Goal: Task Accomplishment & Management: Manage account settings

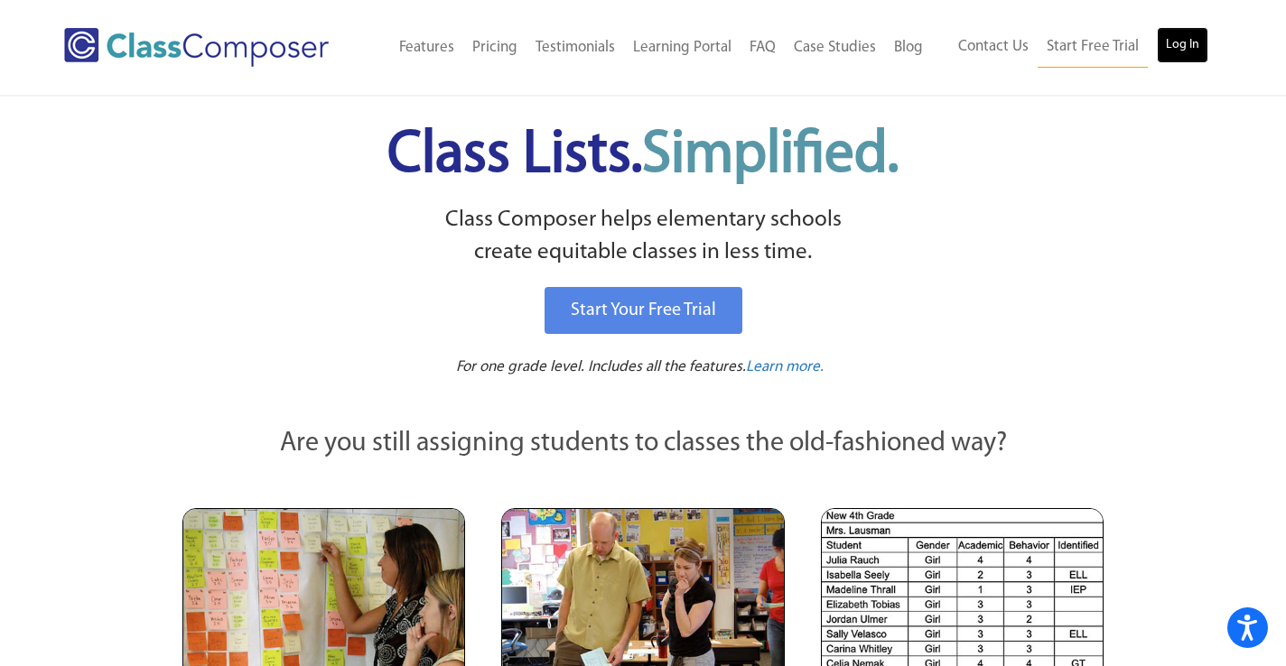
click at [1183, 44] on link "Log In" at bounding box center [1182, 45] width 51 height 36
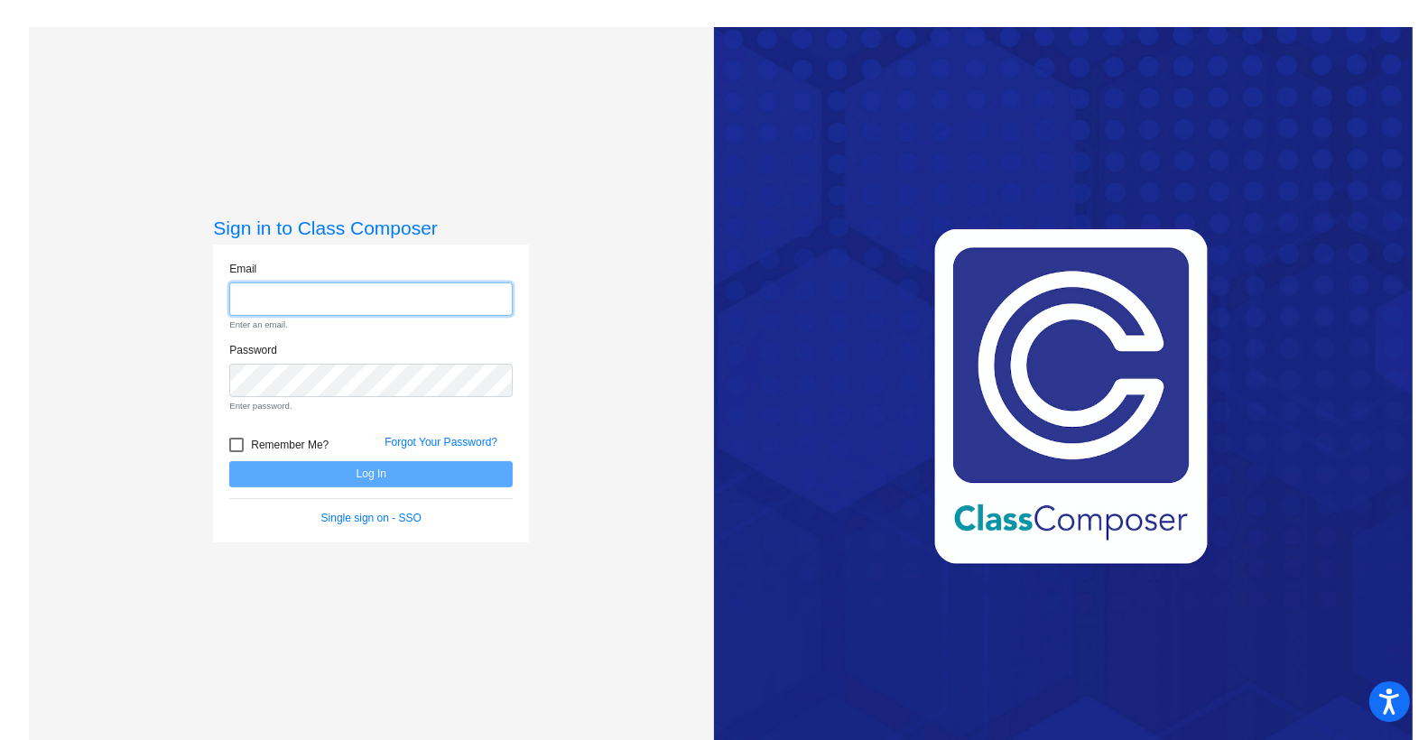
type input "[EMAIL_ADDRESS][DOMAIN_NAME]"
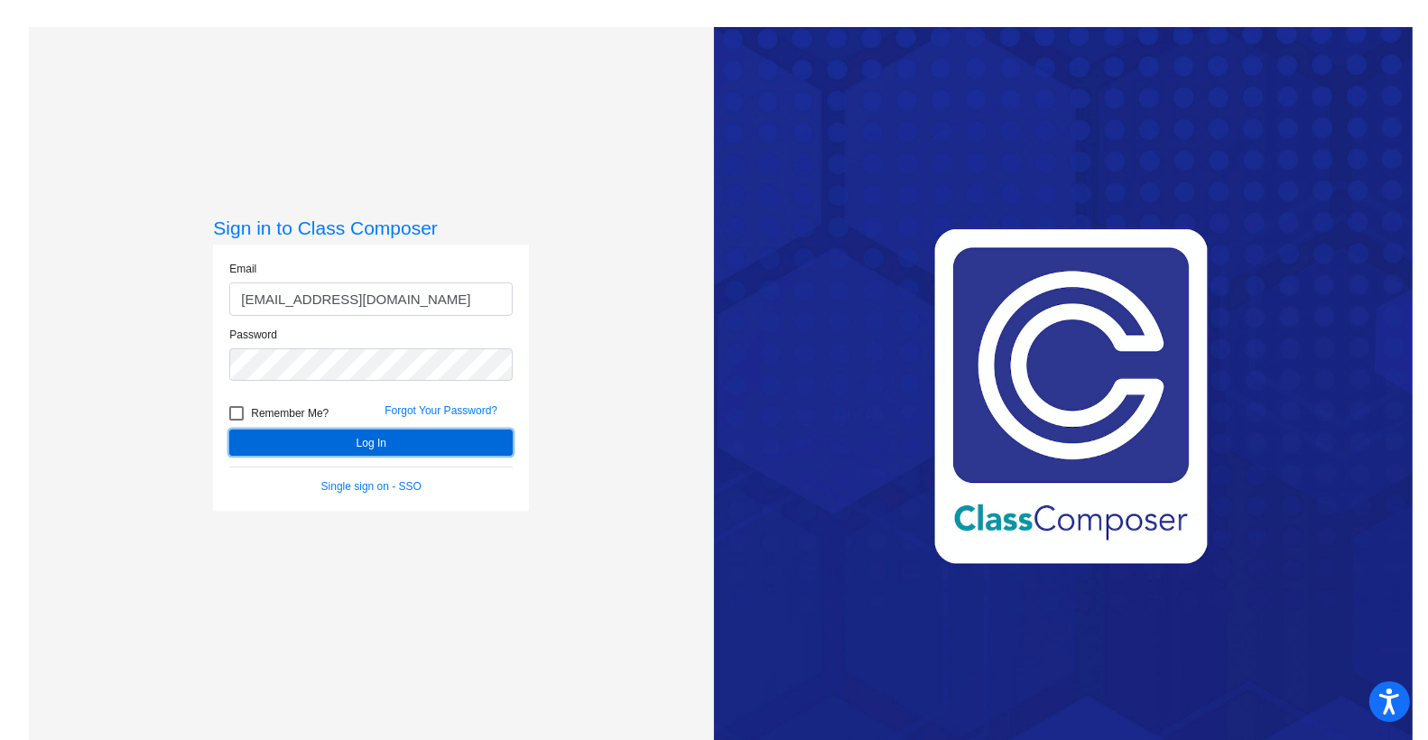
click at [393, 442] on button "Log In" at bounding box center [371, 443] width 284 height 26
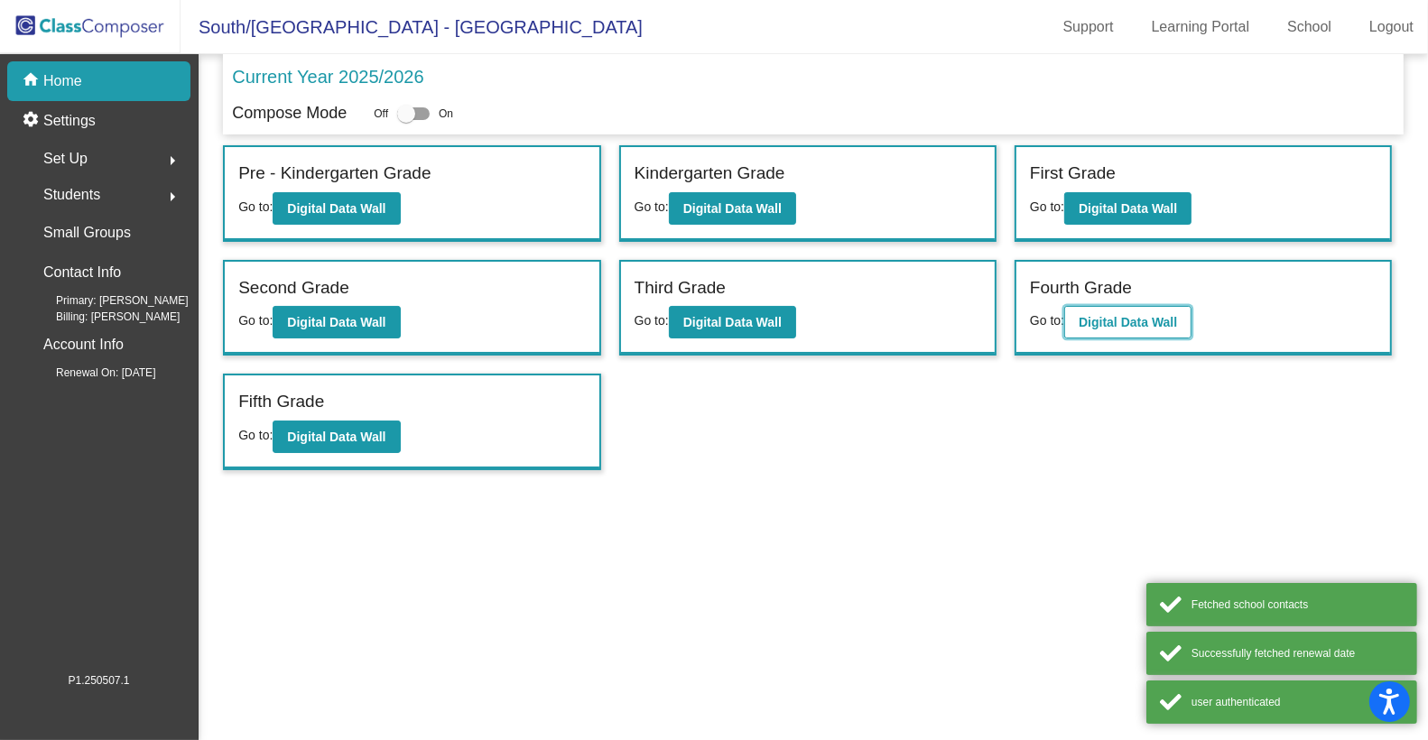
click at [1103, 311] on button "Digital Data Wall" at bounding box center [1127, 322] width 127 height 33
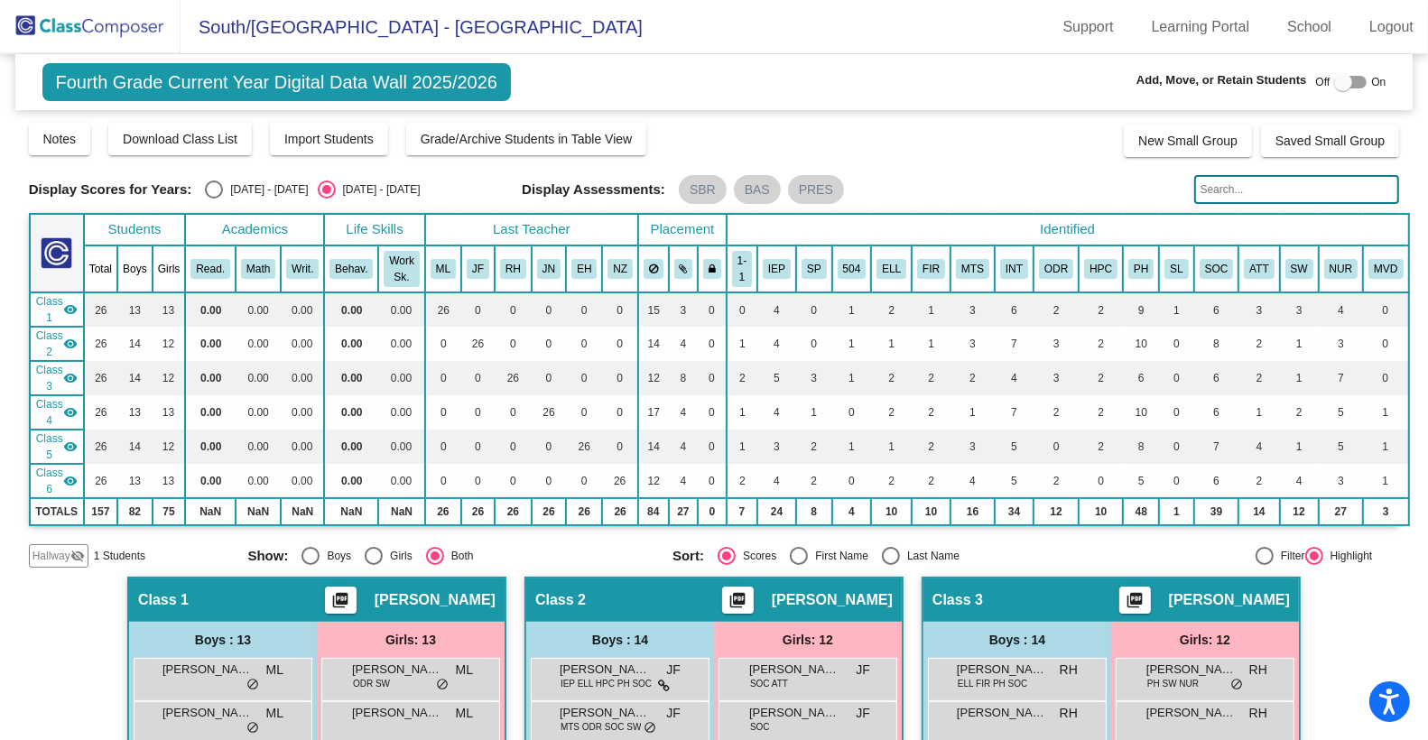
click at [58, 549] on span "Hallway" at bounding box center [52, 556] width 38 height 16
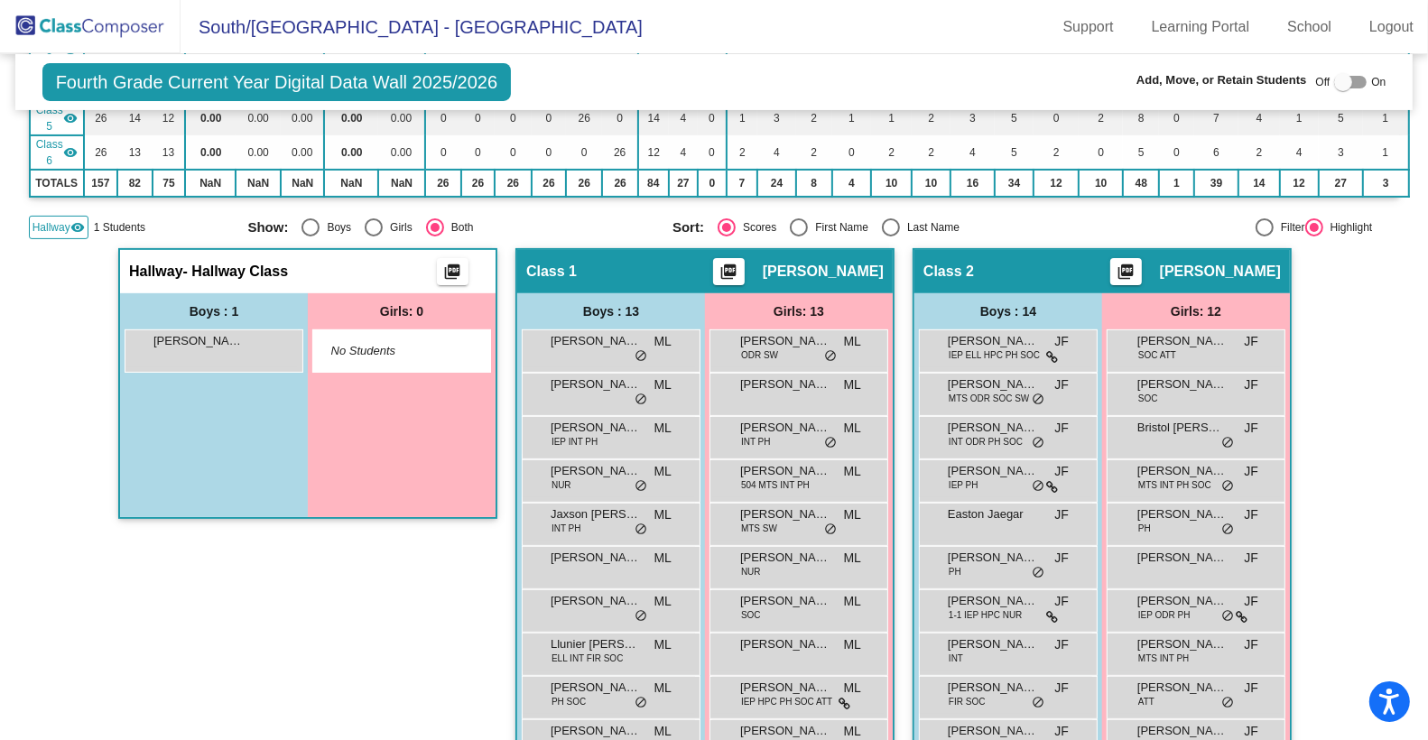
scroll to position [336, 0]
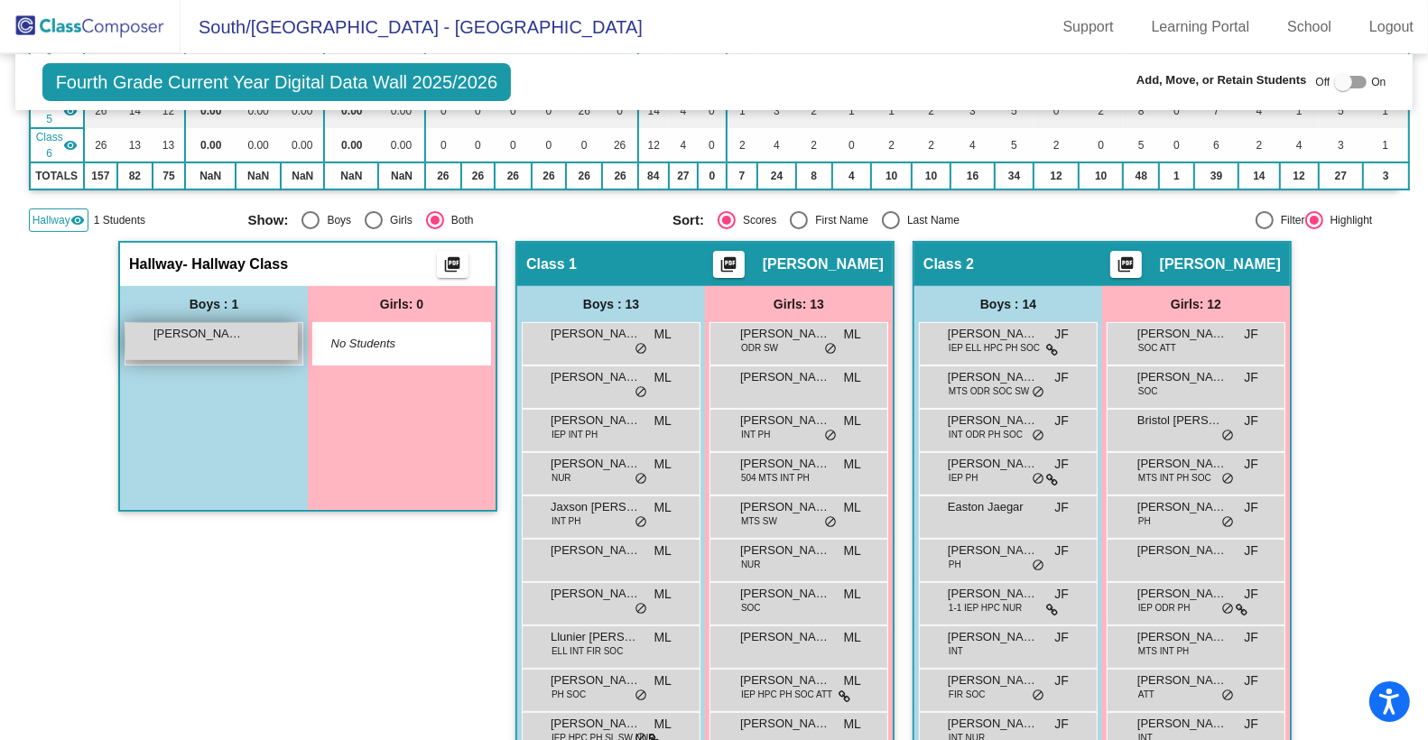
click at [229, 348] on div "[PERSON_NAME] lock do_not_disturb_alt" at bounding box center [211, 341] width 172 height 37
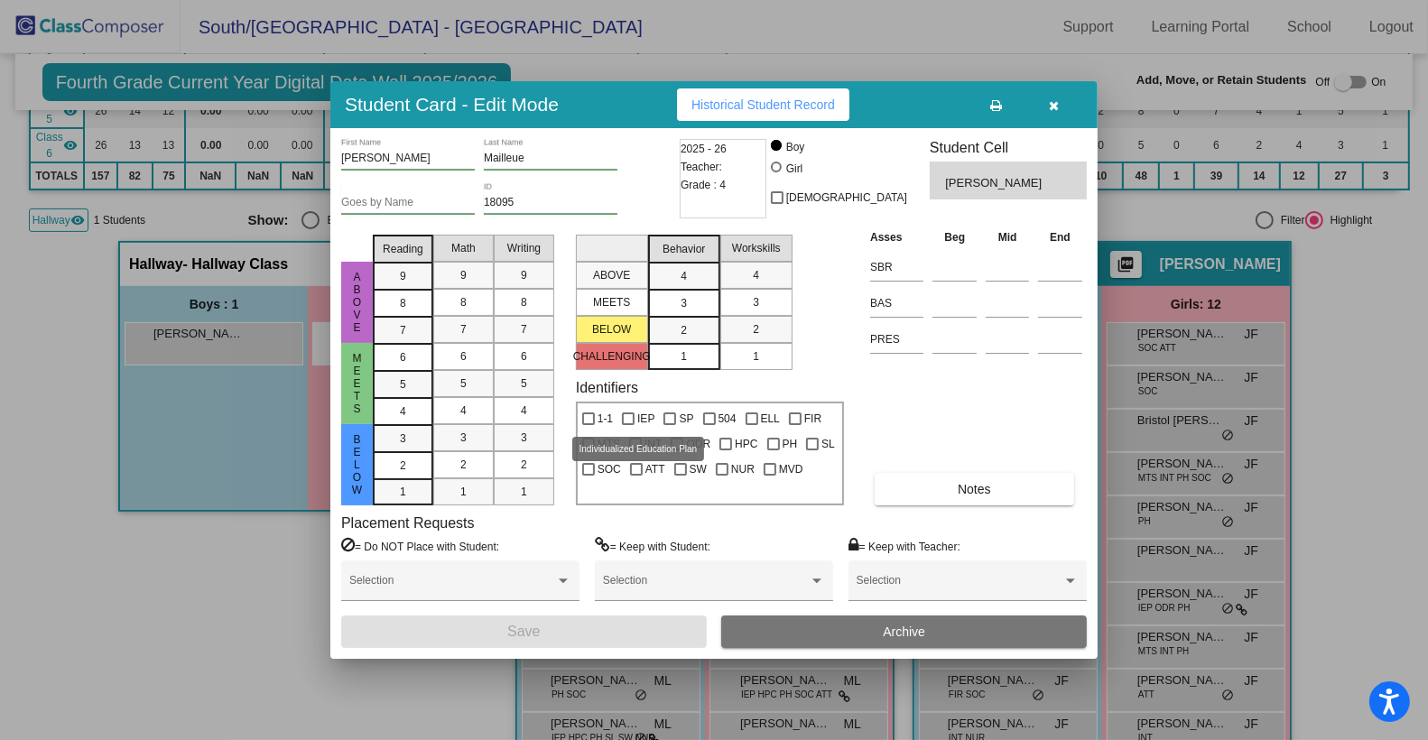
click at [627, 419] on div at bounding box center [628, 419] width 13 height 13
click at [627, 425] on input "IEP" at bounding box center [627, 425] width 1 height 1
checkbox input "true"
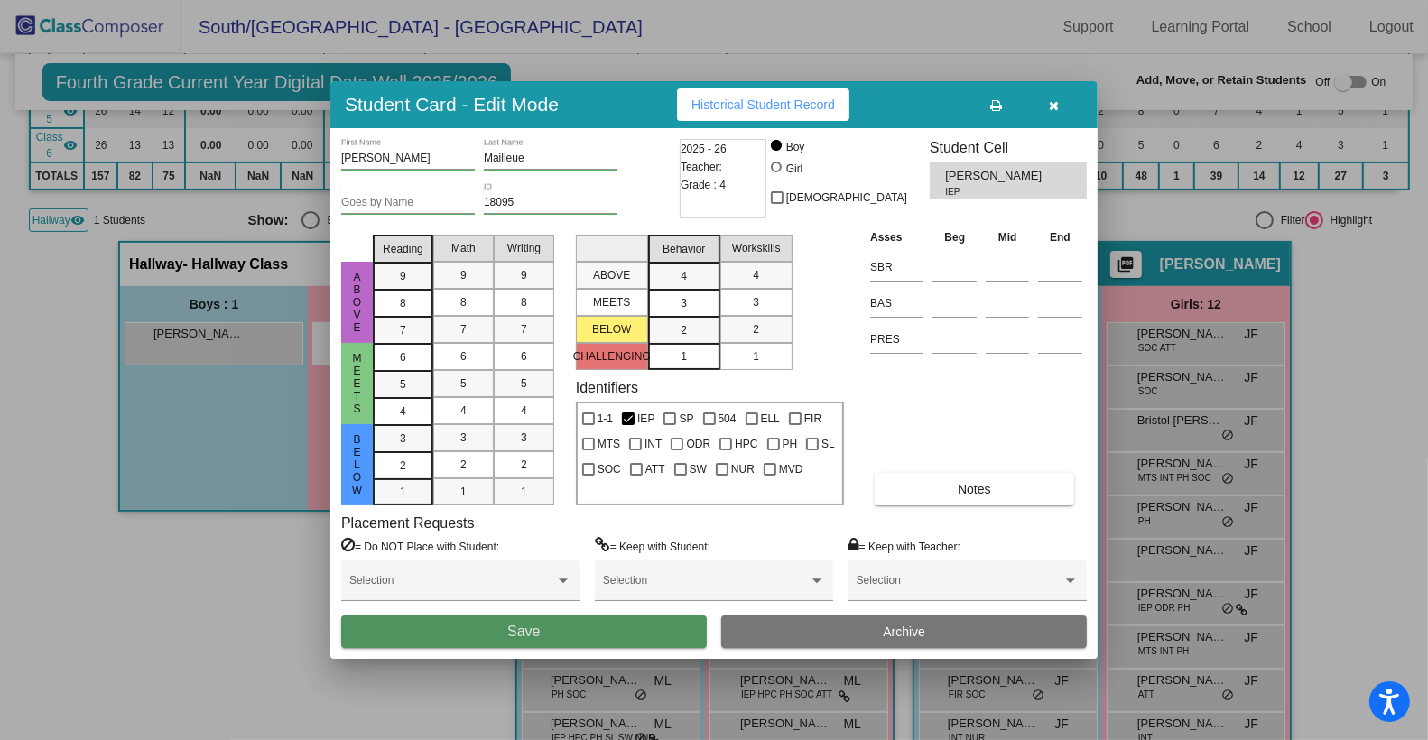
click at [593, 627] on button "Save" at bounding box center [524, 632] width 366 height 33
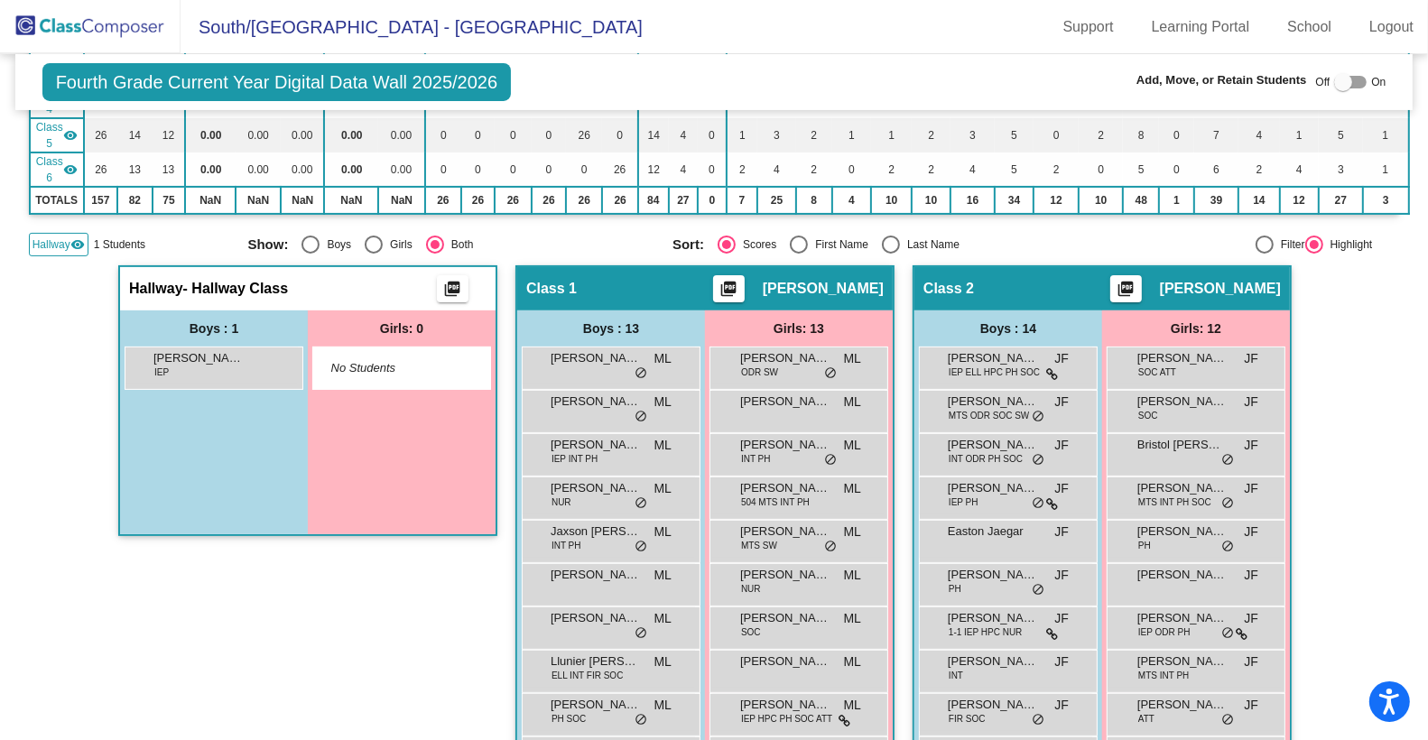
scroll to position [0, 0]
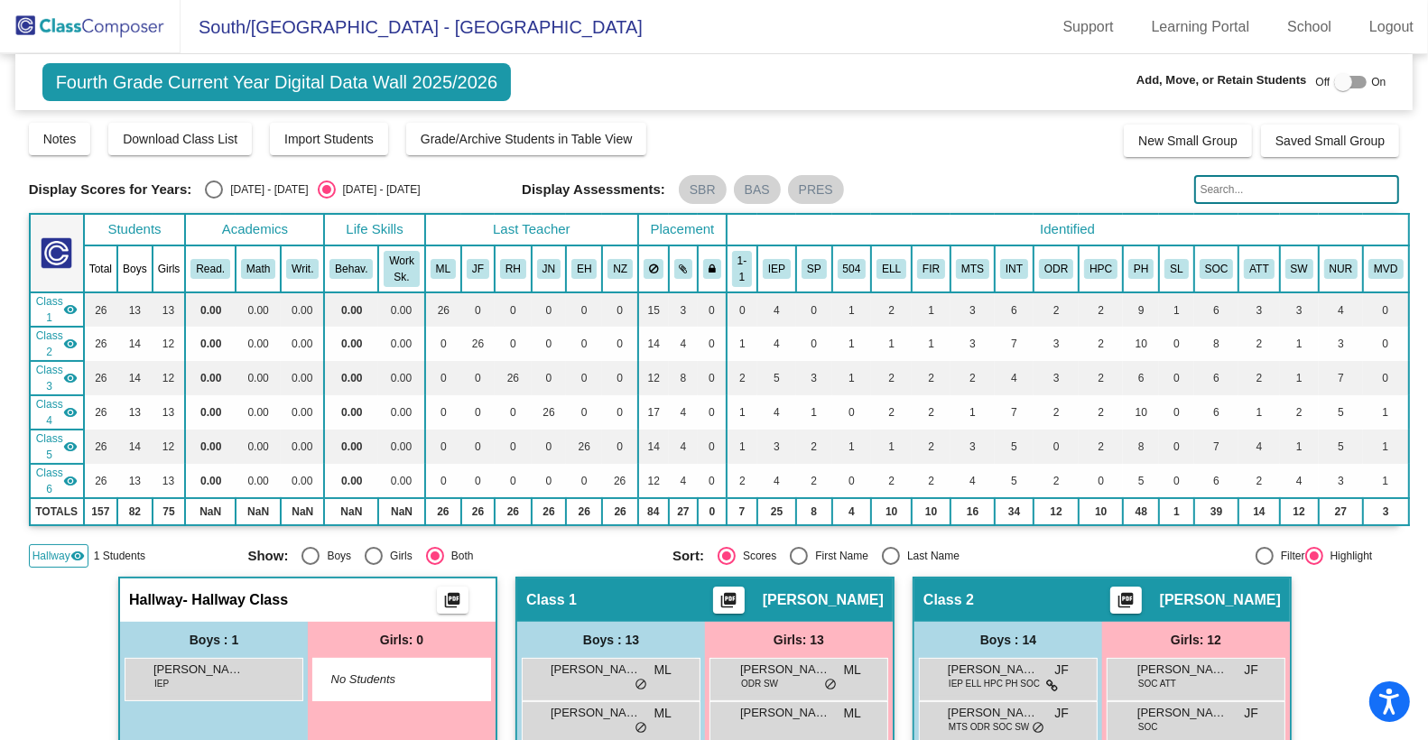
click at [94, 15] on img at bounding box center [90, 26] width 181 height 53
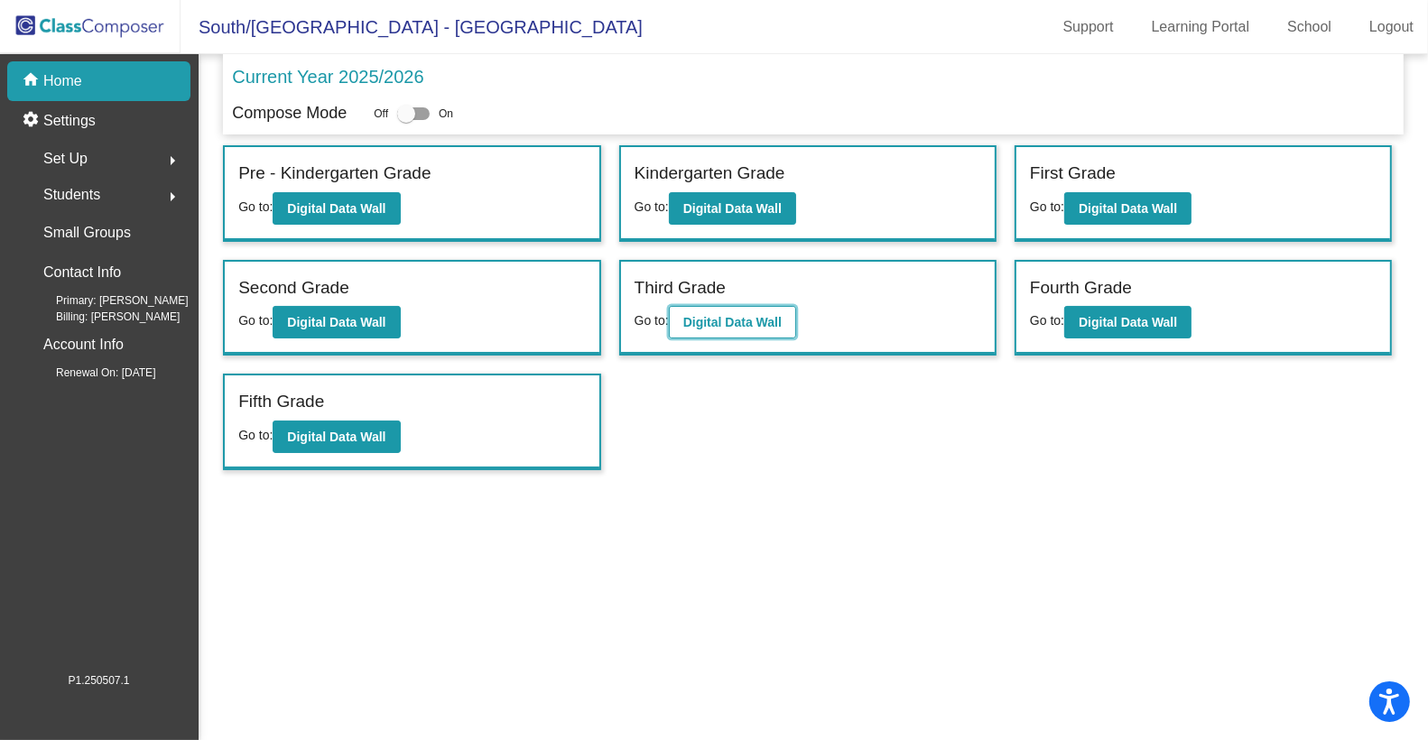
click at [714, 316] on b "Digital Data Wall" at bounding box center [732, 322] width 98 height 14
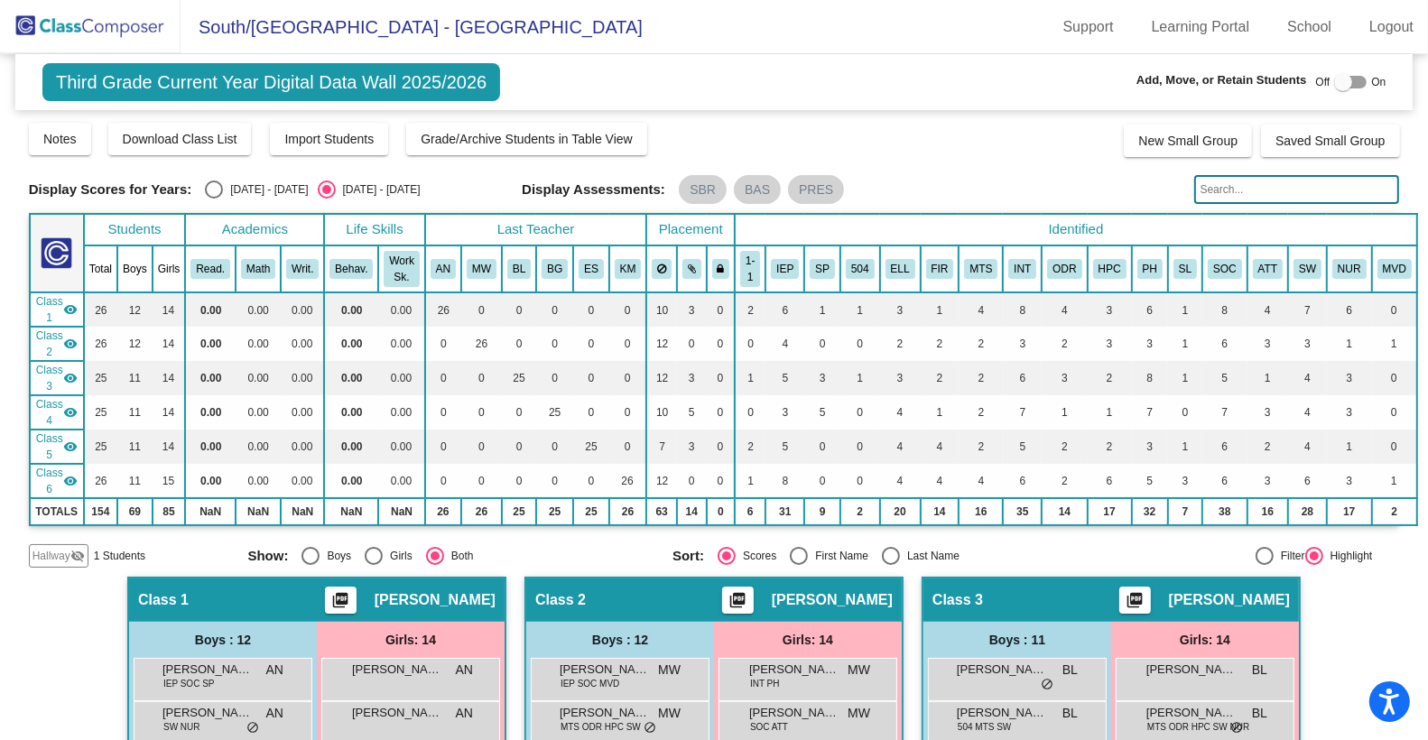
click at [67, 548] on span "Hallway" at bounding box center [52, 556] width 38 height 16
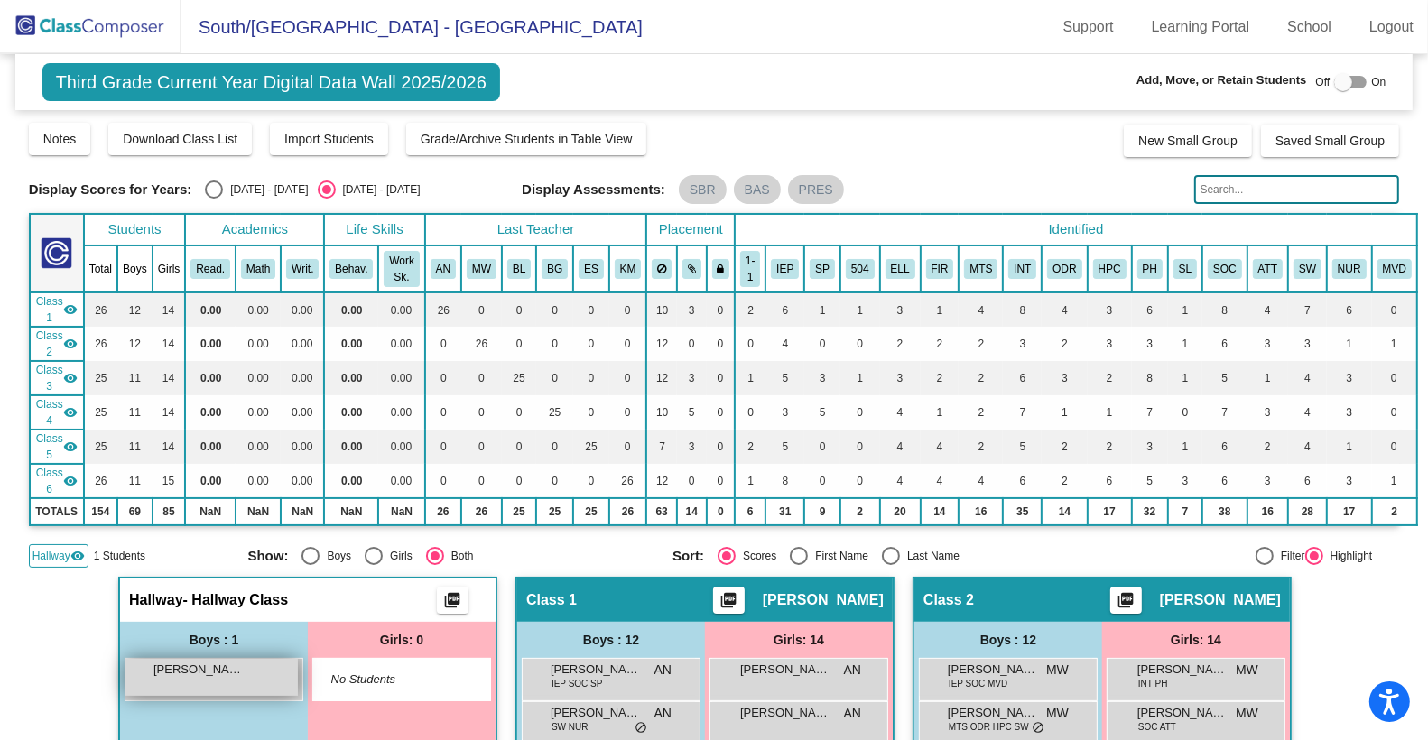
click at [182, 674] on div "[PERSON_NAME] De La Fuente lock do_not_disturb_alt" at bounding box center [211, 677] width 172 height 37
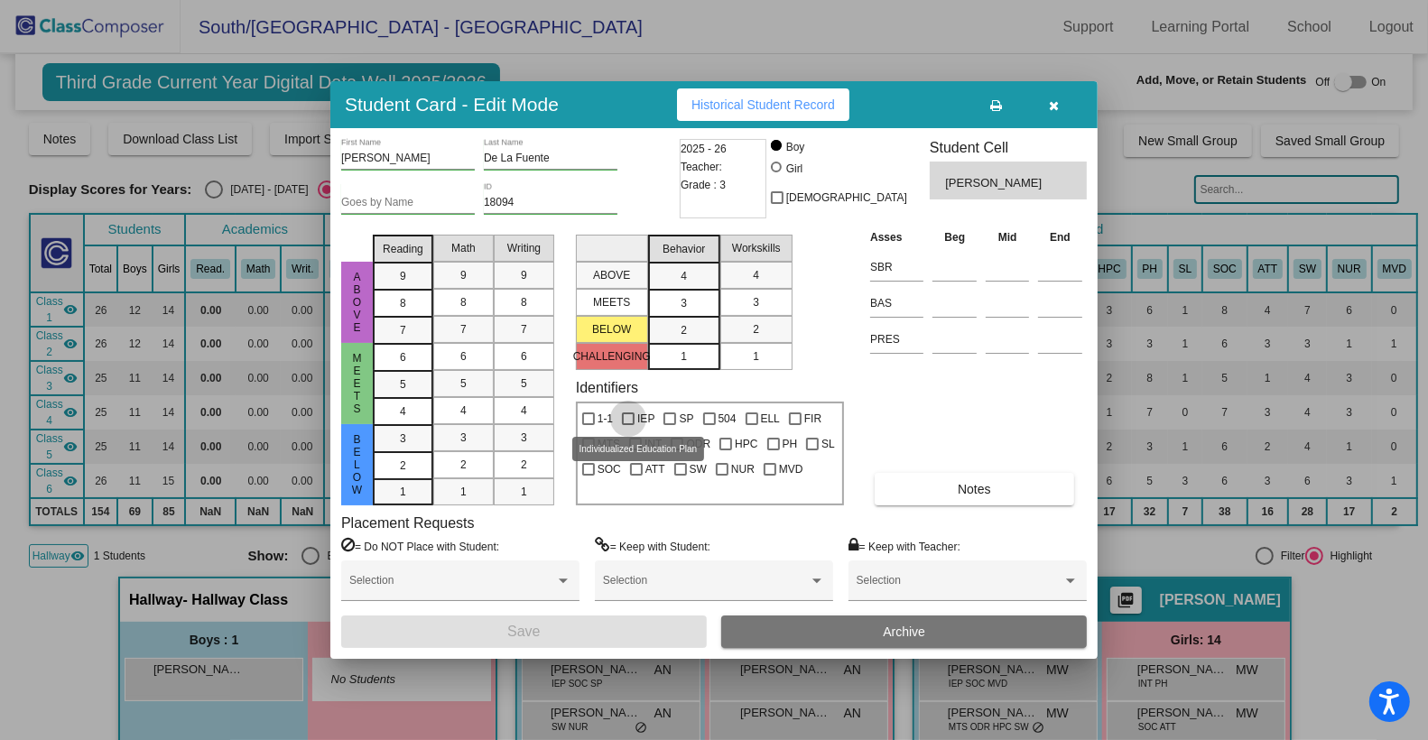
click at [633, 420] on div at bounding box center [628, 419] width 13 height 13
click at [628, 425] on input "IEP" at bounding box center [627, 425] width 1 height 1
checkbox input "true"
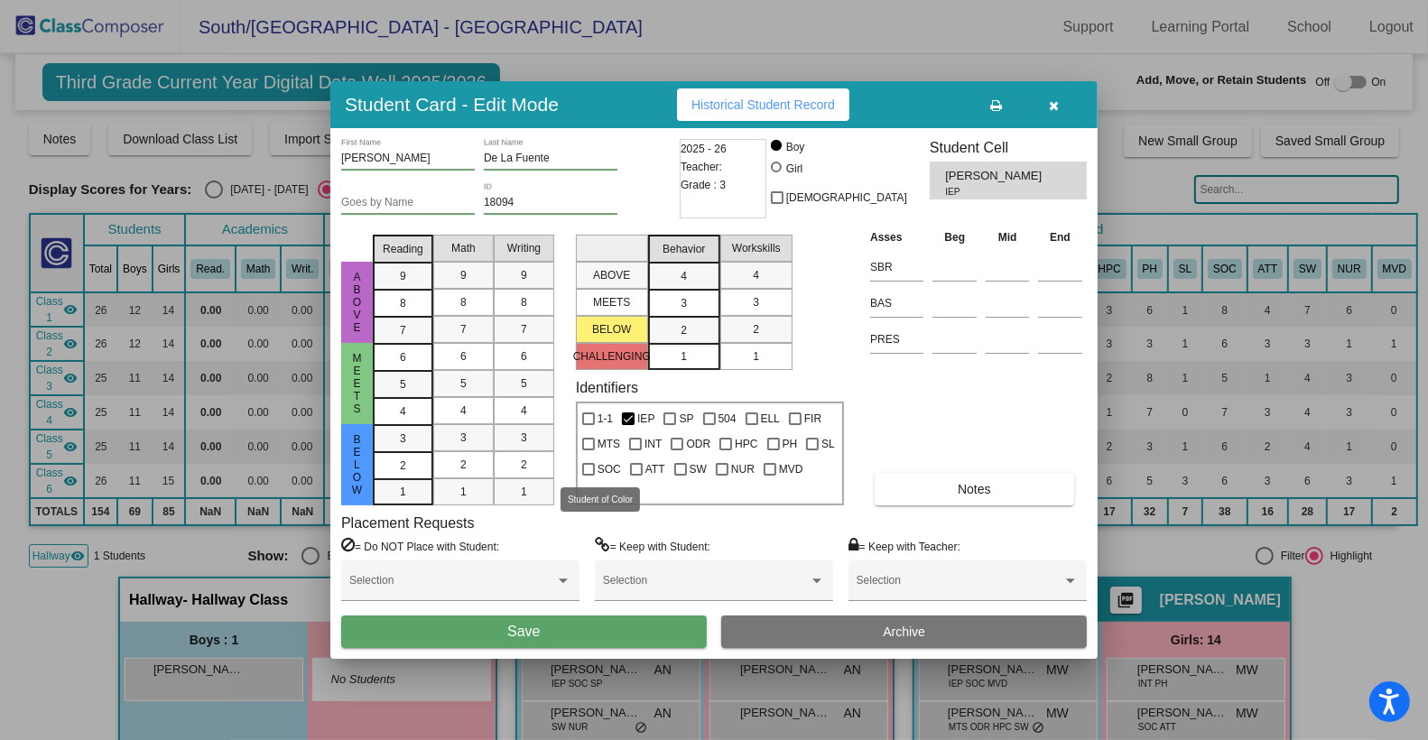
click at [590, 468] on div at bounding box center [588, 469] width 13 height 13
click at [589, 476] on input "SOC" at bounding box center [588, 476] width 1 height 1
checkbox input "true"
click at [582, 625] on button "Save" at bounding box center [524, 632] width 366 height 33
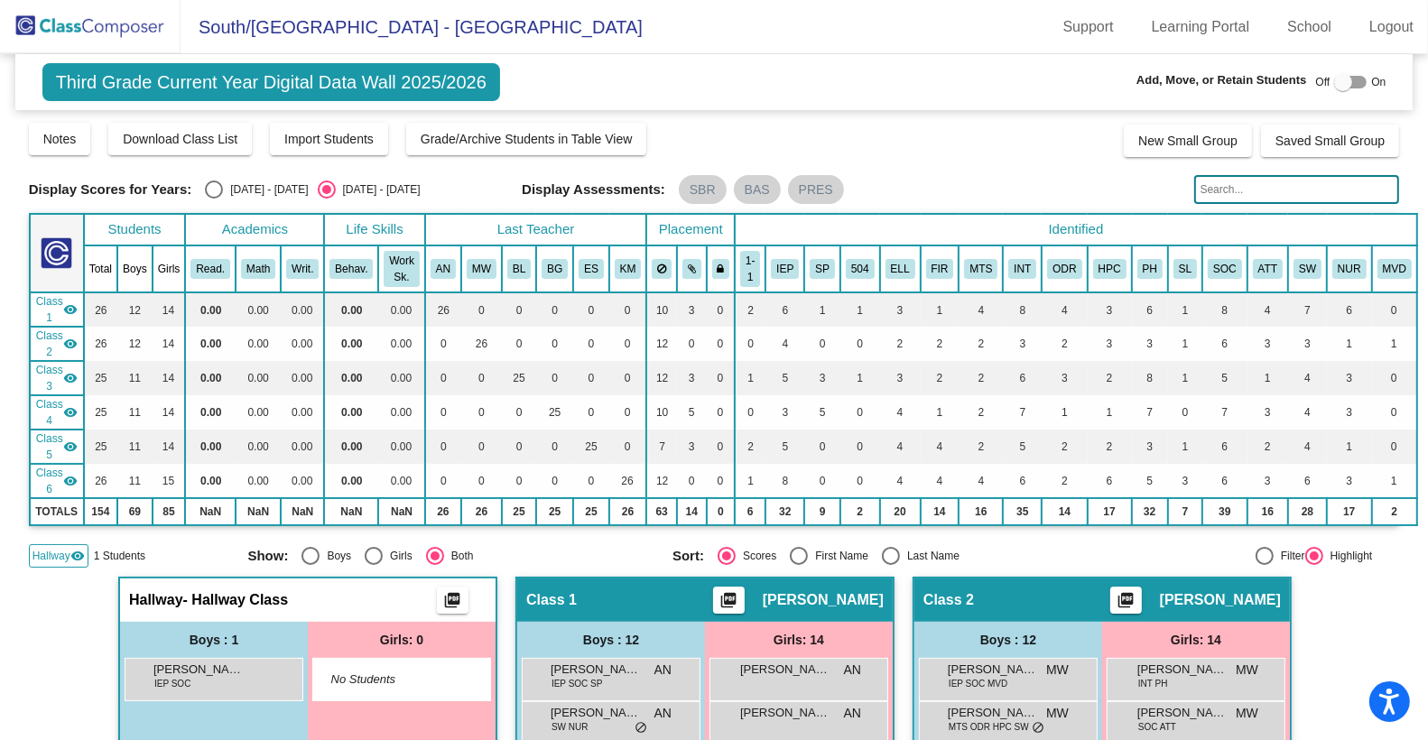
click at [1341, 80] on div at bounding box center [1343, 82] width 18 height 18
checkbox input "true"
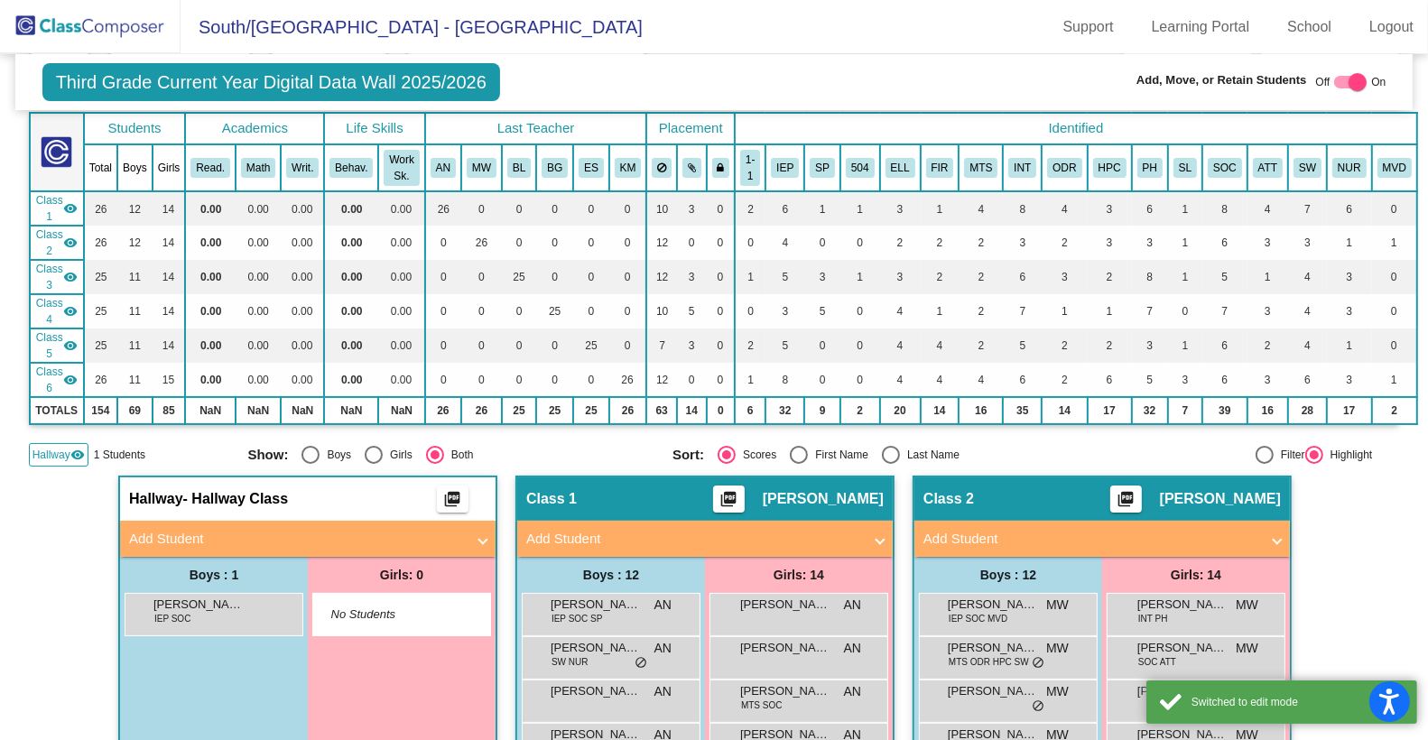
scroll to position [118, 0]
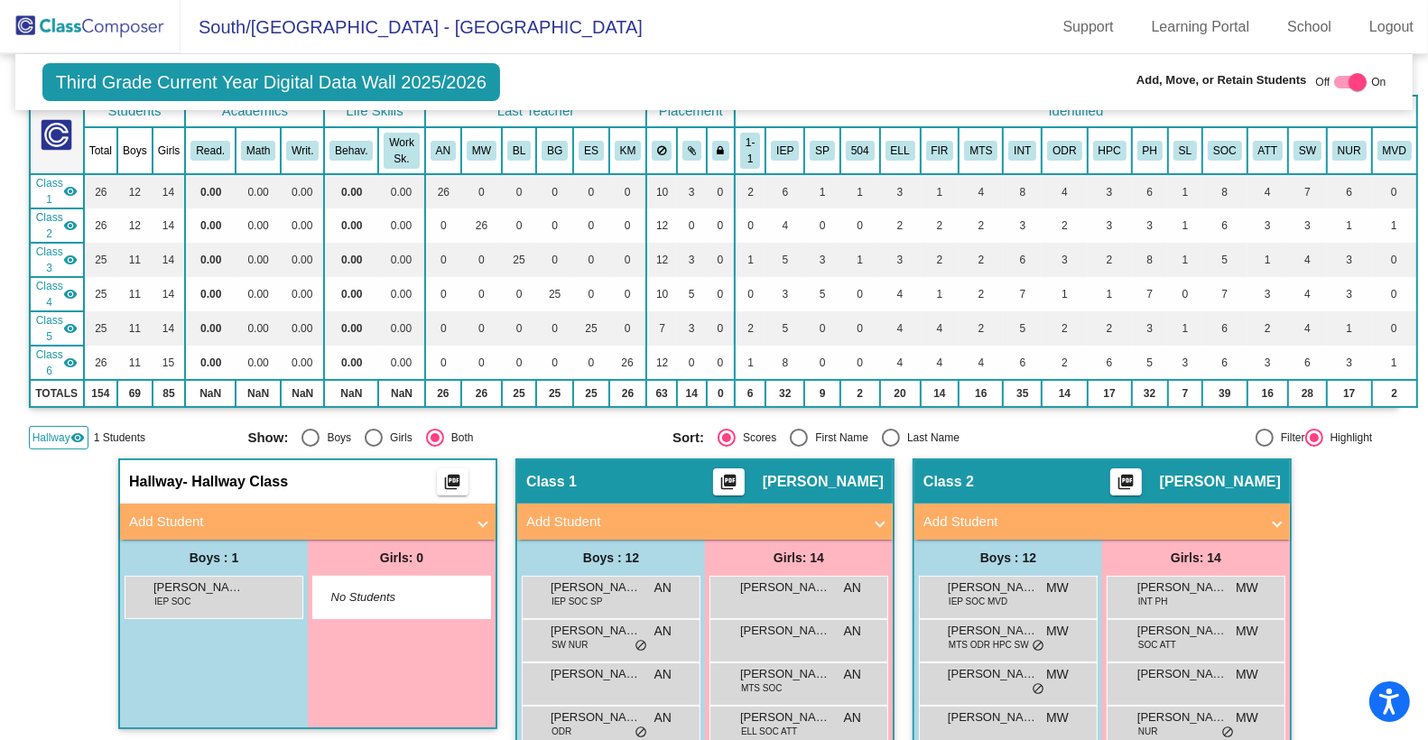
click at [237, 516] on mat-panel-title "Add Student" at bounding box center [297, 522] width 336 height 21
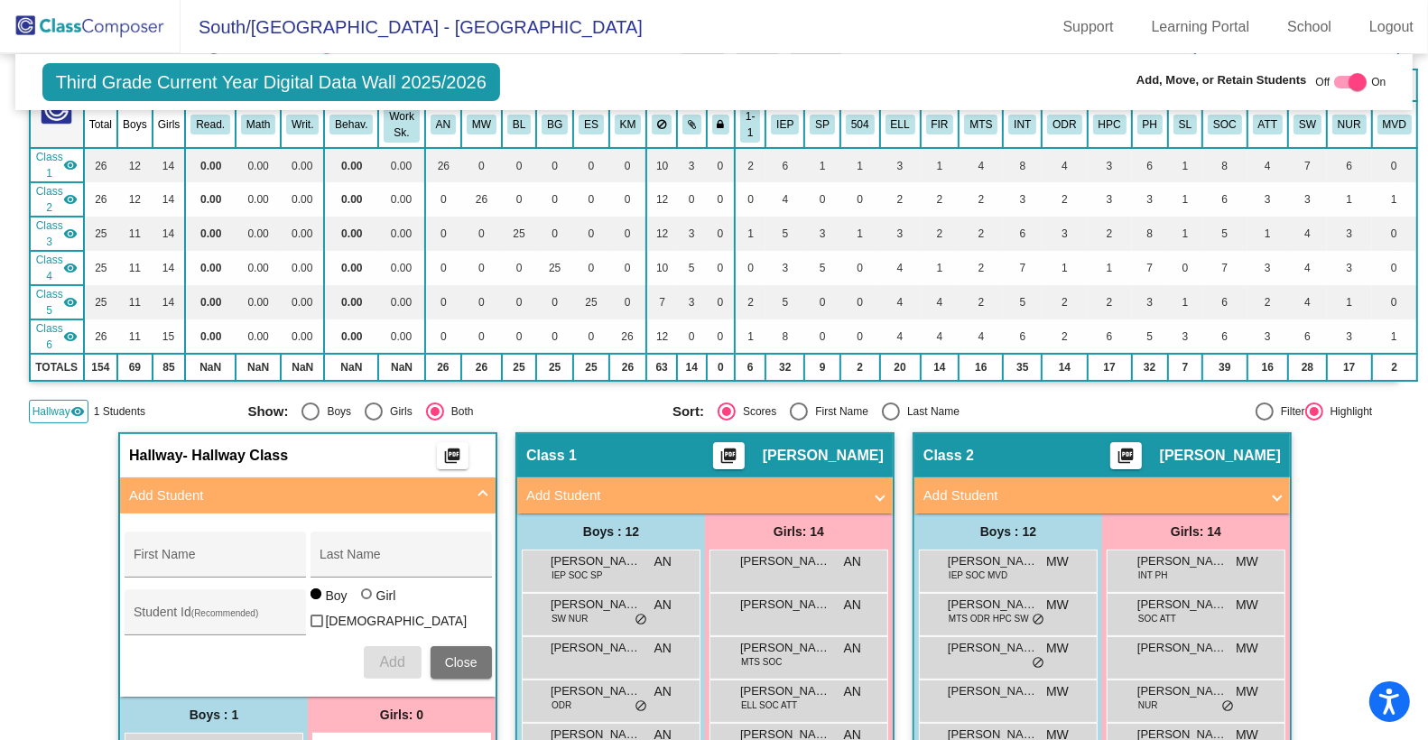
scroll to position [146, 0]
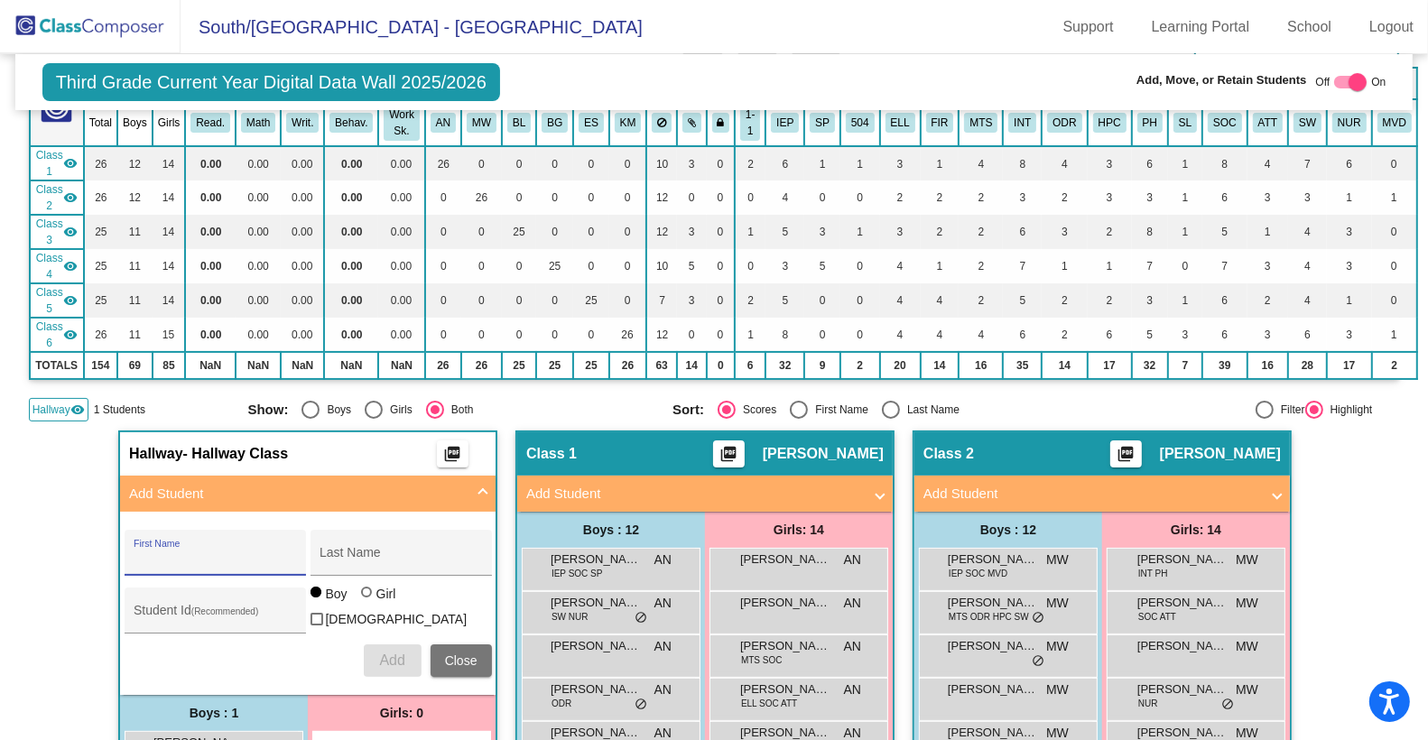
click at [231, 553] on input "First Name" at bounding box center [215, 560] width 163 height 14
paste input "[PERSON_NAME]"
type input "[PERSON_NAME]"
click at [346, 553] on input "Last Name" at bounding box center [401, 560] width 163 height 14
paste input "[PERSON_NAME]"
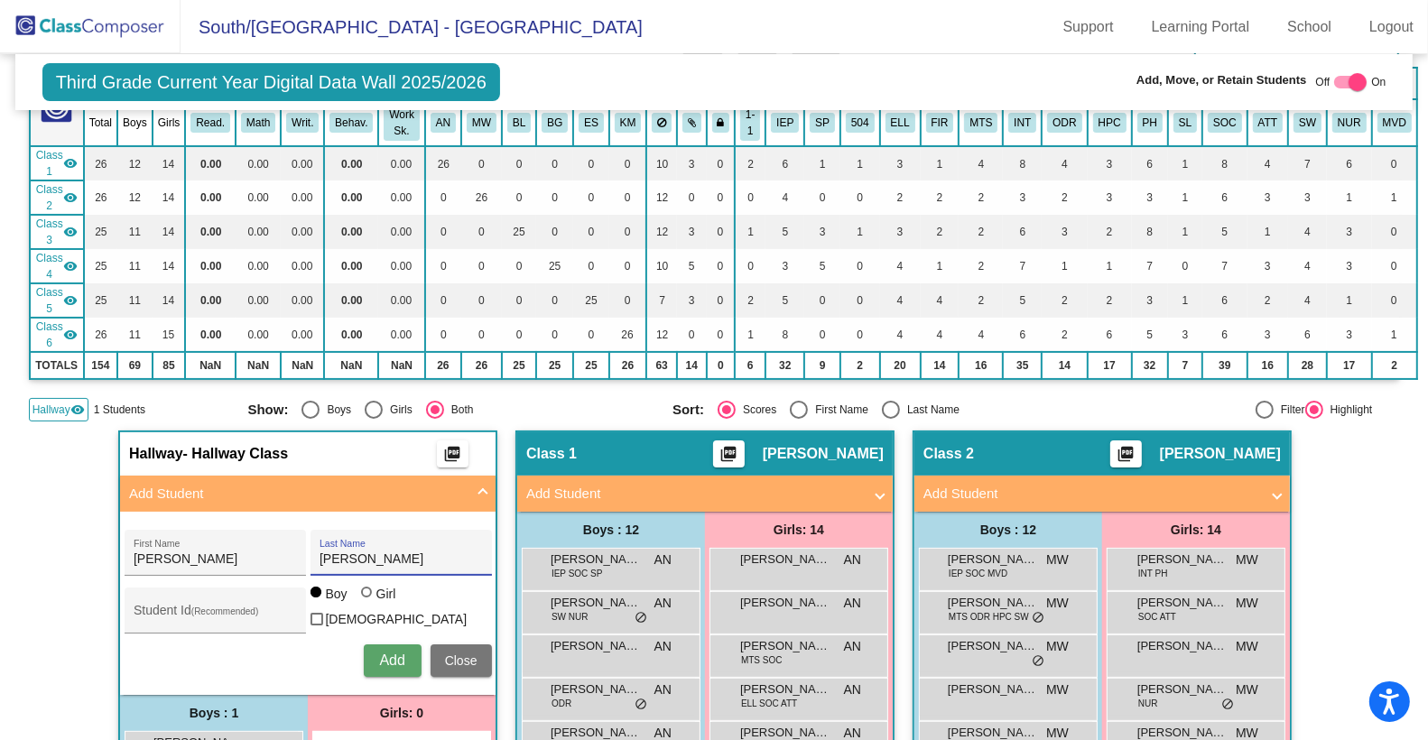
type input "[PERSON_NAME]"
click at [244, 610] on input "Student Id (Recommended)" at bounding box center [215, 617] width 163 height 14
paste input "17833"
type input "17833"
click at [377, 572] on div "[PERSON_NAME] First Name [PERSON_NAME] Last Name 17833 Student Id (Recommended)…" at bounding box center [309, 603] width 386 height 165
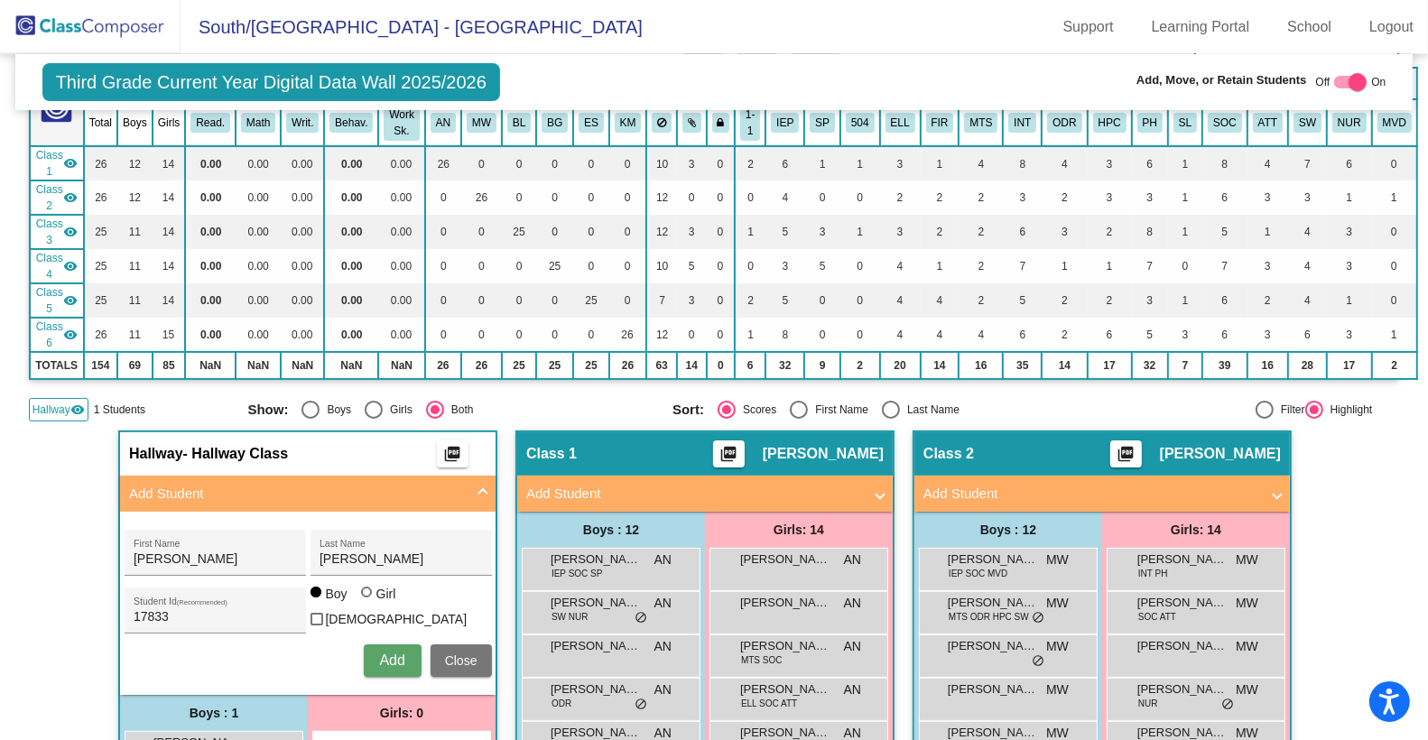
click at [389, 653] on span "Add" at bounding box center [391, 660] width 25 height 15
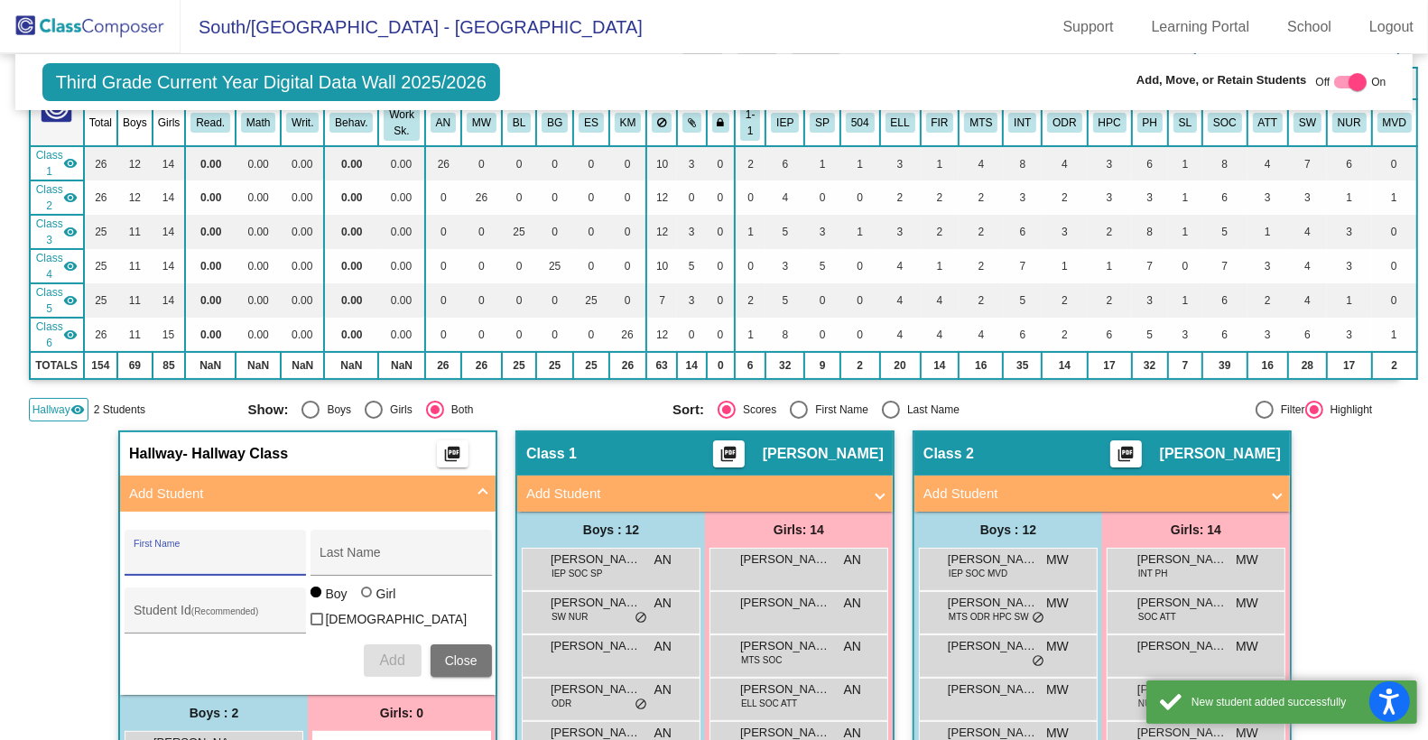
click at [453, 654] on span "Close" at bounding box center [461, 661] width 33 height 14
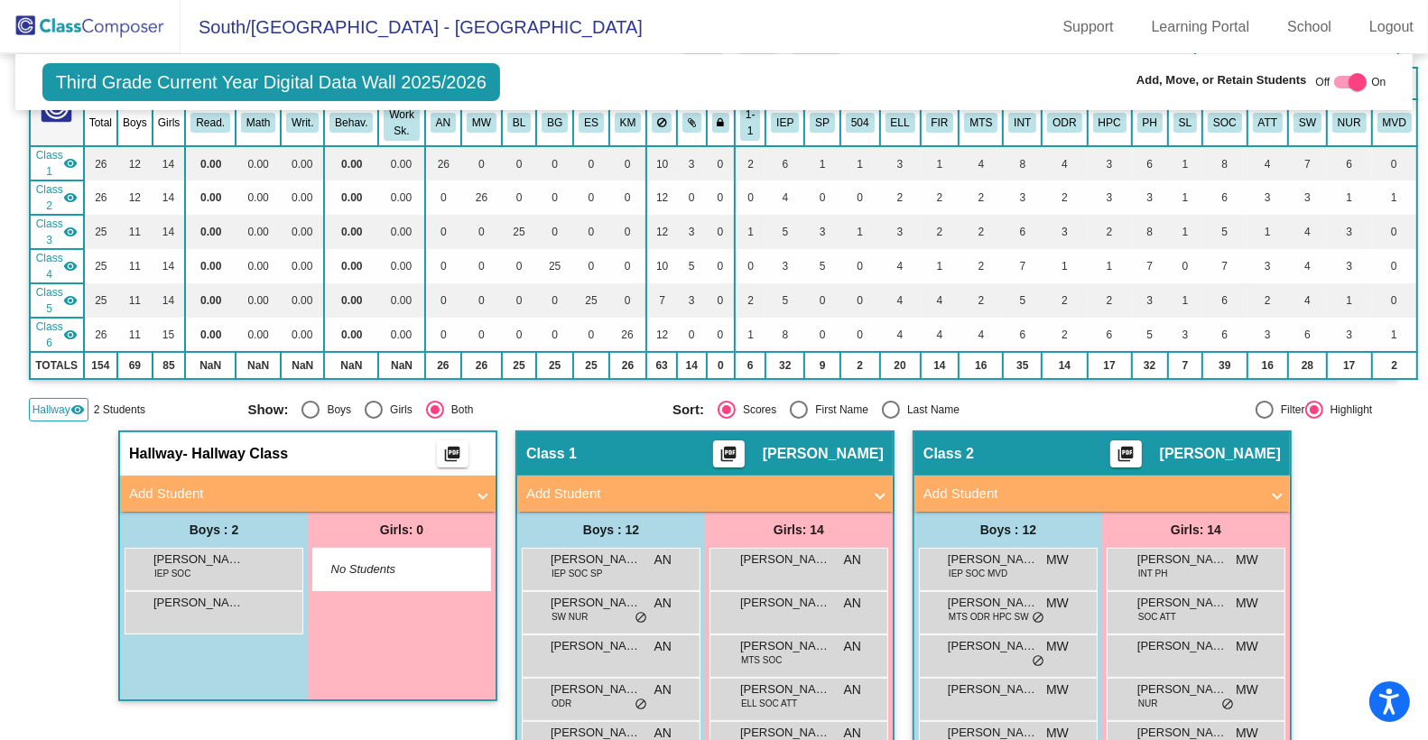
click at [87, 28] on img at bounding box center [90, 26] width 181 height 53
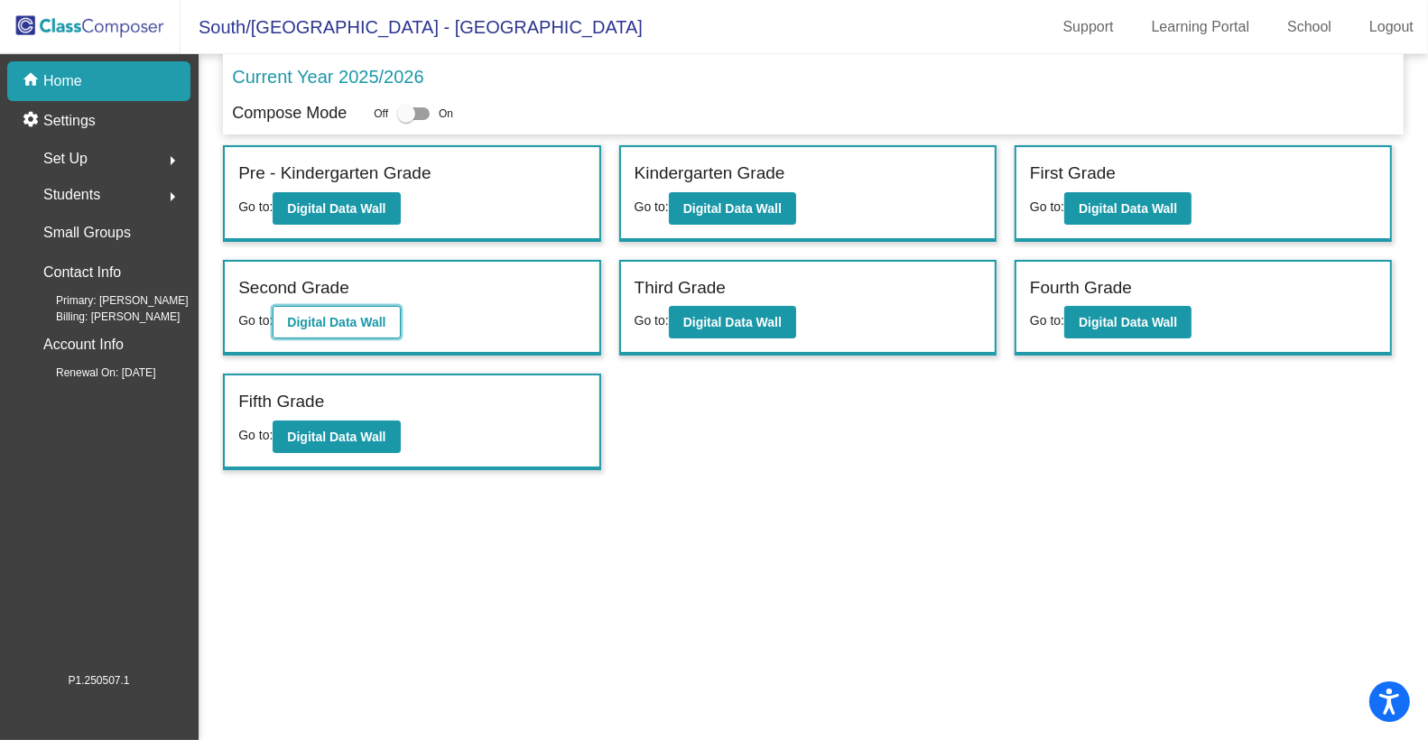
click at [334, 324] on b "Digital Data Wall" at bounding box center [336, 322] width 98 height 14
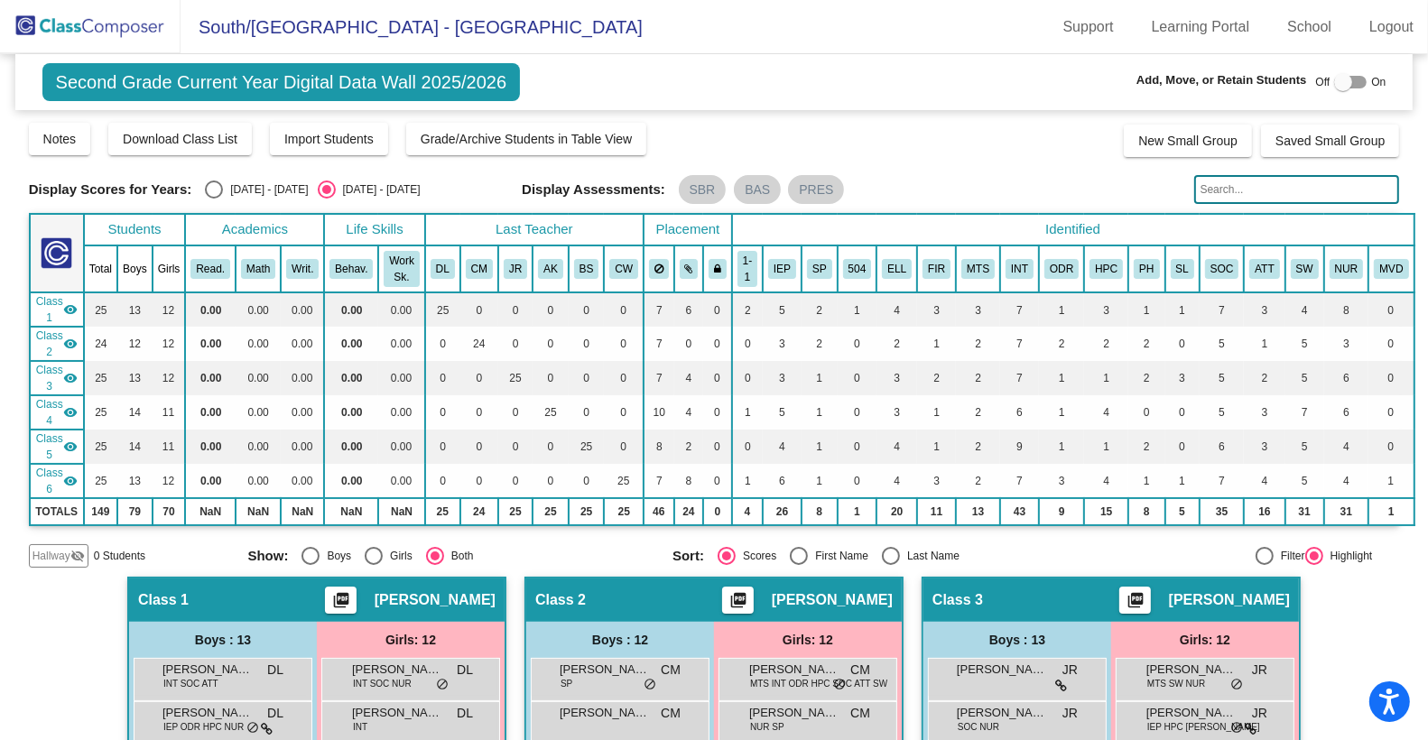
click at [143, 27] on img at bounding box center [90, 26] width 181 height 53
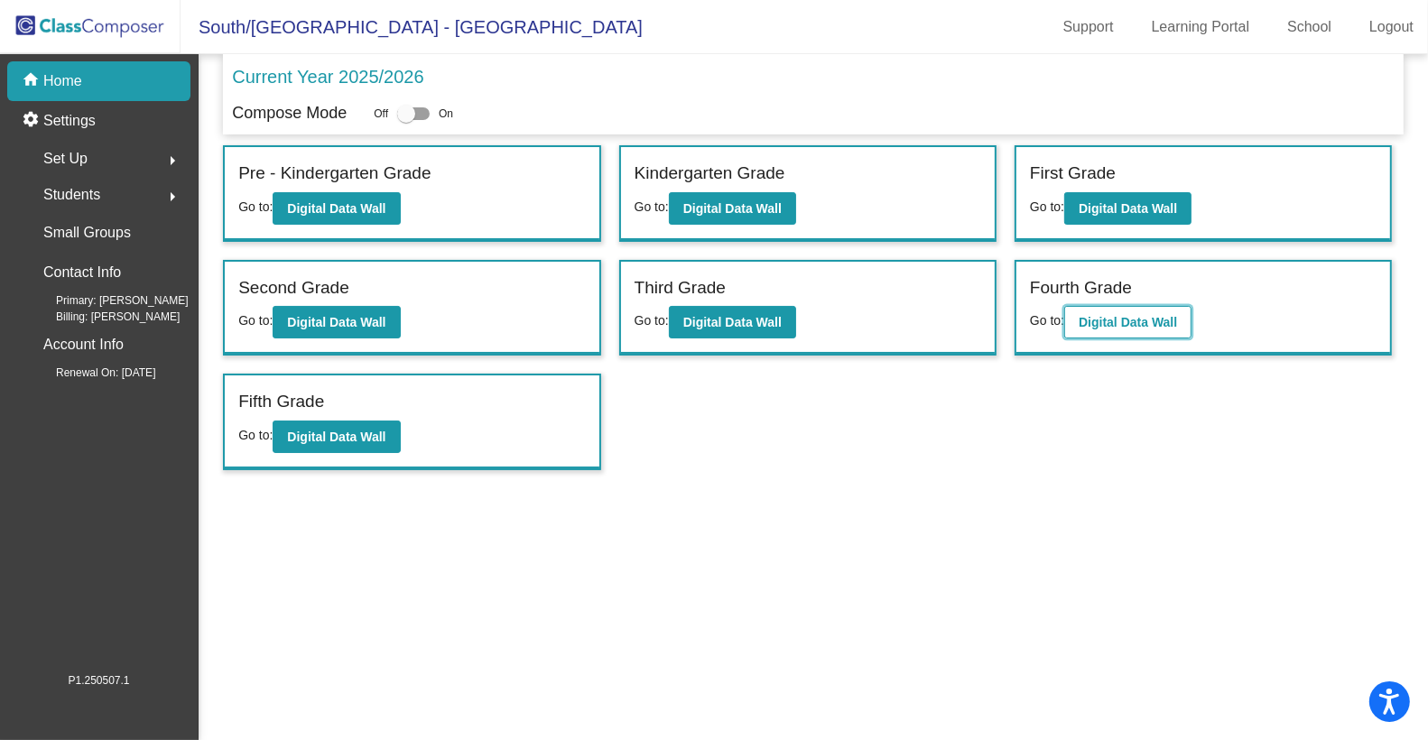
click at [1097, 317] on b "Digital Data Wall" at bounding box center [1128, 322] width 98 height 14
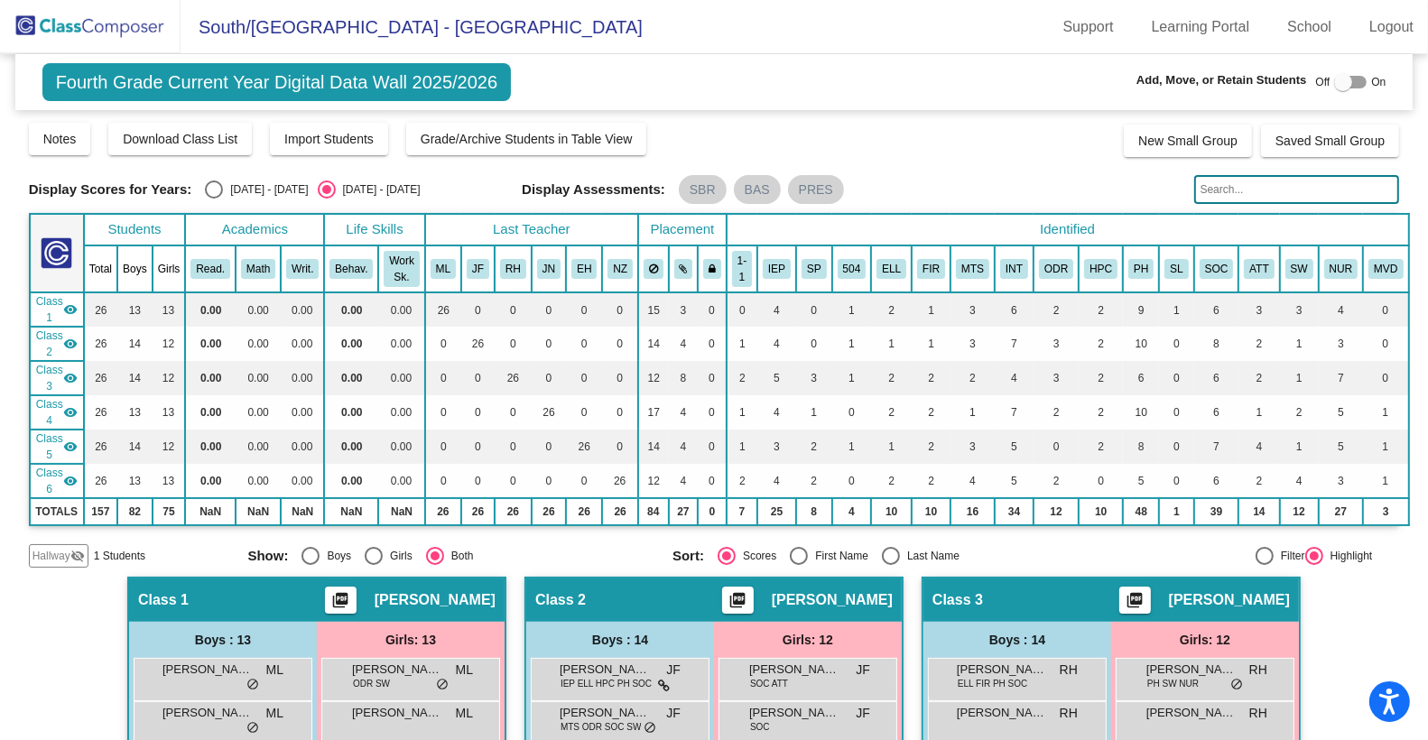
click at [73, 551] on mat-icon "visibility_off" at bounding box center [77, 556] width 14 height 14
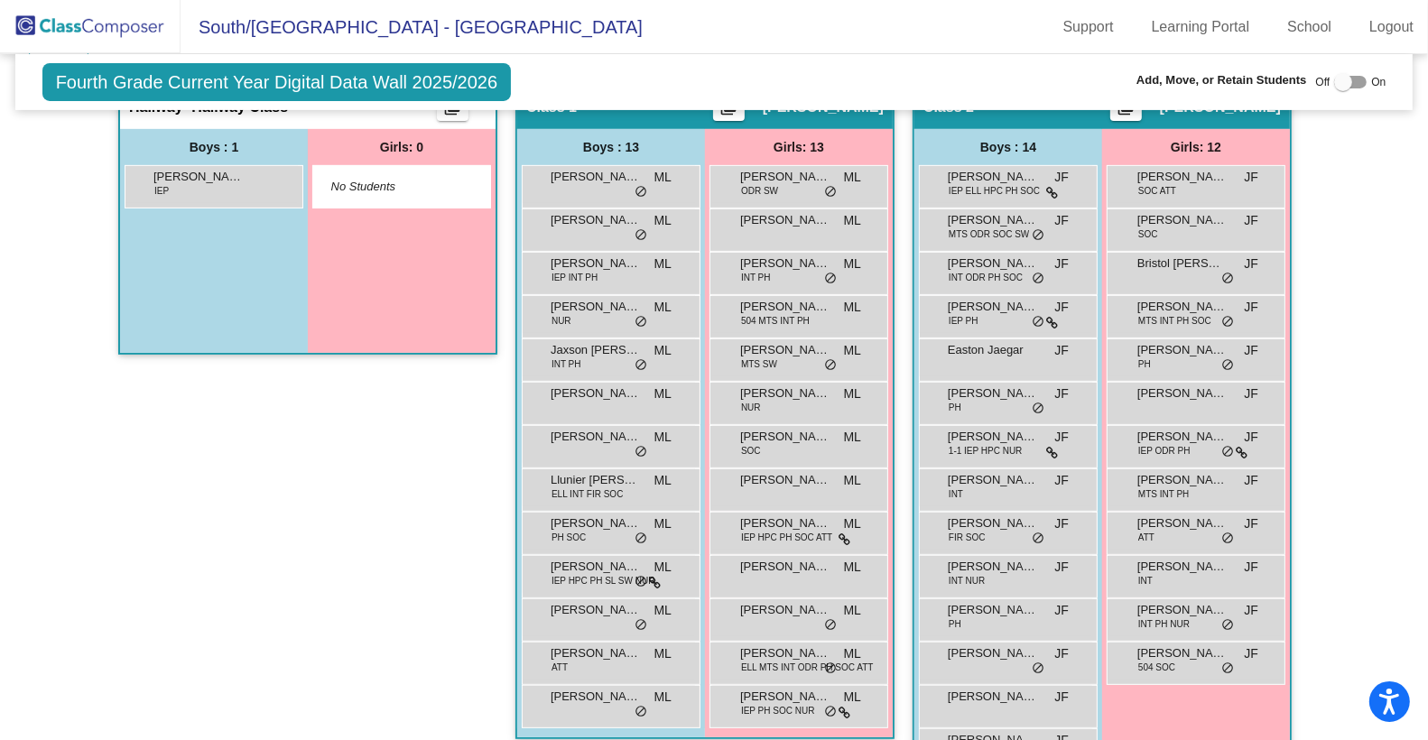
scroll to position [499, 0]
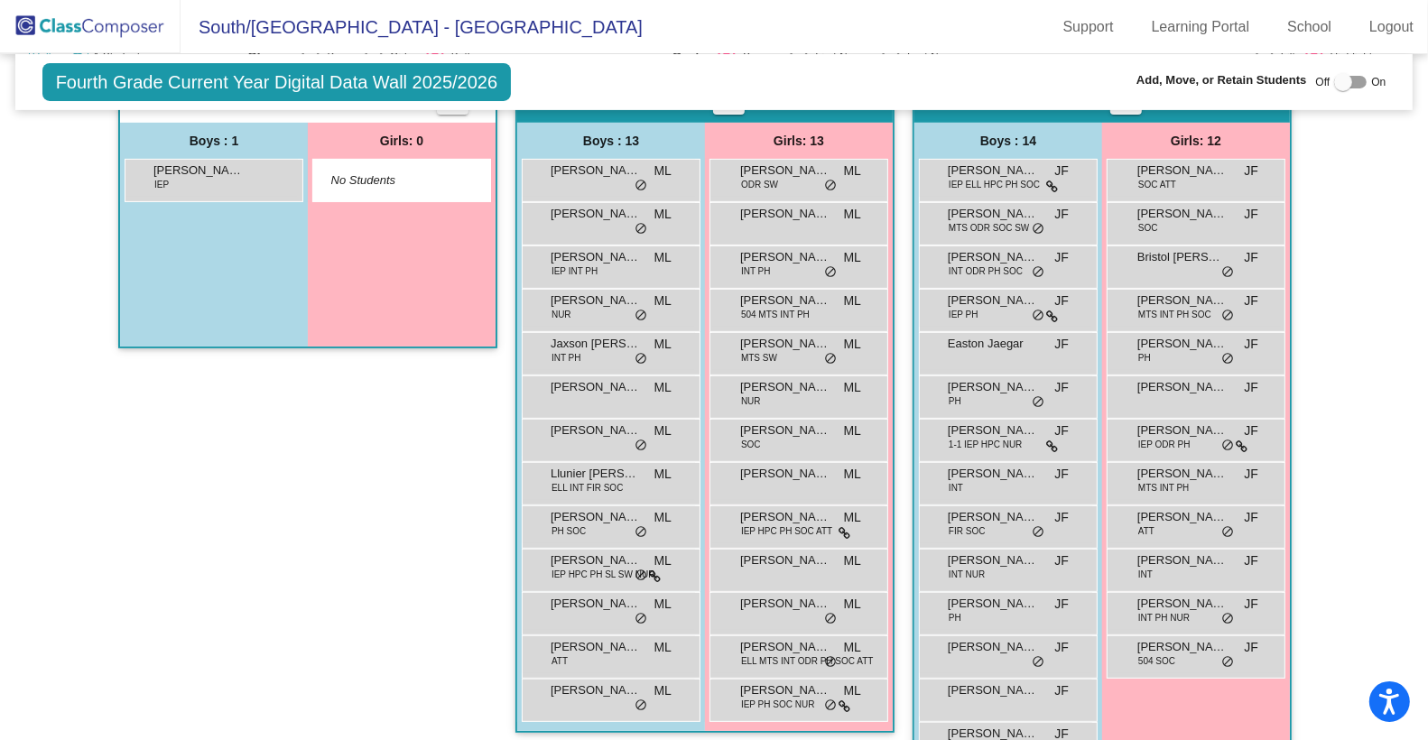
drag, startPoint x: 228, startPoint y: 180, endPoint x: 474, endPoint y: 355, distance: 301.6
click at [474, 355] on app-classroom "Hallway - Hallway Class picture_as_pdf Add Student First Name Last Name Student…" at bounding box center [307, 222] width 379 height 289
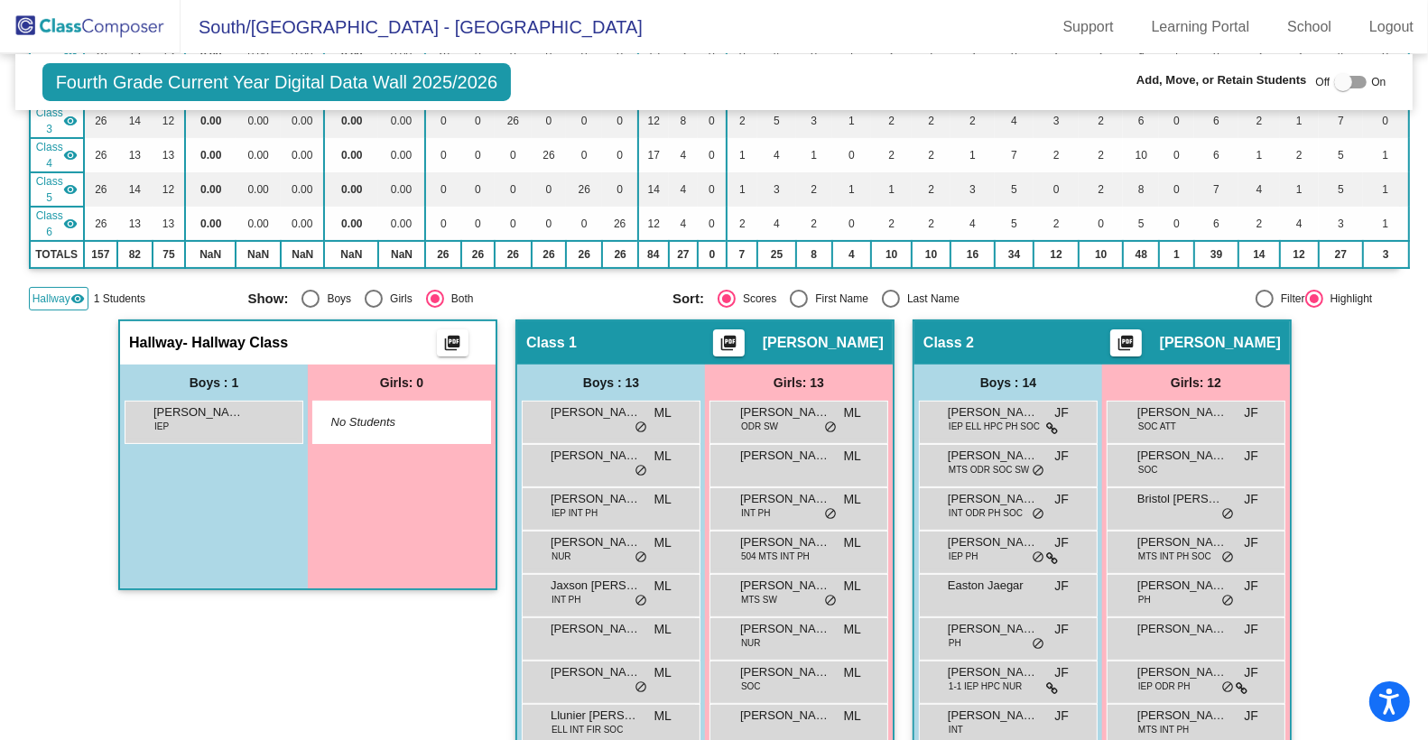
scroll to position [0, 0]
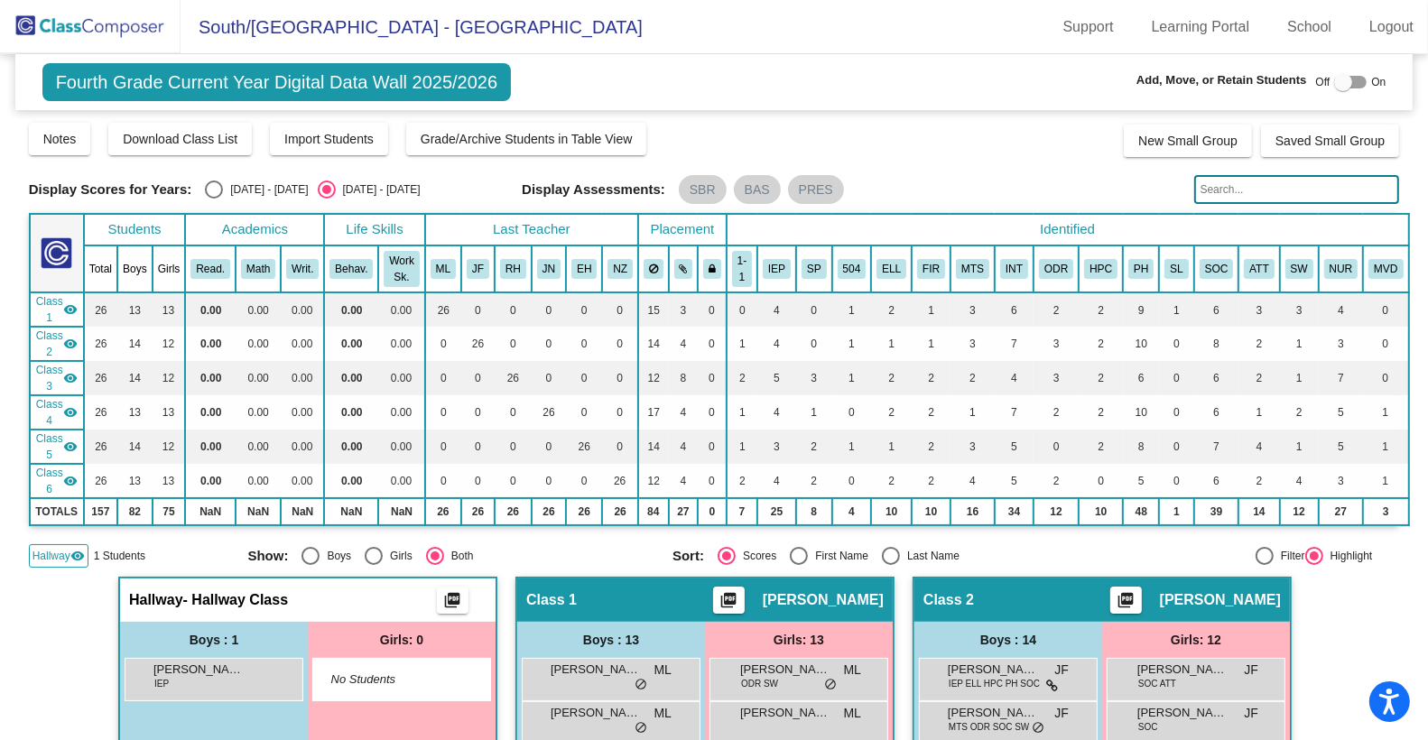
click at [1339, 78] on div at bounding box center [1343, 82] width 18 height 18
checkbox input "true"
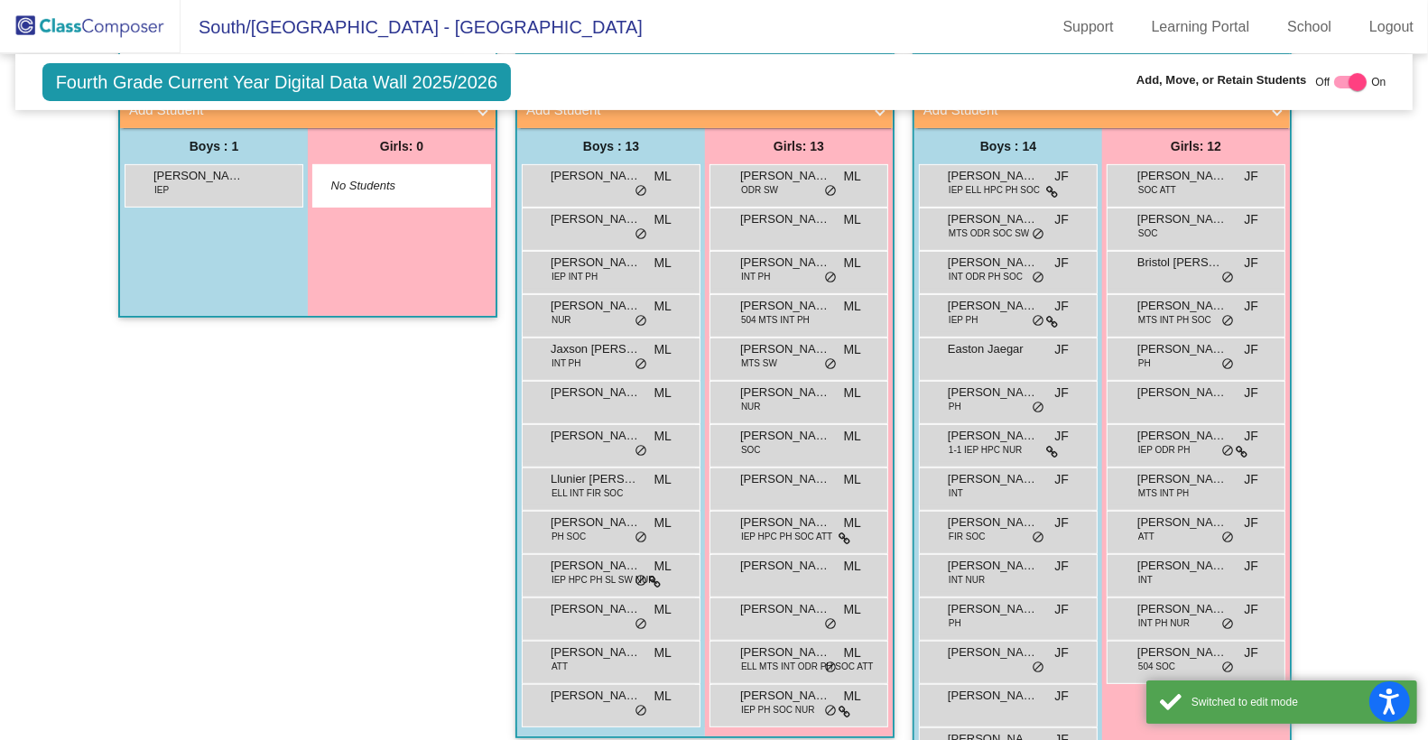
scroll to position [525, 0]
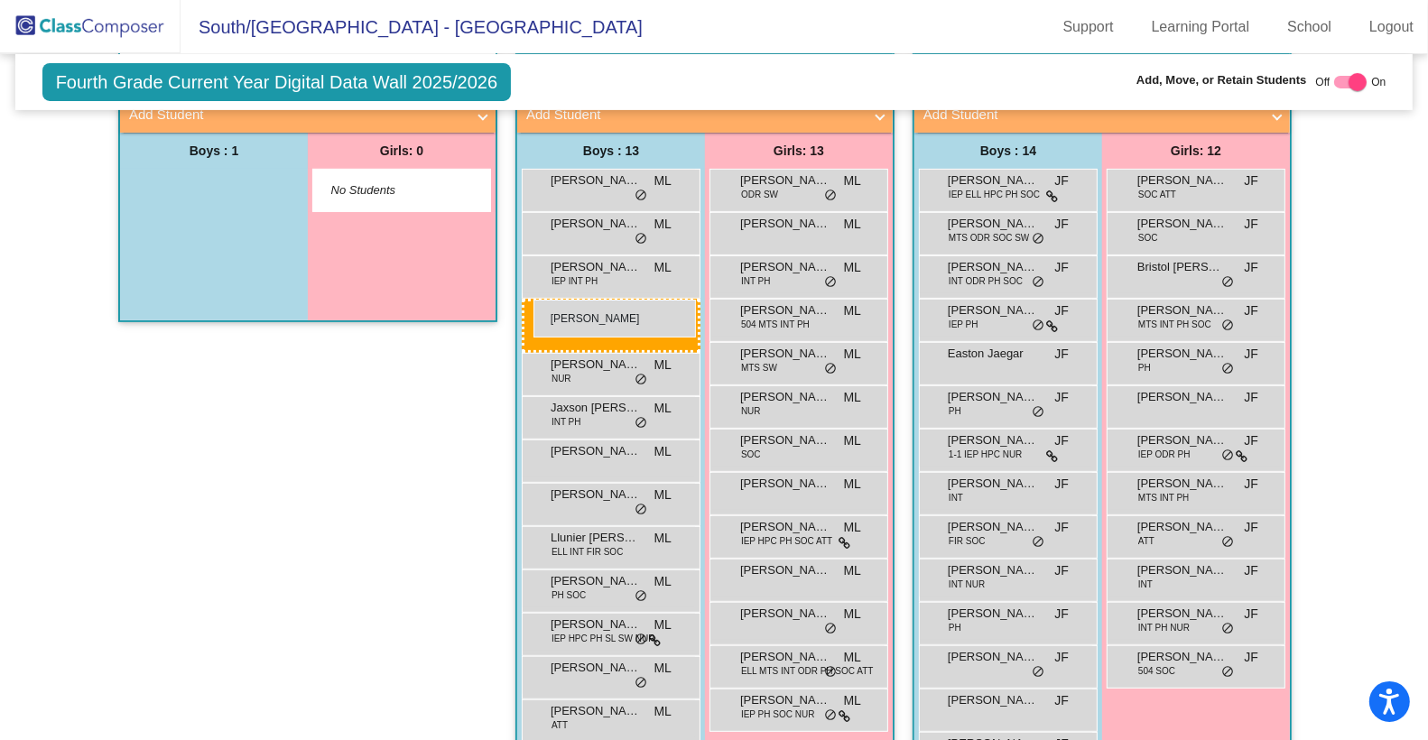
drag, startPoint x: 214, startPoint y: 186, endPoint x: 534, endPoint y: 300, distance: 339.3
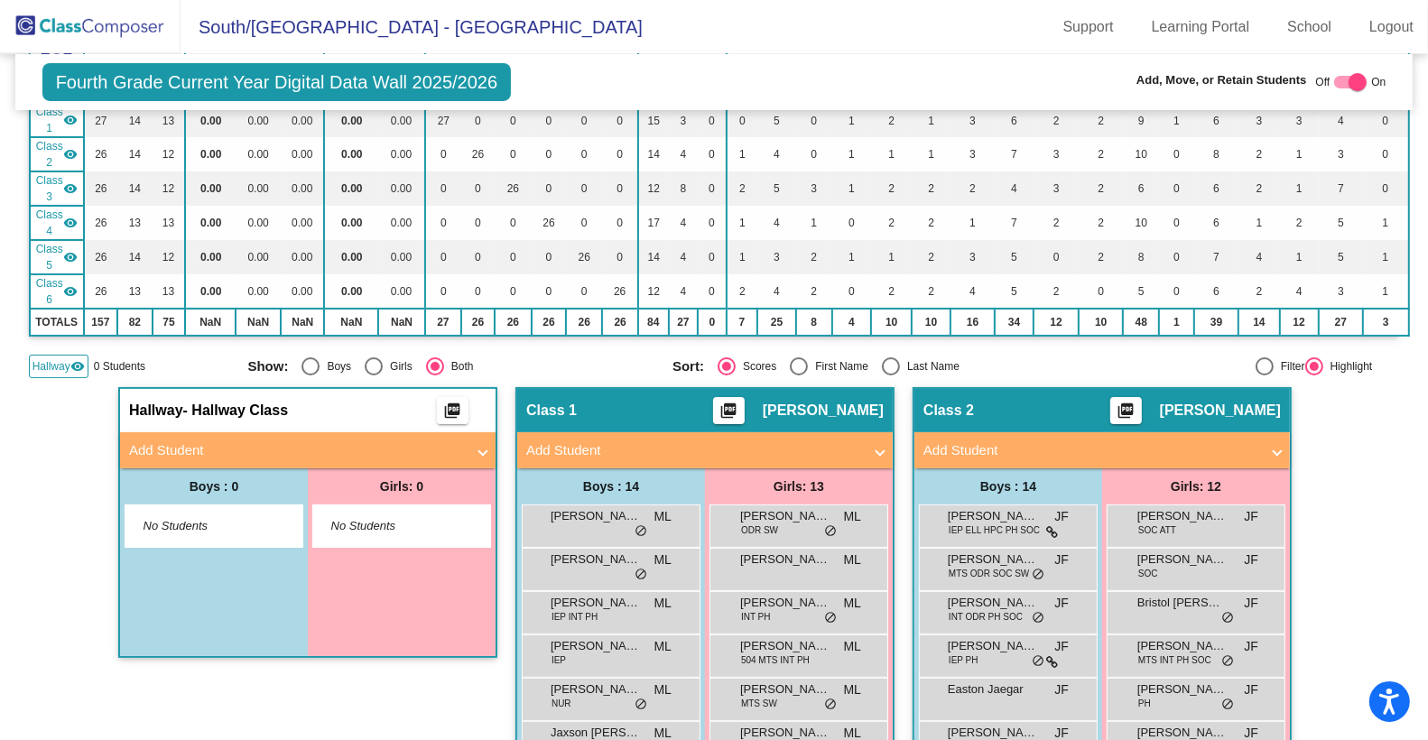
scroll to position [181, 0]
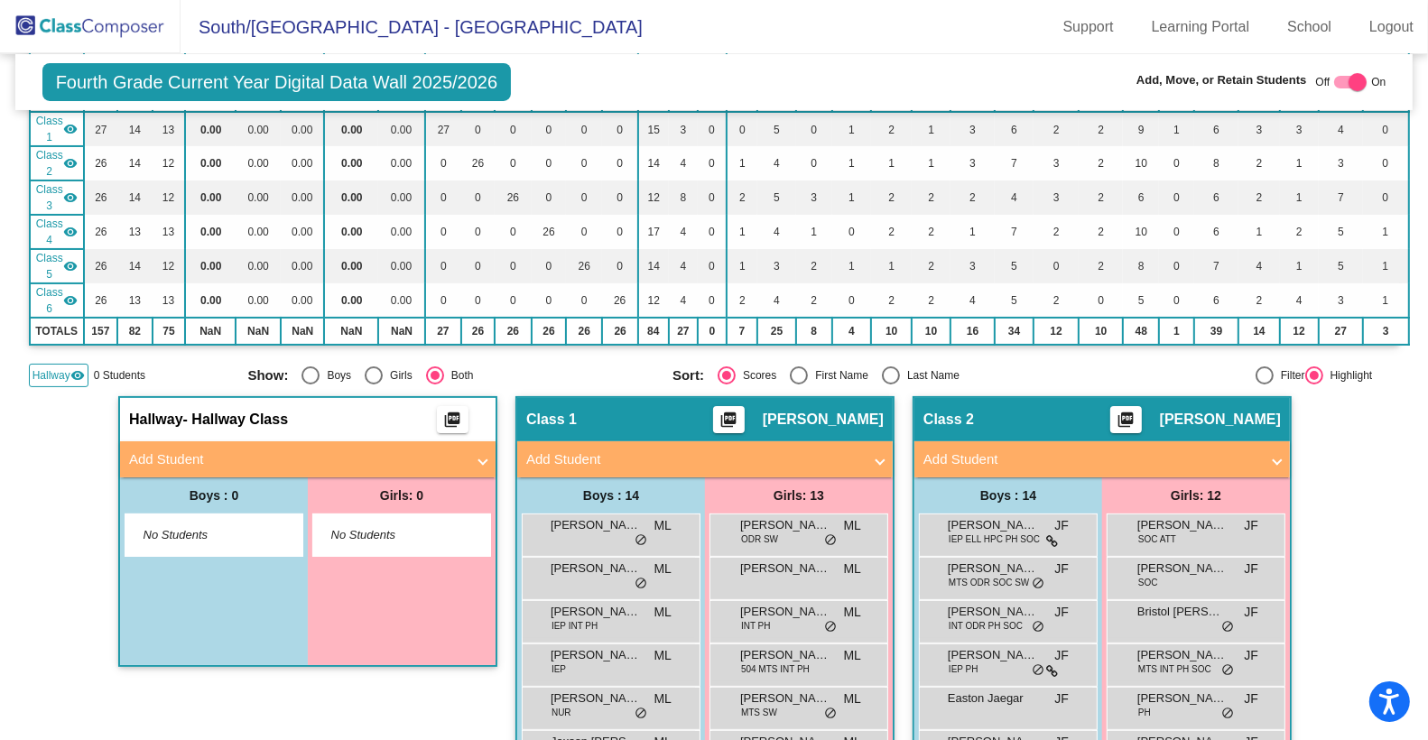
click at [73, 373] on mat-icon "visibility" at bounding box center [77, 375] width 14 height 14
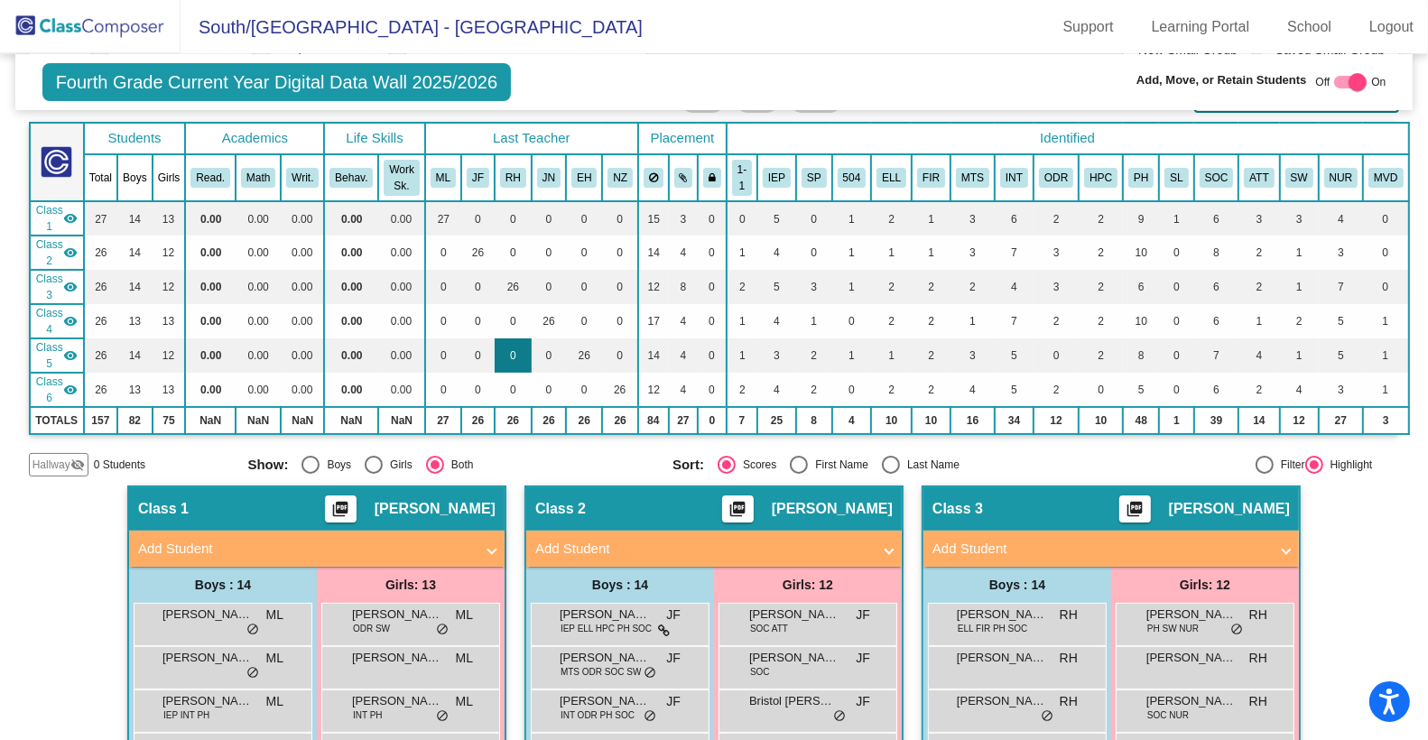
scroll to position [0, 0]
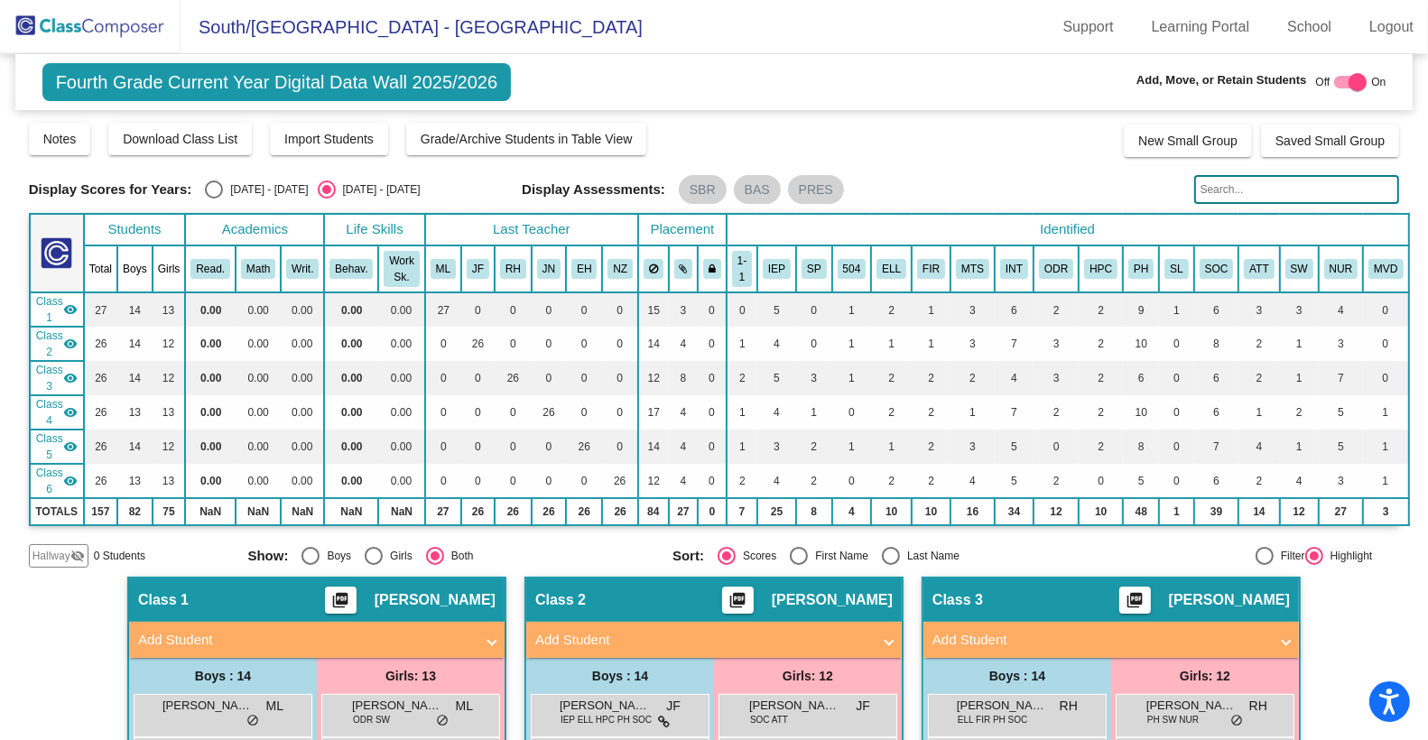
click at [107, 29] on img at bounding box center [90, 26] width 181 height 53
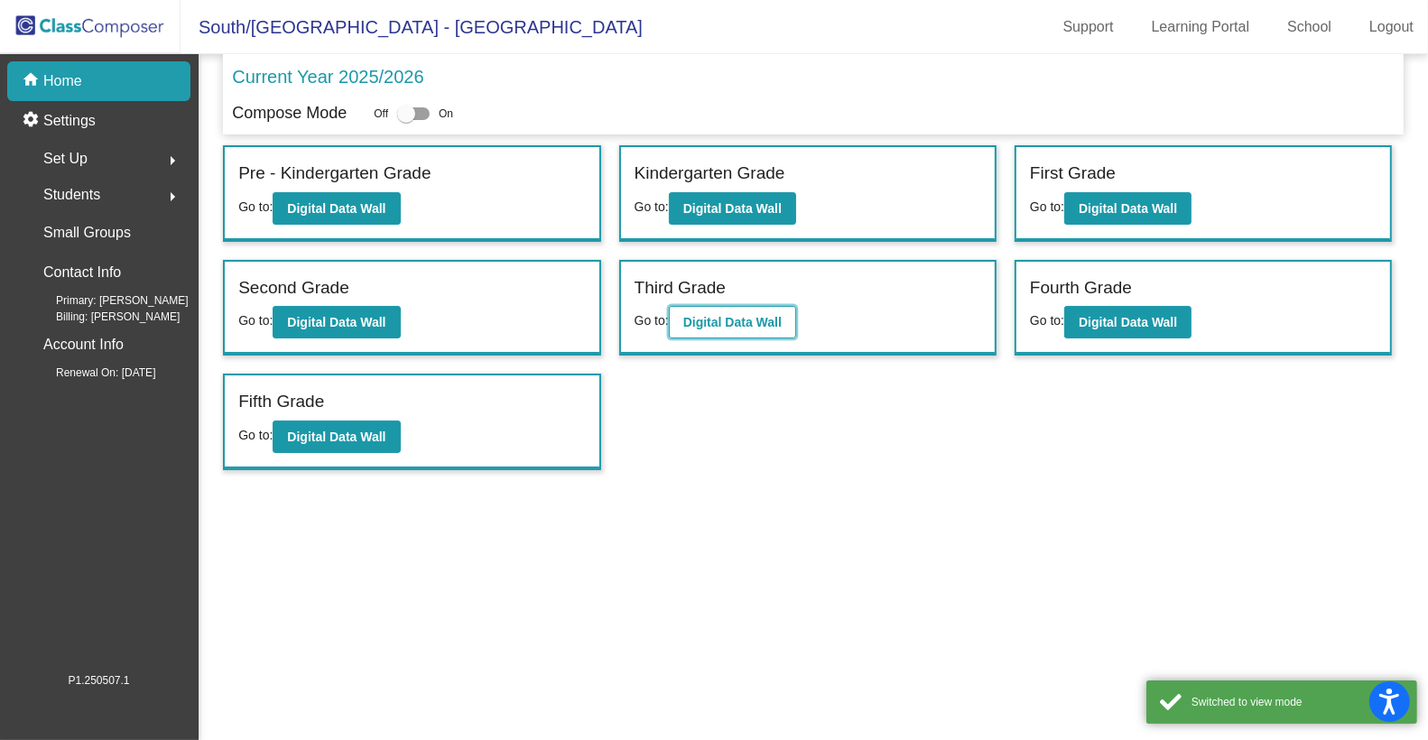
click at [724, 315] on b "Digital Data Wall" at bounding box center [732, 322] width 98 height 14
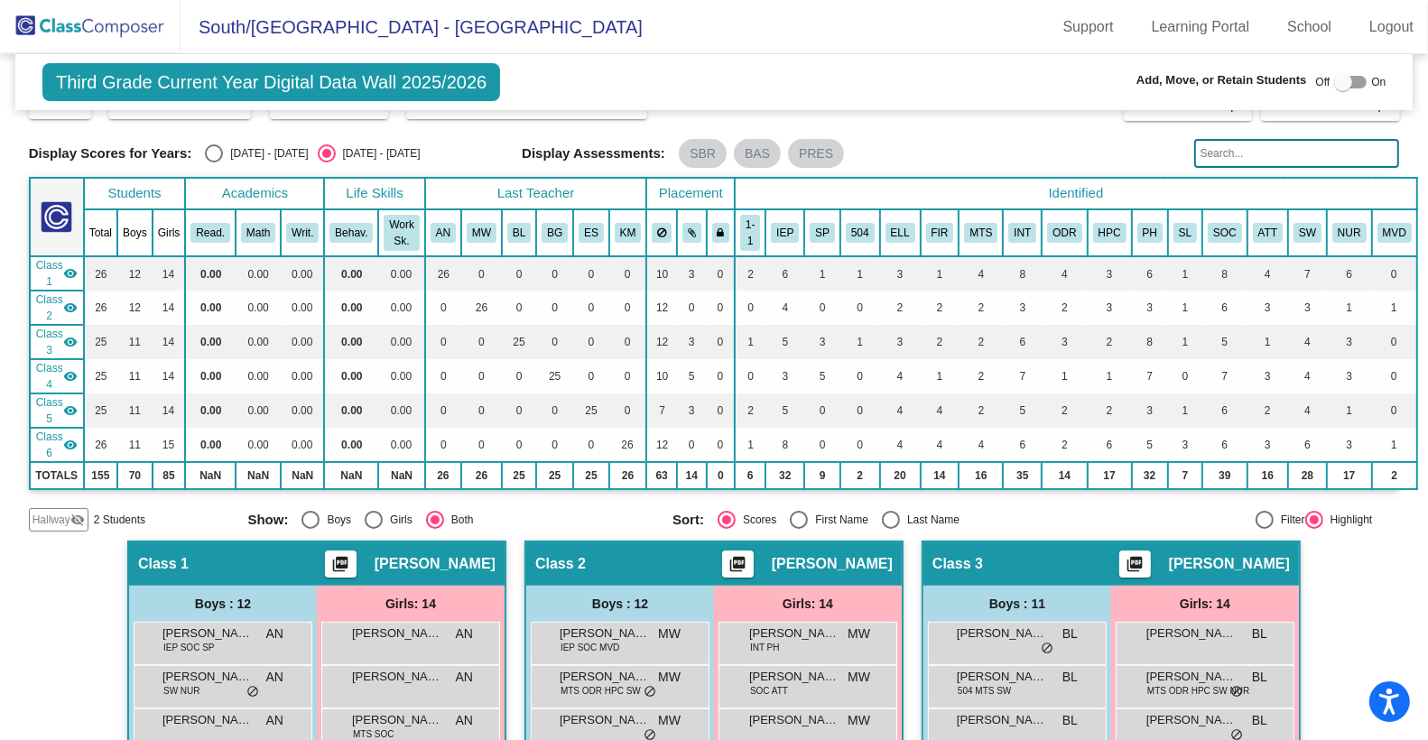
scroll to position [77, 0]
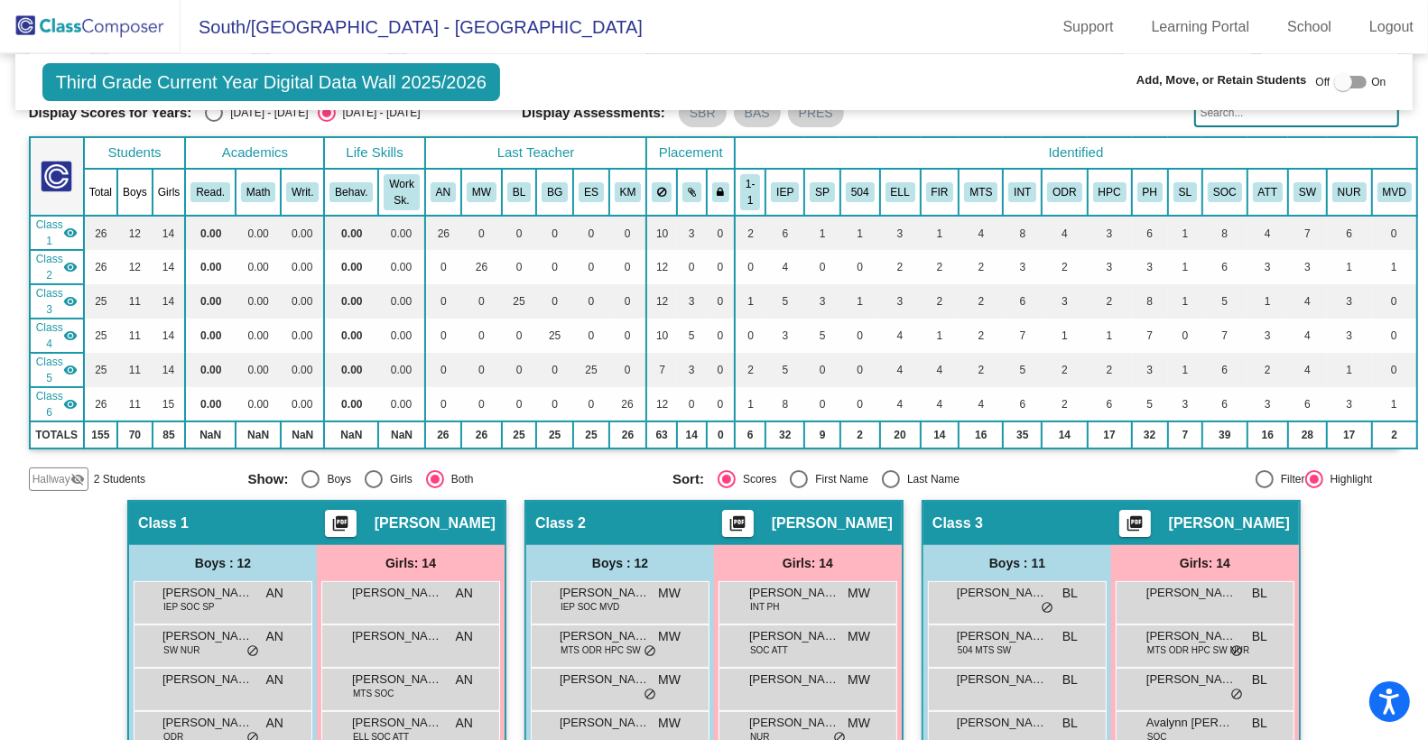
click at [56, 476] on span "Hallway" at bounding box center [52, 479] width 38 height 16
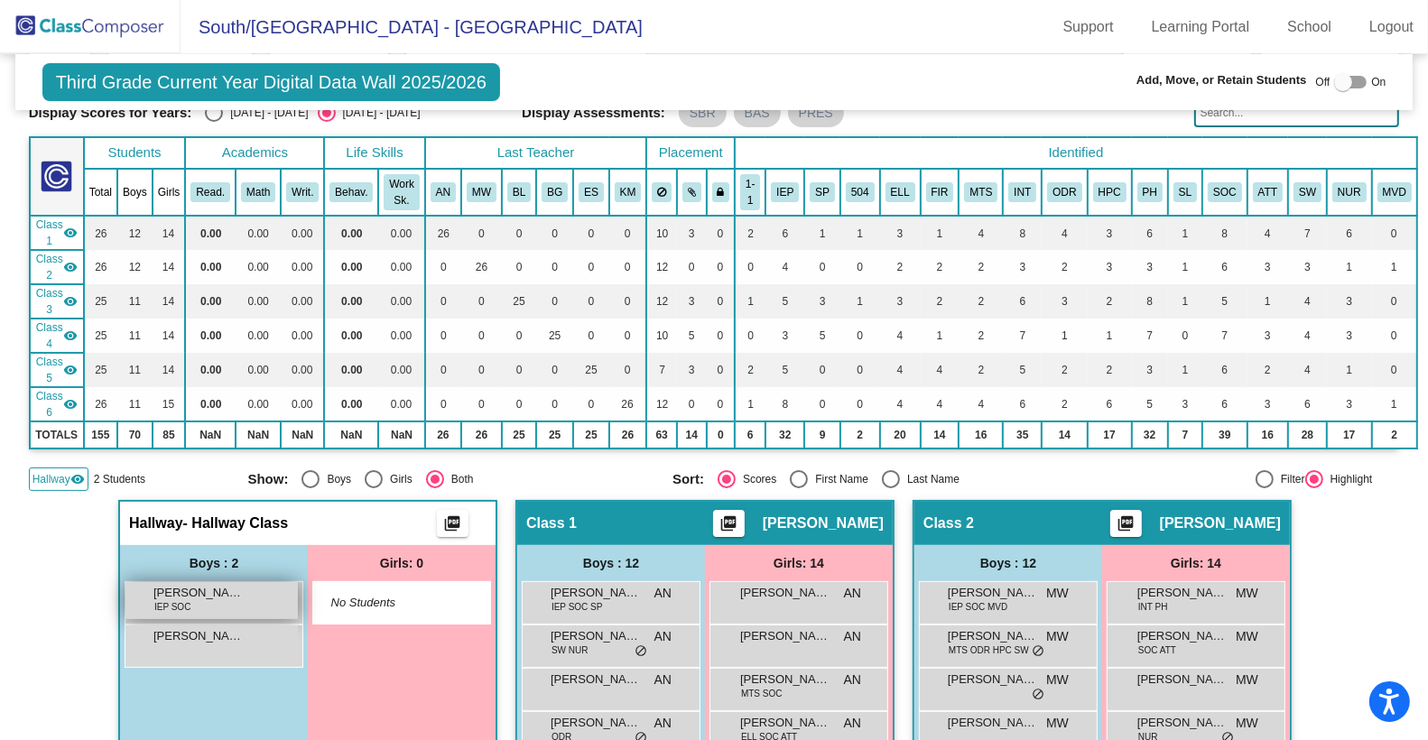
click at [224, 585] on span "[PERSON_NAME]" at bounding box center [198, 593] width 90 height 18
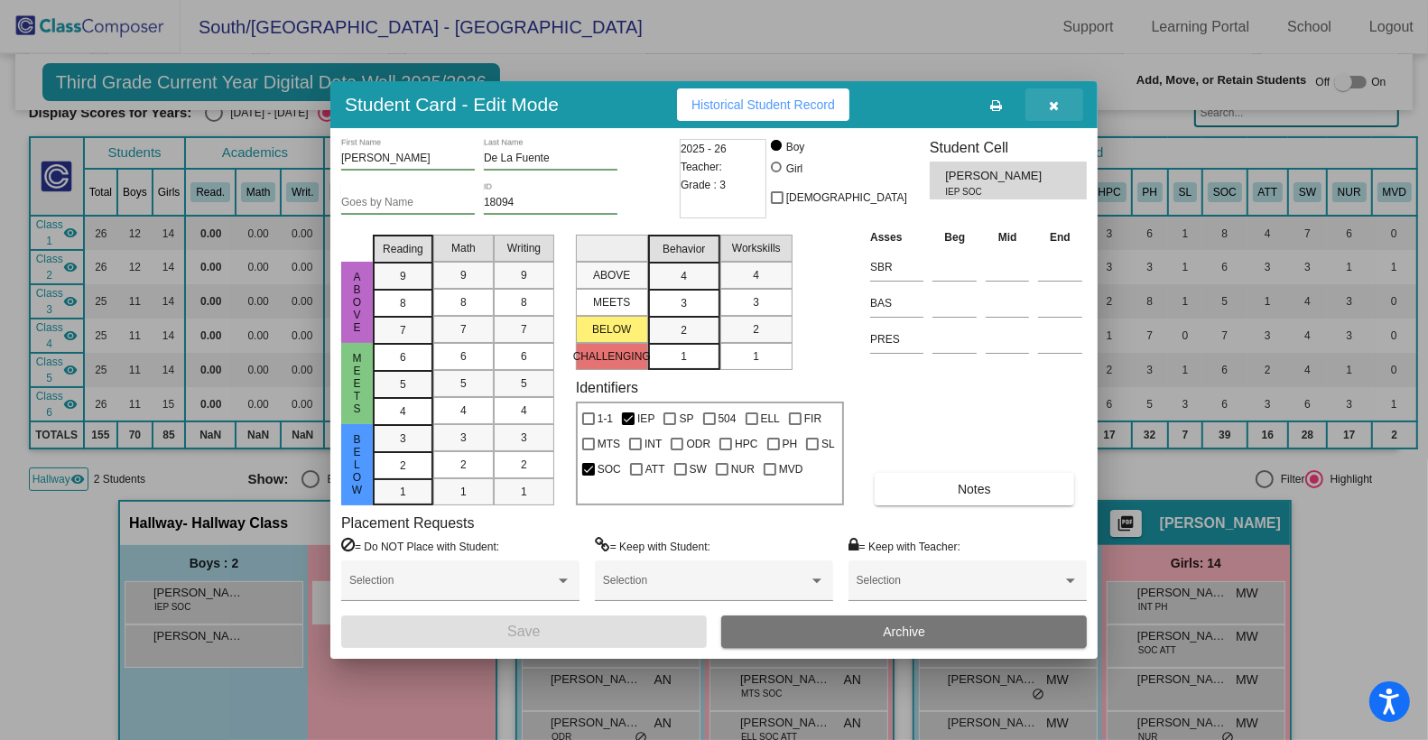
click at [1063, 99] on button "button" at bounding box center [1055, 104] width 58 height 33
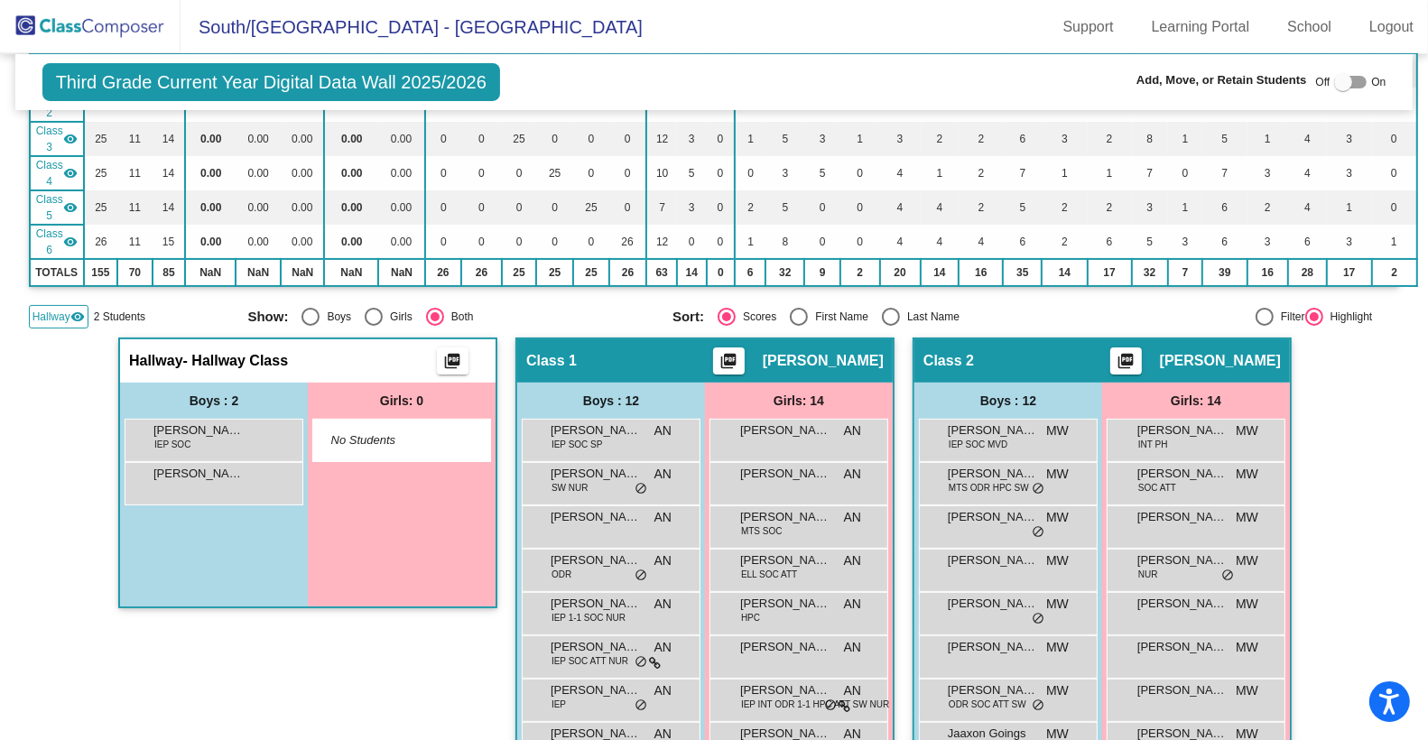
scroll to position [0, 0]
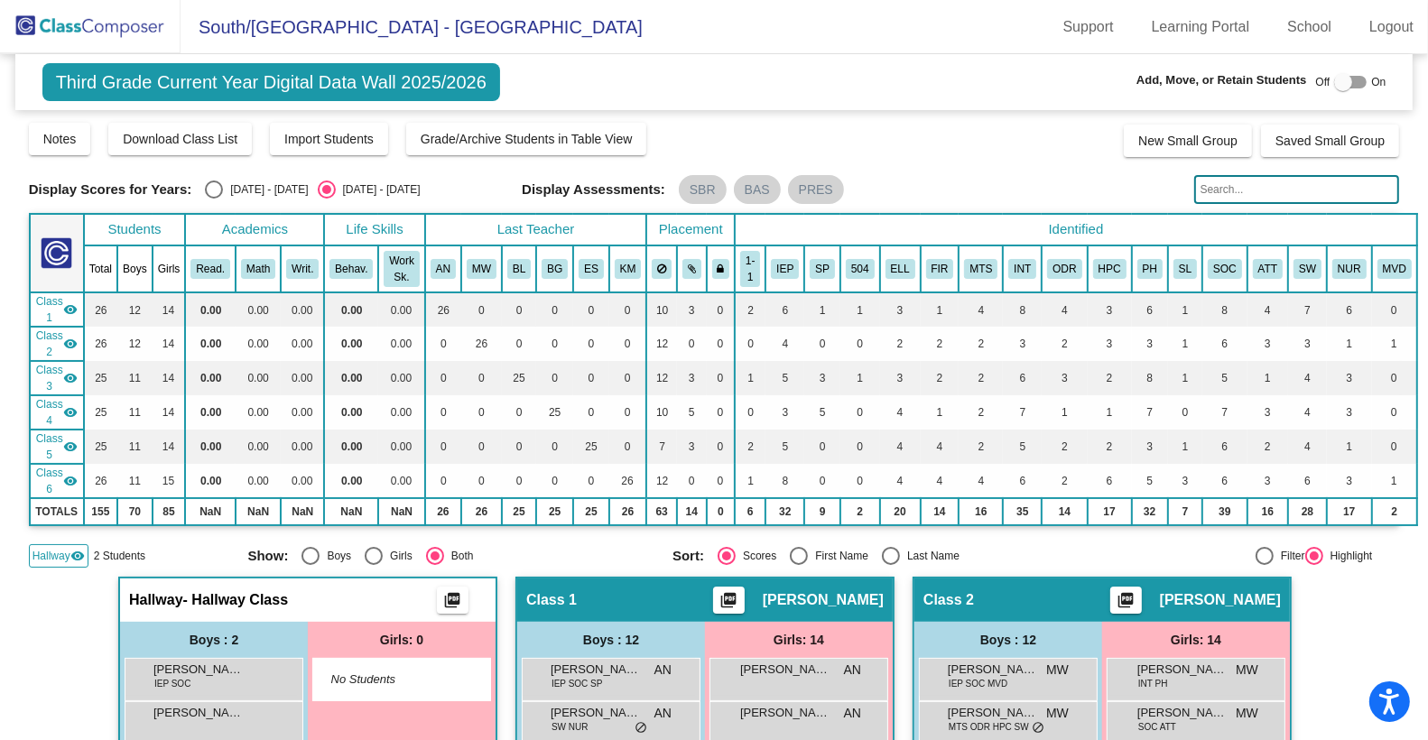
click at [1214, 192] on input "text" at bounding box center [1298, 189] width 206 height 29
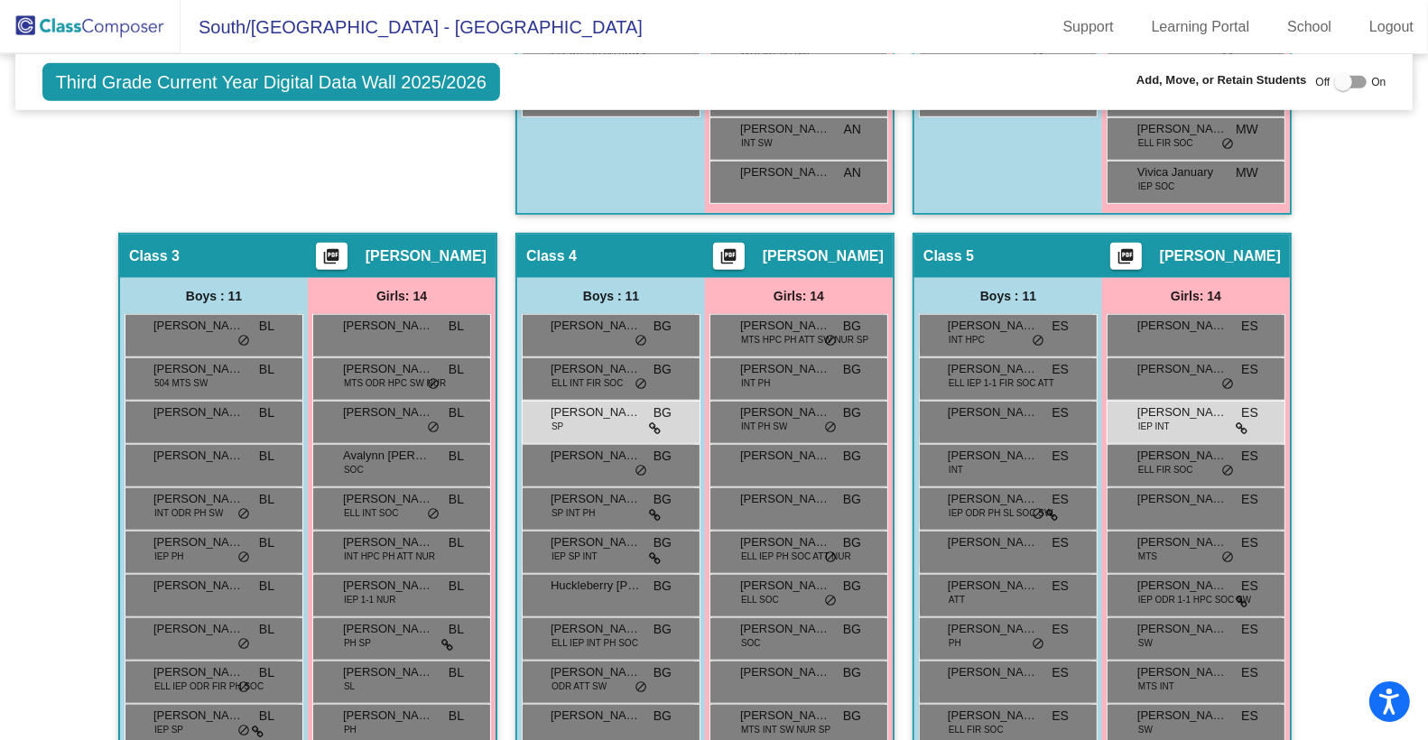
scroll to position [1060, 0]
type input "ling"
click at [901, 420] on div "Hallway - Hallway Class picture_as_pdf Add Student First Name Last Name Student…" at bounding box center [714, 614] width 1371 height 2194
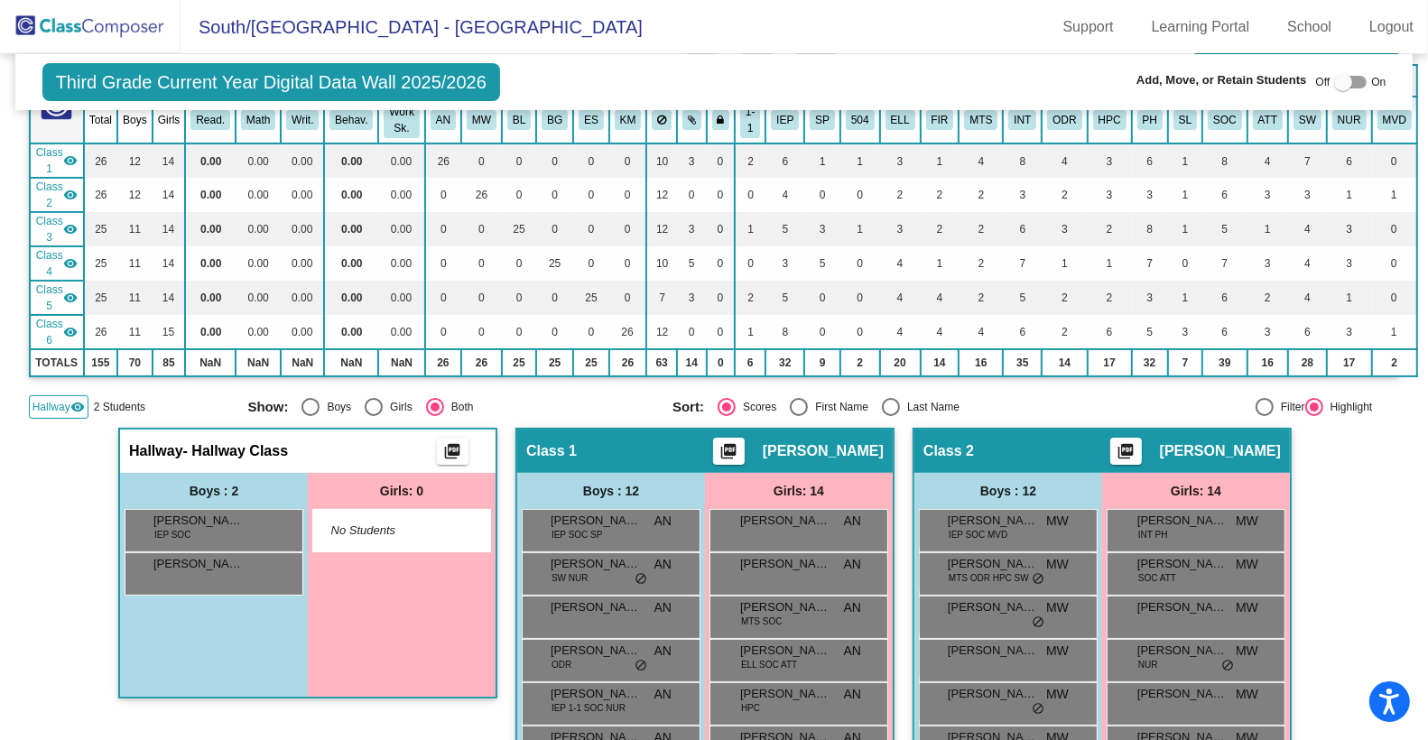
scroll to position [0, 0]
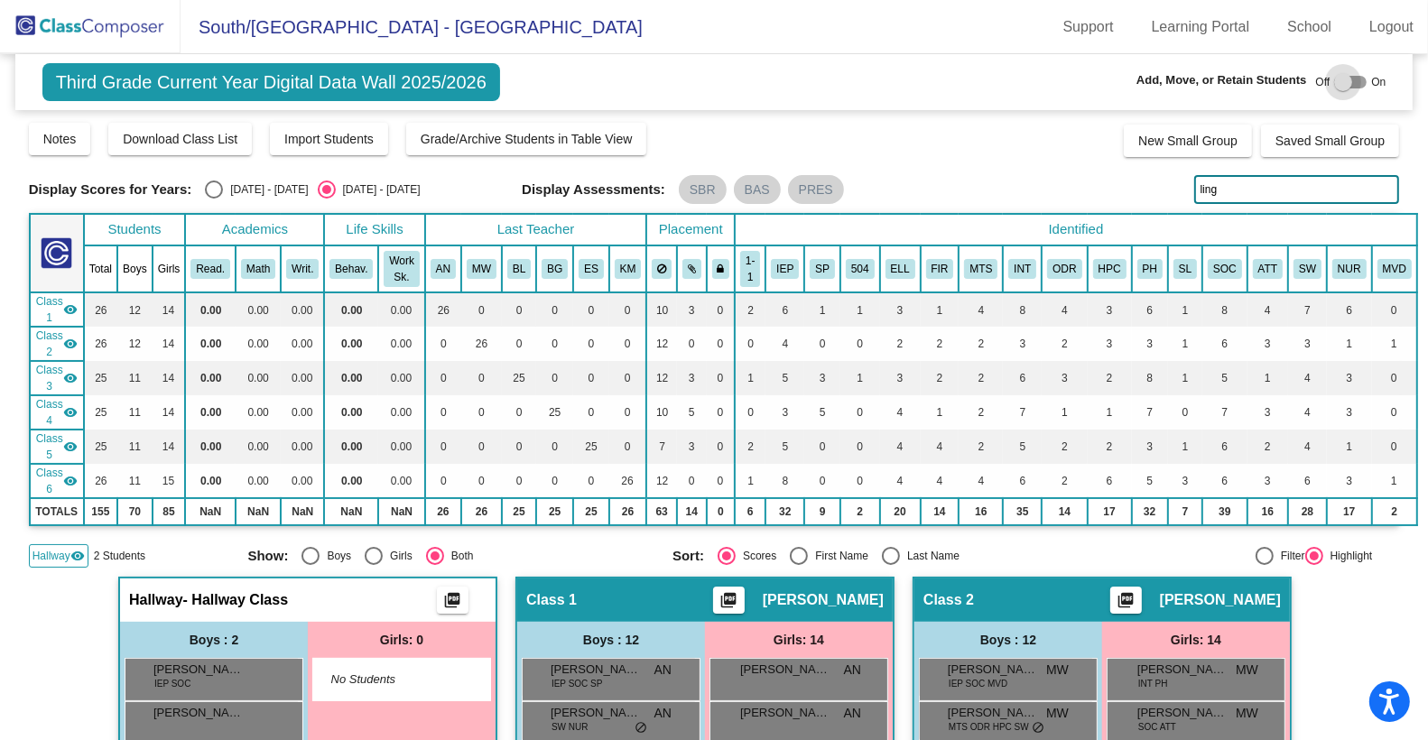
click at [1334, 83] on div at bounding box center [1343, 82] width 18 height 18
checkbox input "true"
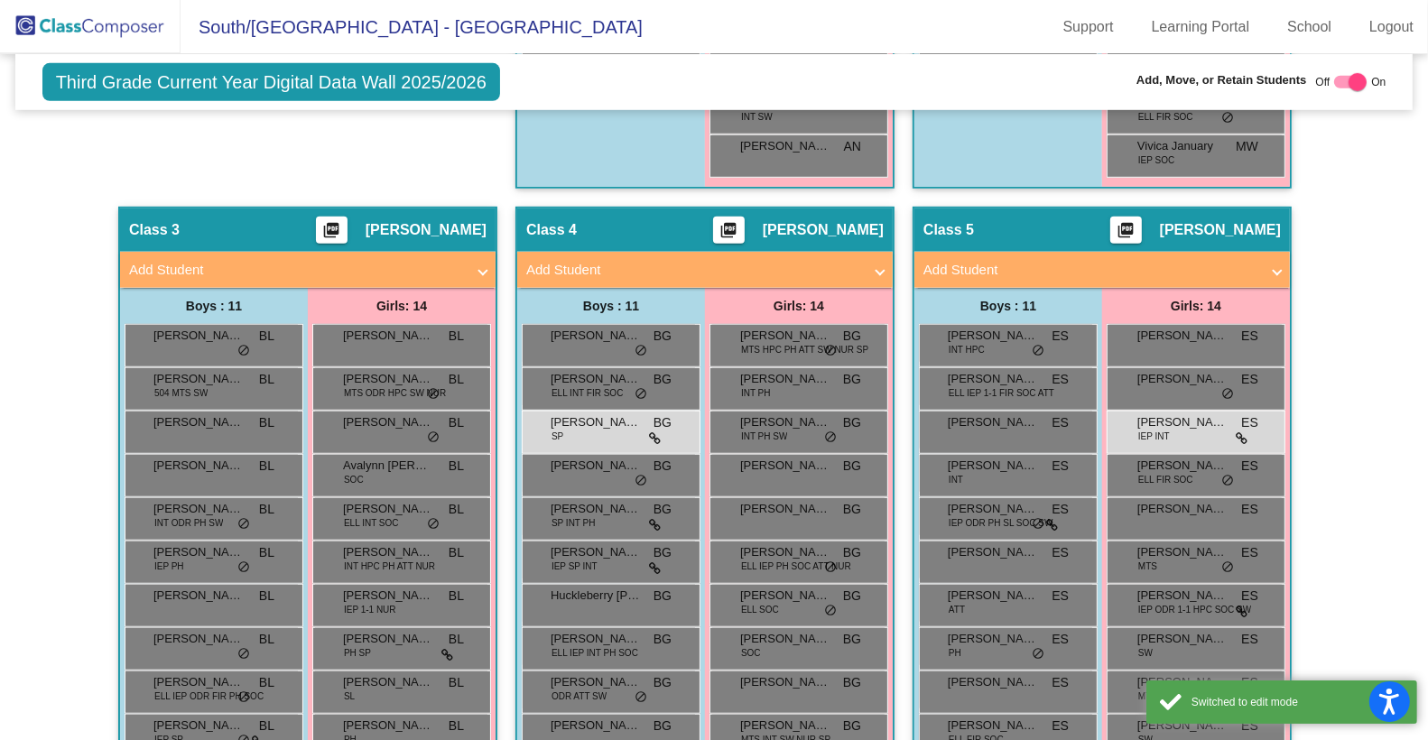
scroll to position [1188, 0]
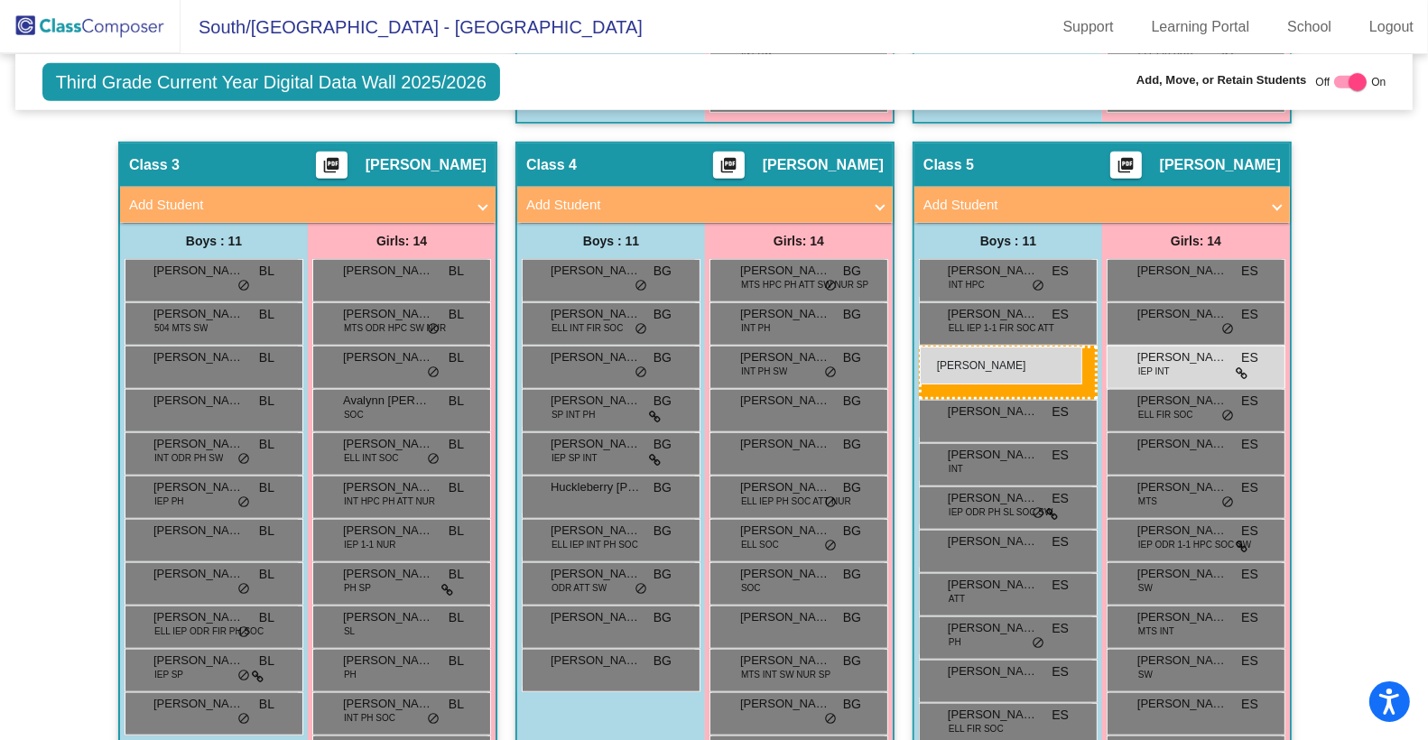
drag, startPoint x: 602, startPoint y: 363, endPoint x: 925, endPoint y: 343, distance: 322.9
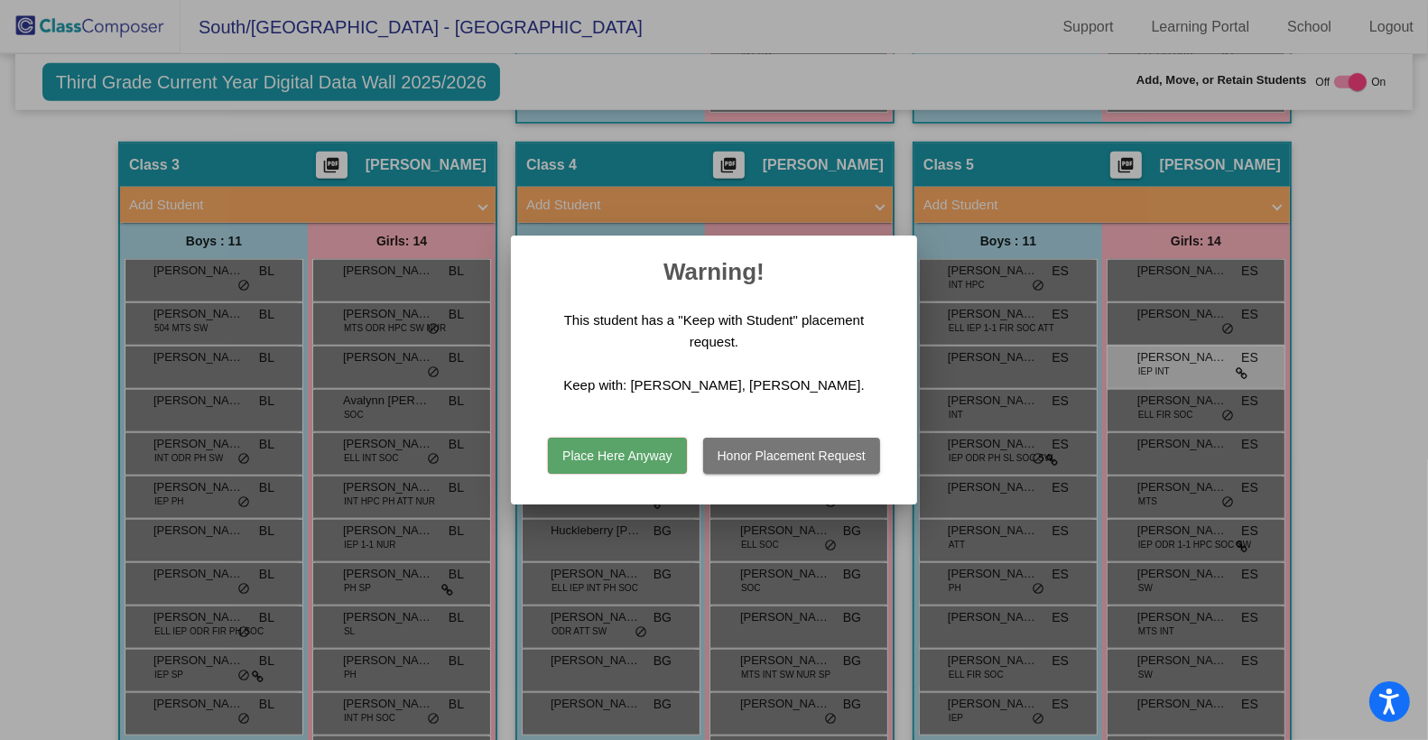
click at [808, 461] on button "Honor Placement Request" at bounding box center [791, 456] width 177 height 36
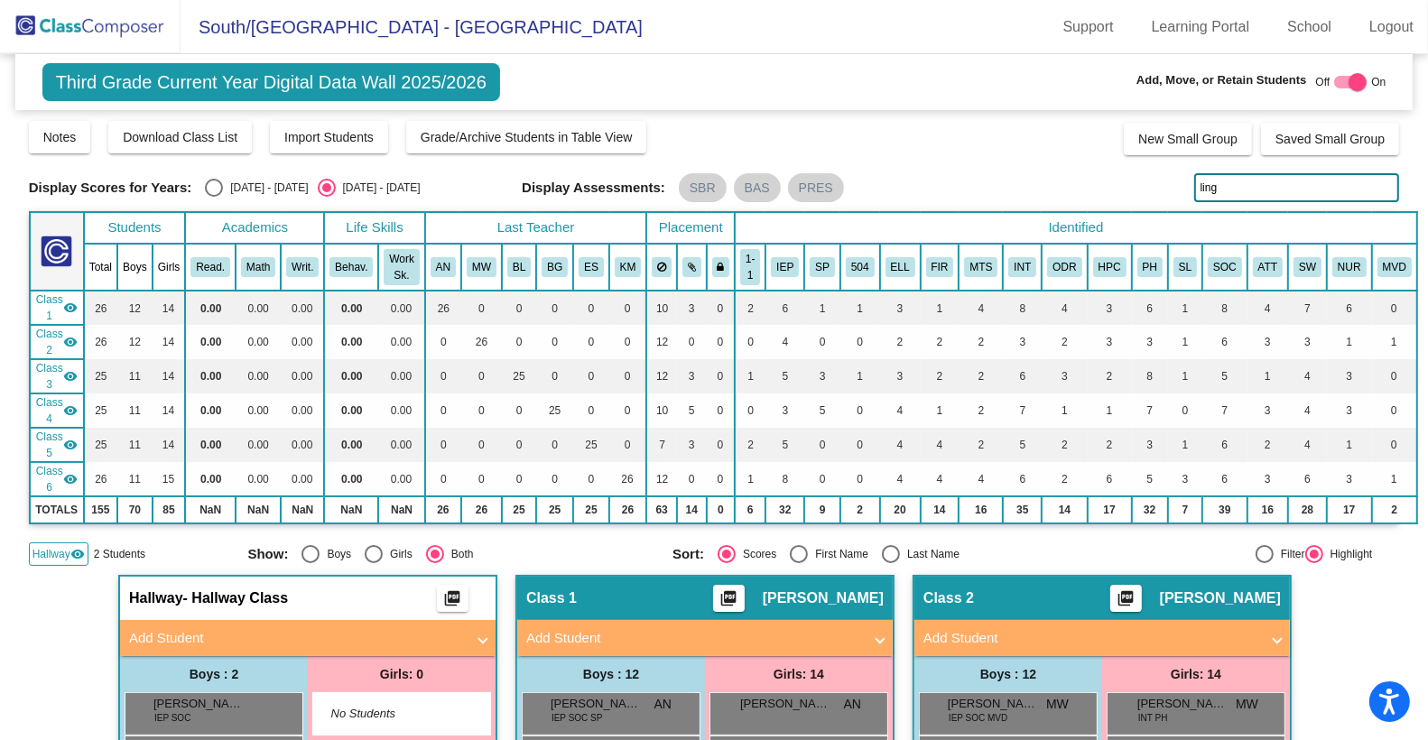
scroll to position [0, 0]
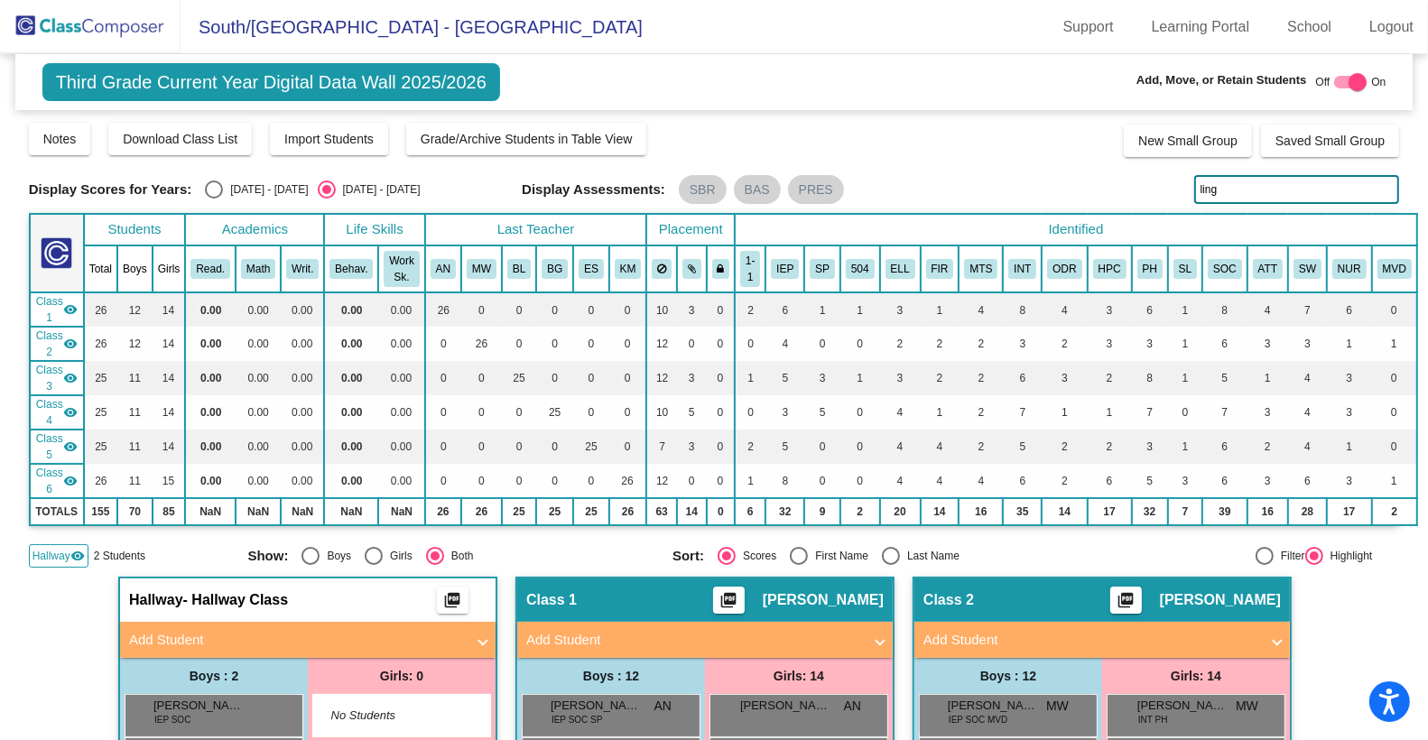
click at [1228, 190] on input "ling" at bounding box center [1298, 189] width 206 height 29
type input "l"
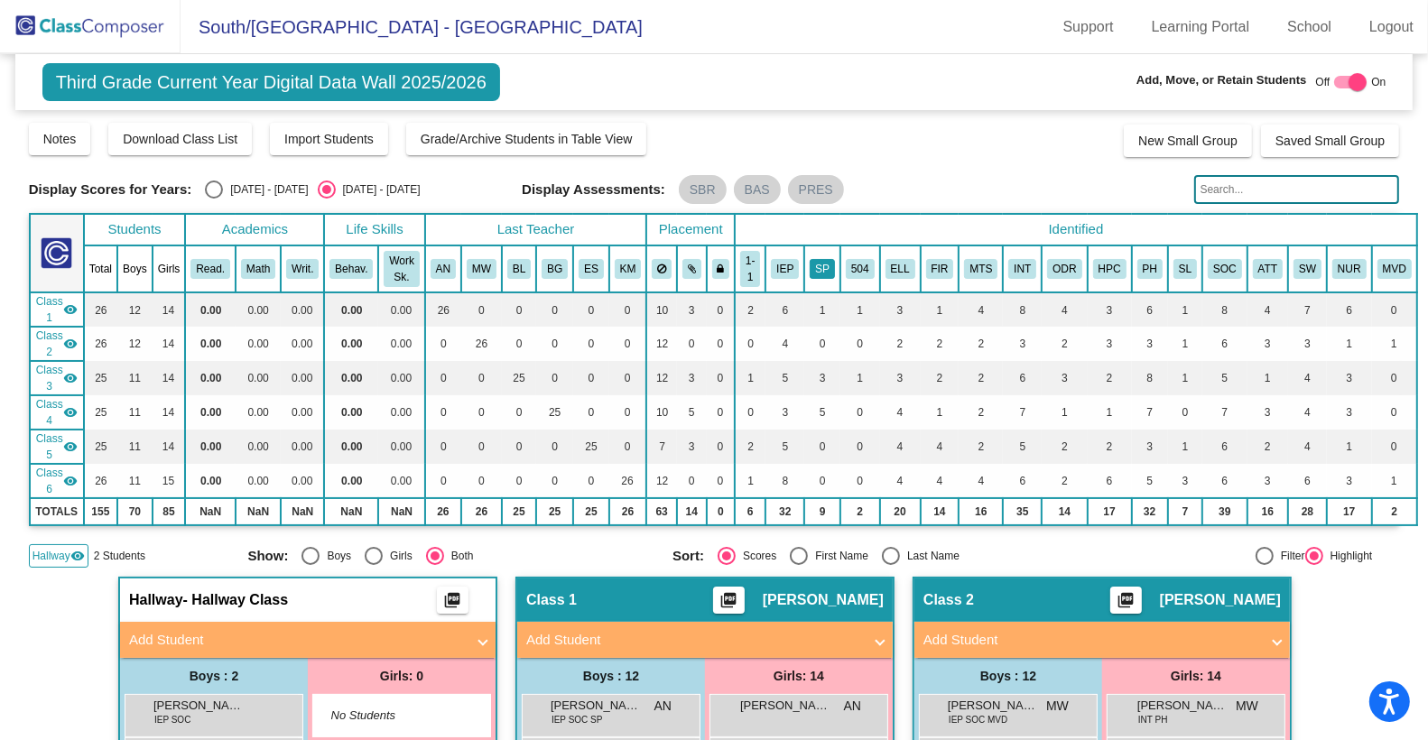
click at [815, 268] on button "SP" at bounding box center [822, 269] width 25 height 20
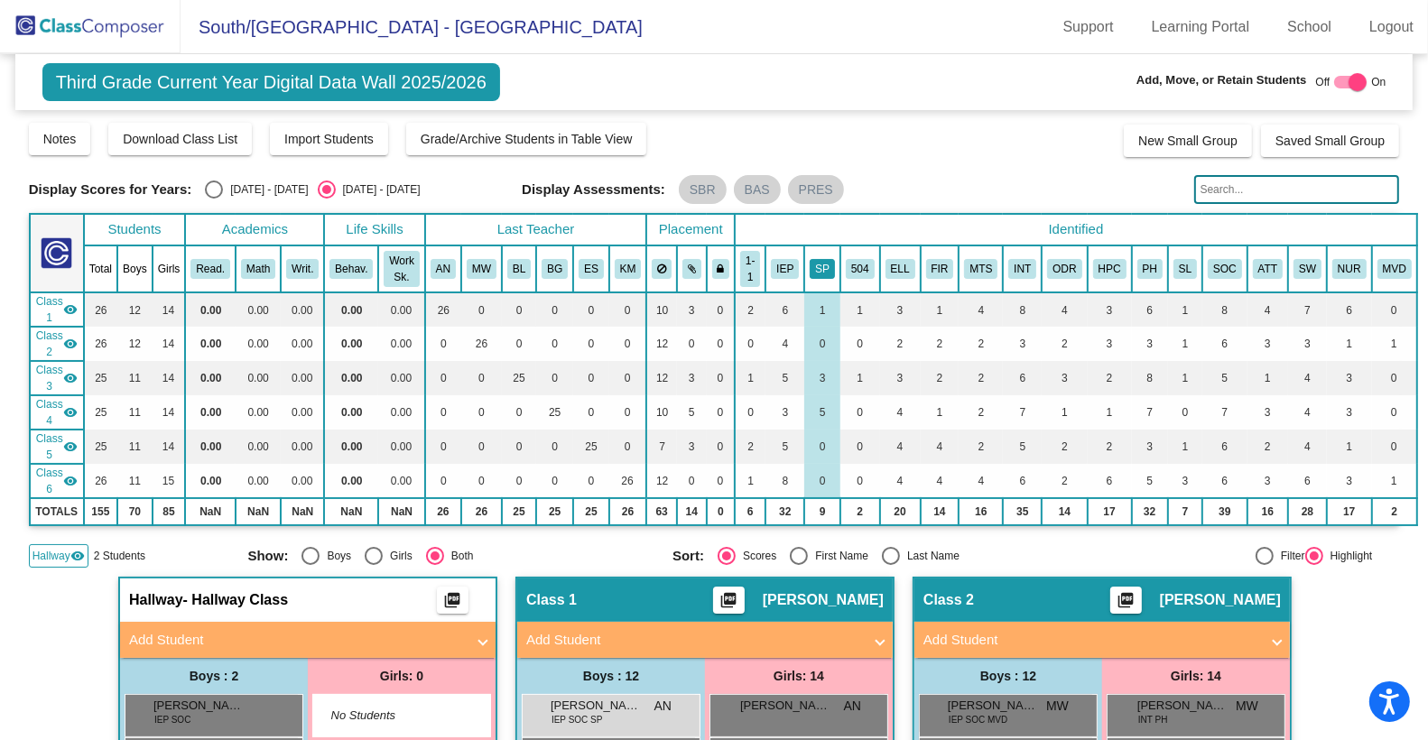
click at [811, 267] on button "SP" at bounding box center [822, 269] width 25 height 20
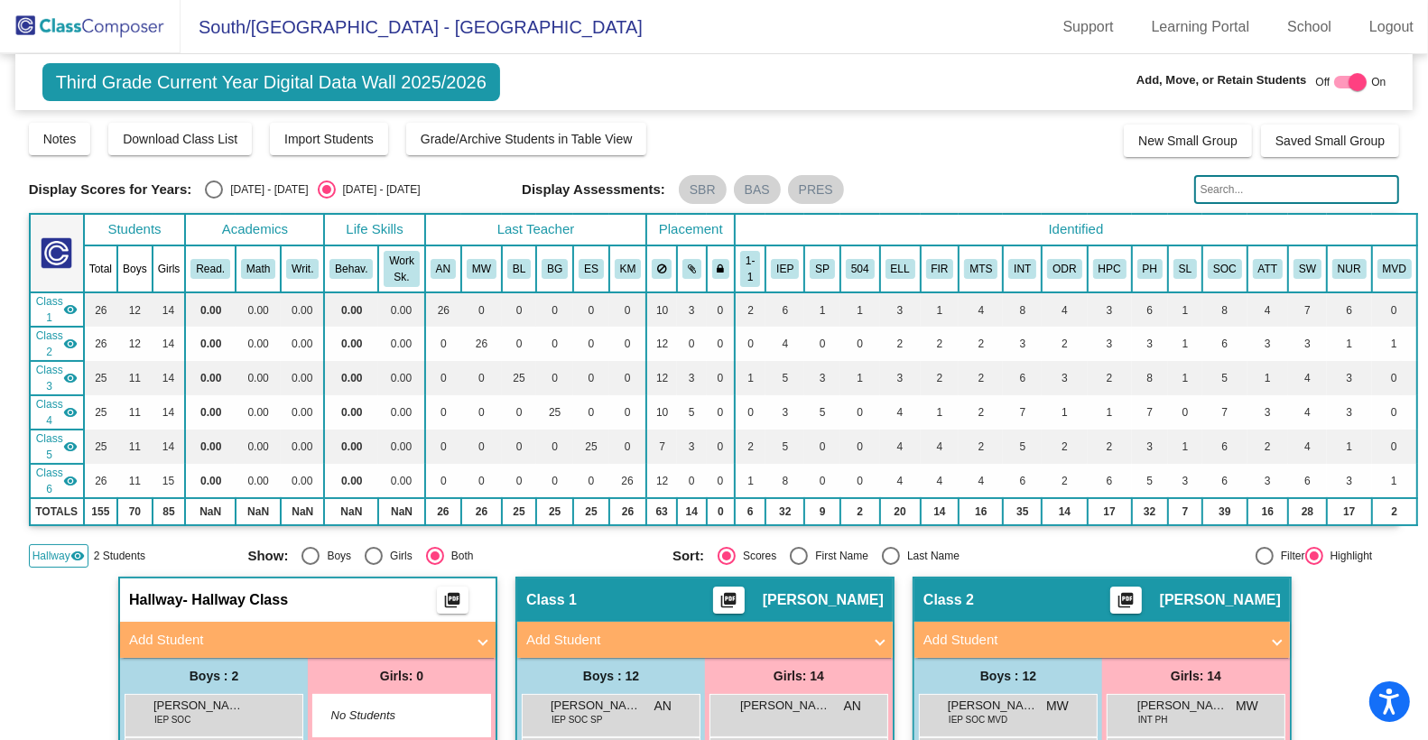
click at [928, 173] on div "Display Scores for Years: [DATE] - [DATE] [DATE] - [DATE] Grade/Archive Student…" at bounding box center [714, 344] width 1371 height 447
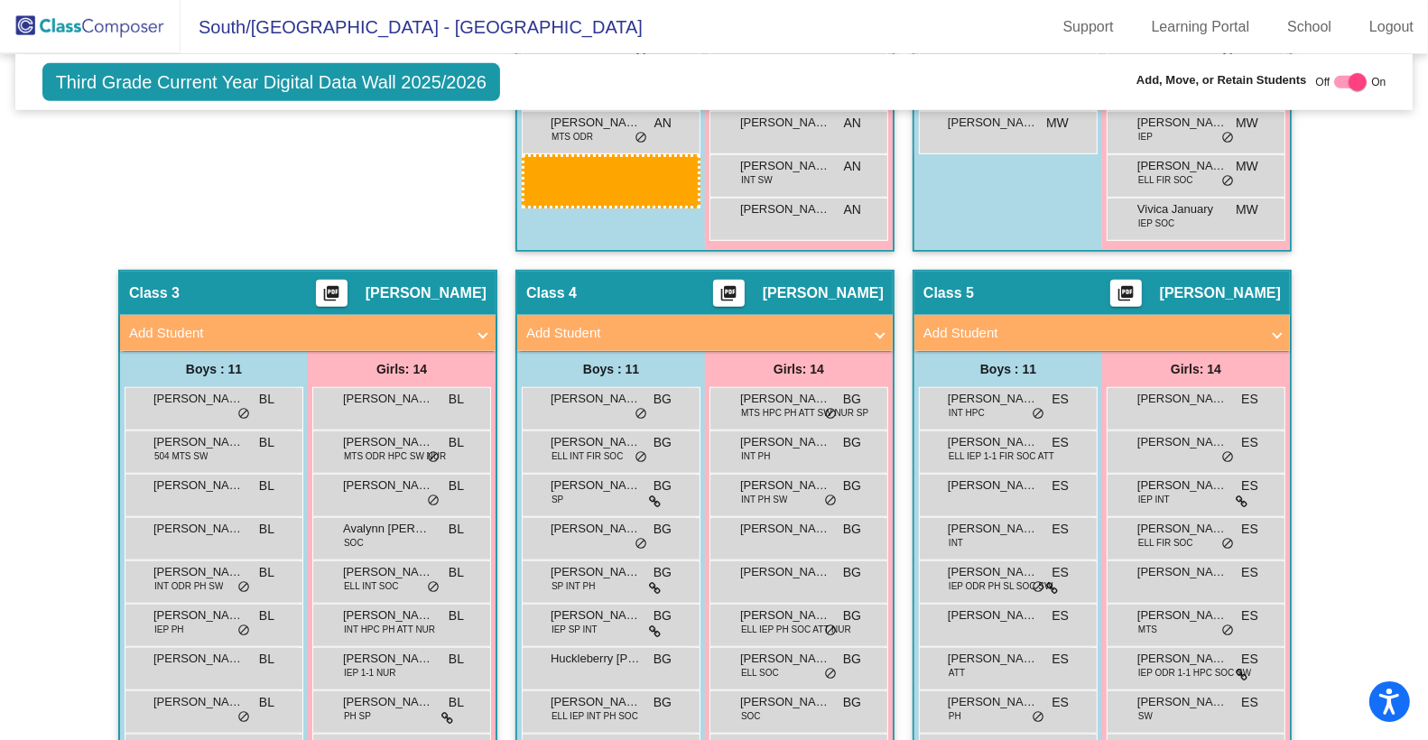
scroll to position [1080, 0]
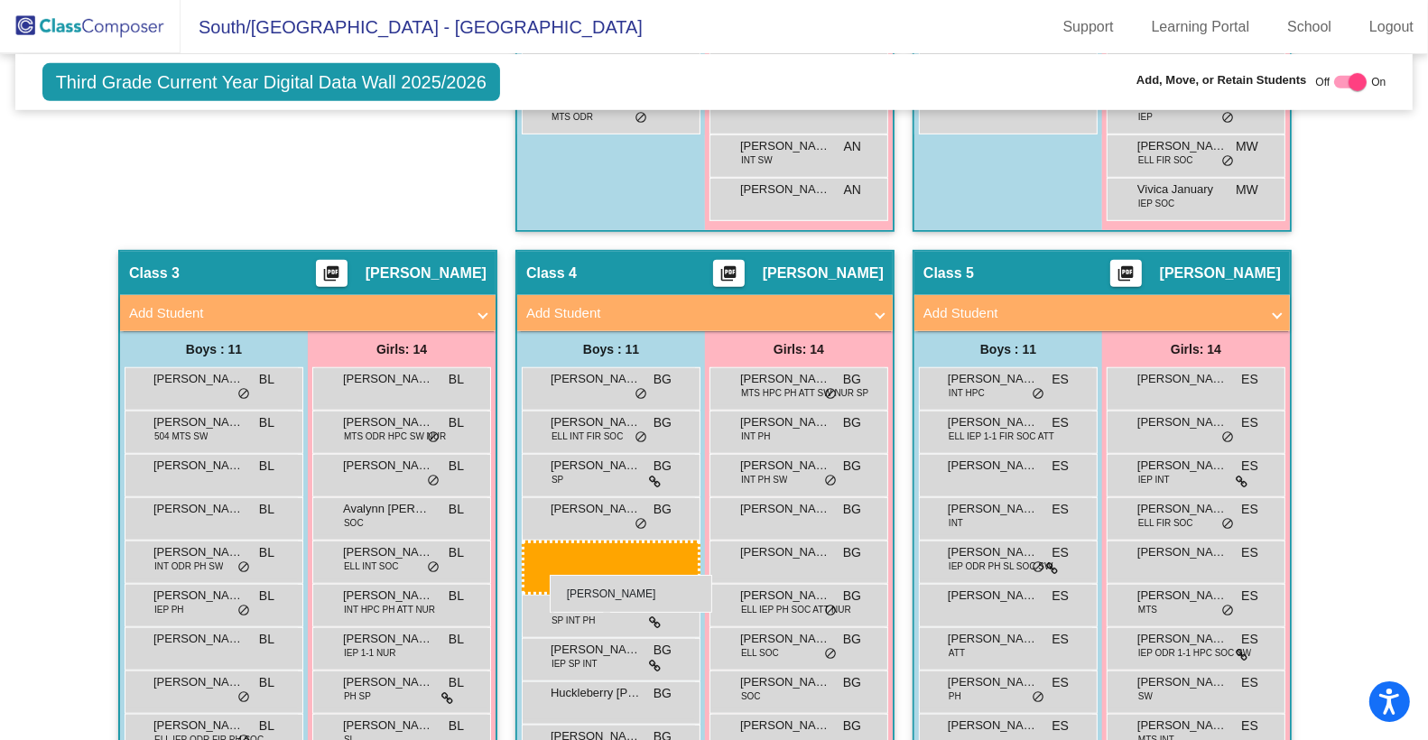
drag, startPoint x: 241, startPoint y: 284, endPoint x: 550, endPoint y: 575, distance: 424.1
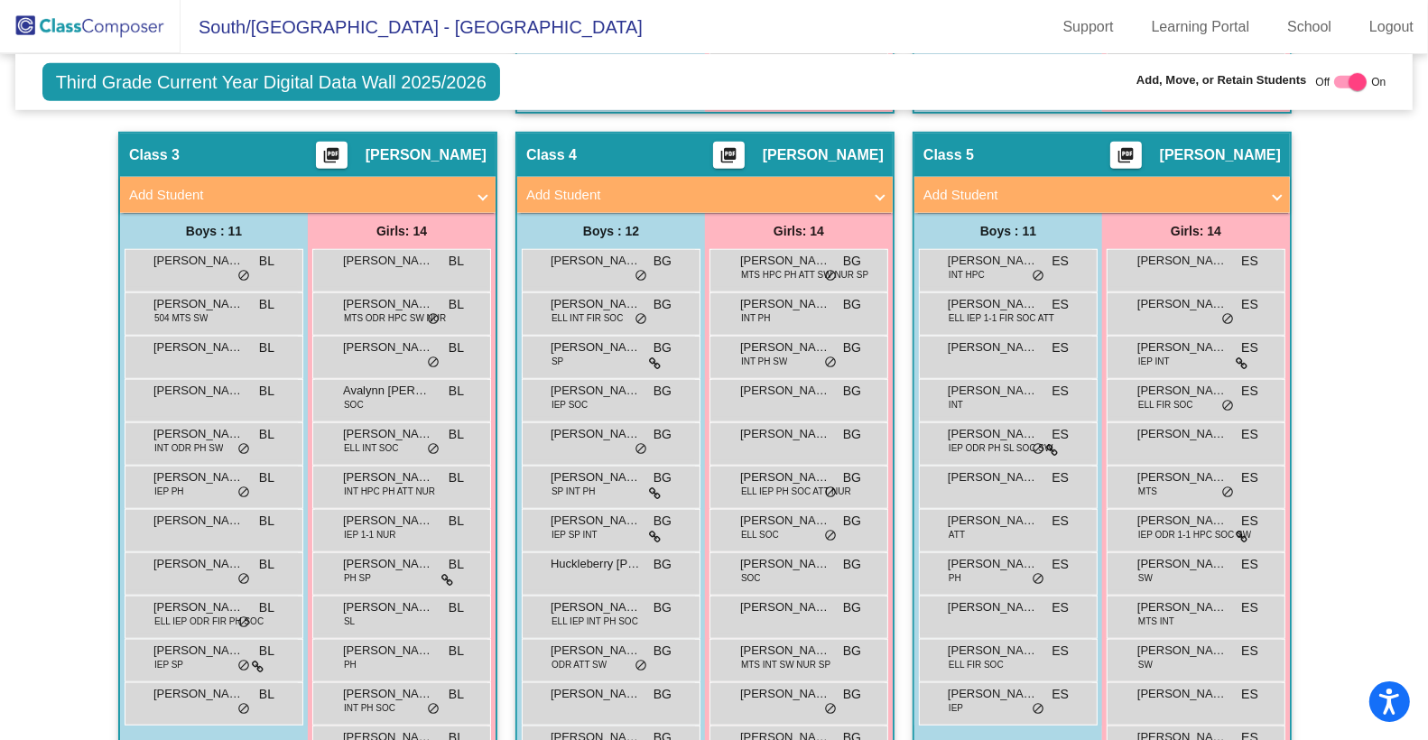
scroll to position [1206, 0]
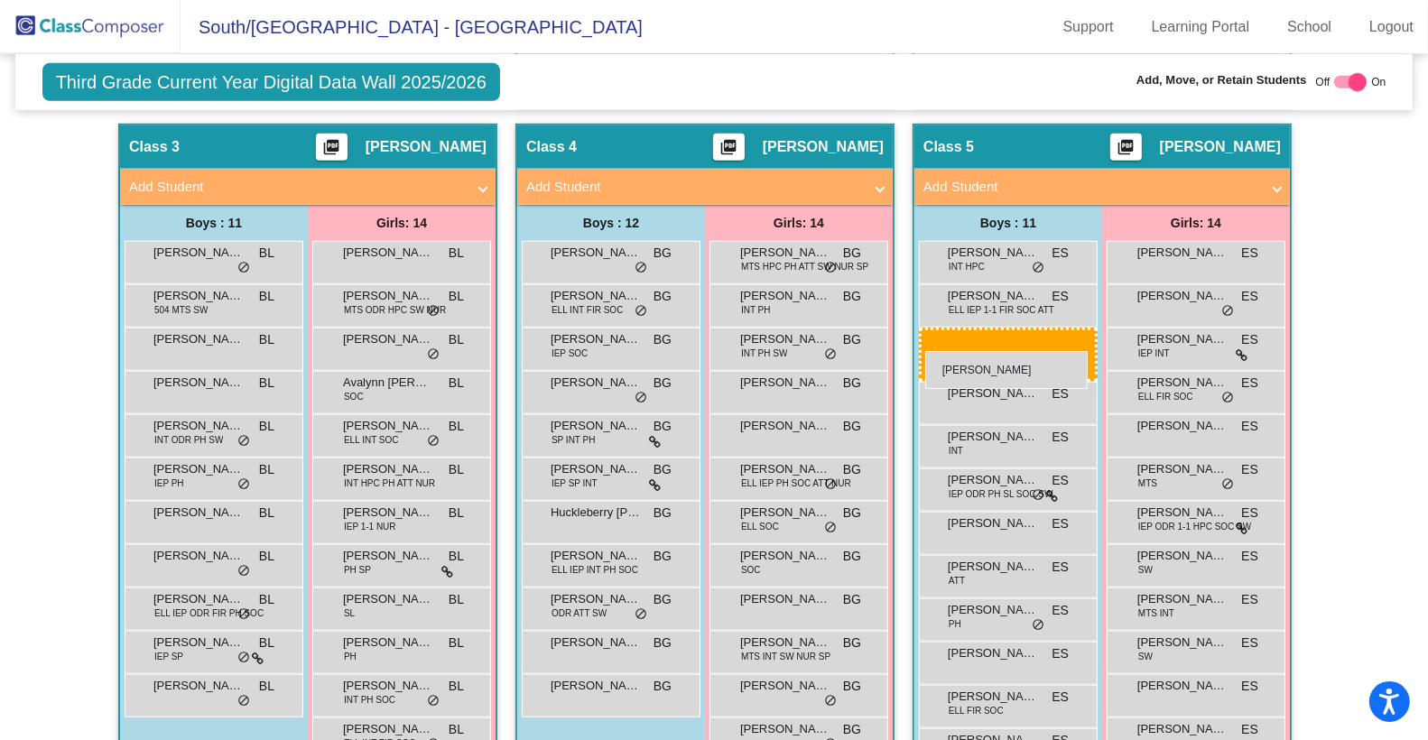
drag, startPoint x: 582, startPoint y: 338, endPoint x: 925, endPoint y: 351, distance: 343.4
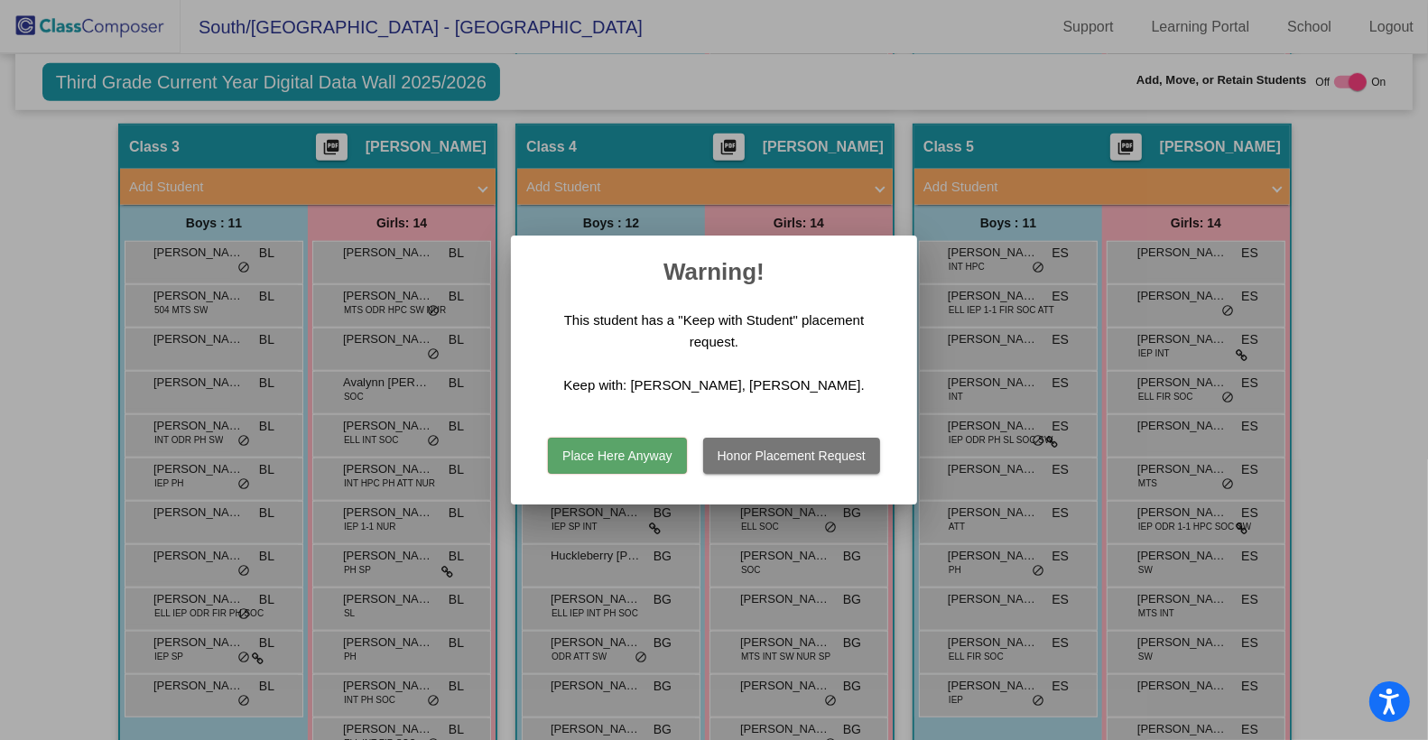
click at [668, 444] on button "Place Here Anyway" at bounding box center [617, 456] width 138 height 36
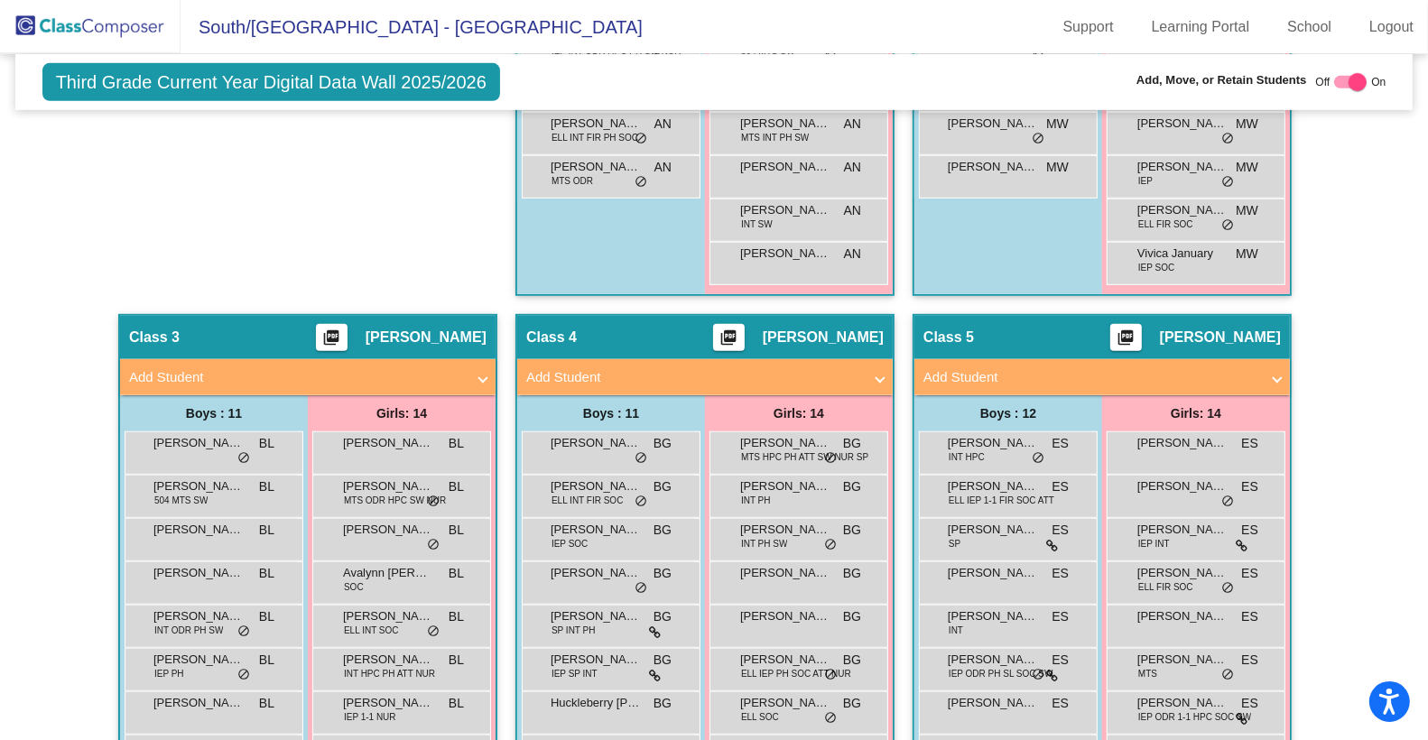
scroll to position [1017, 0]
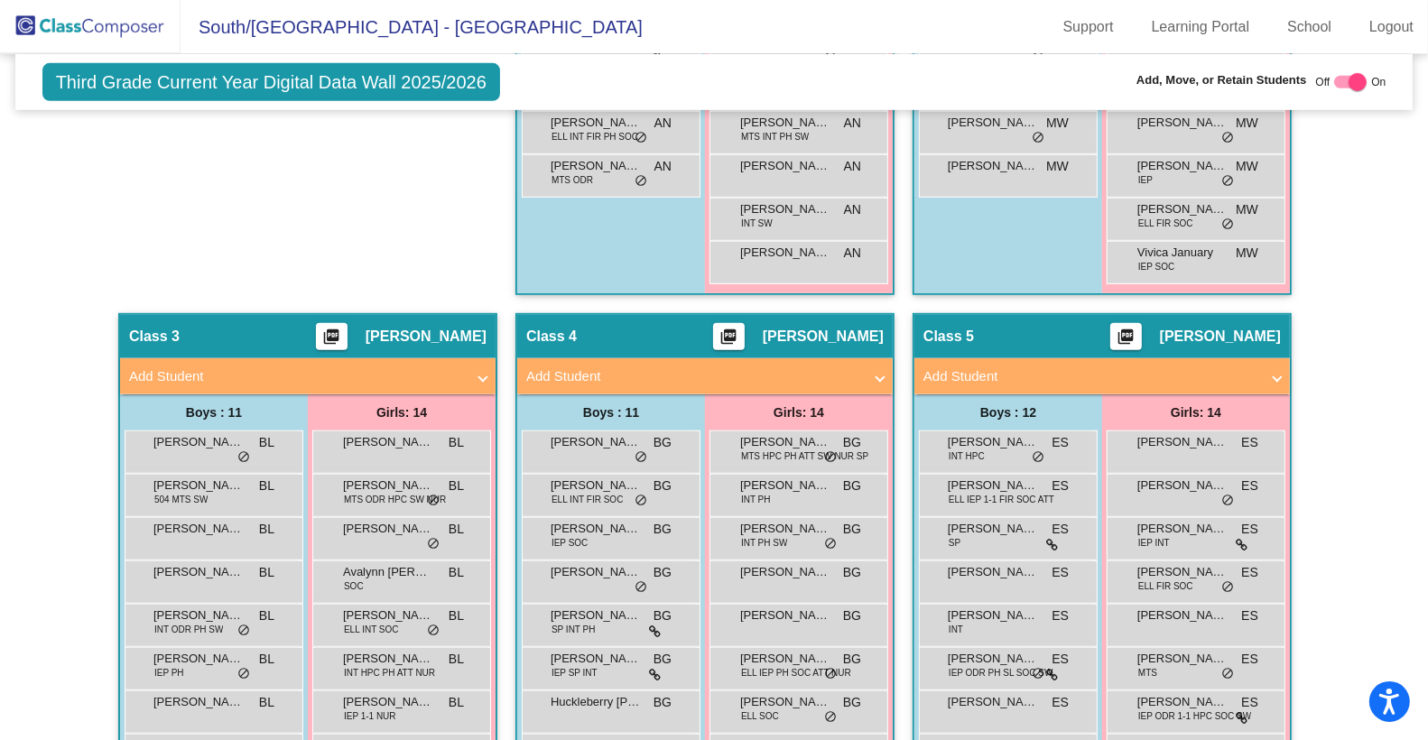
click at [504, 580] on div "Hallway - Hallway Class picture_as_pdf Add Student First Name Last Name Student…" at bounding box center [714, 711] width 1371 height 2302
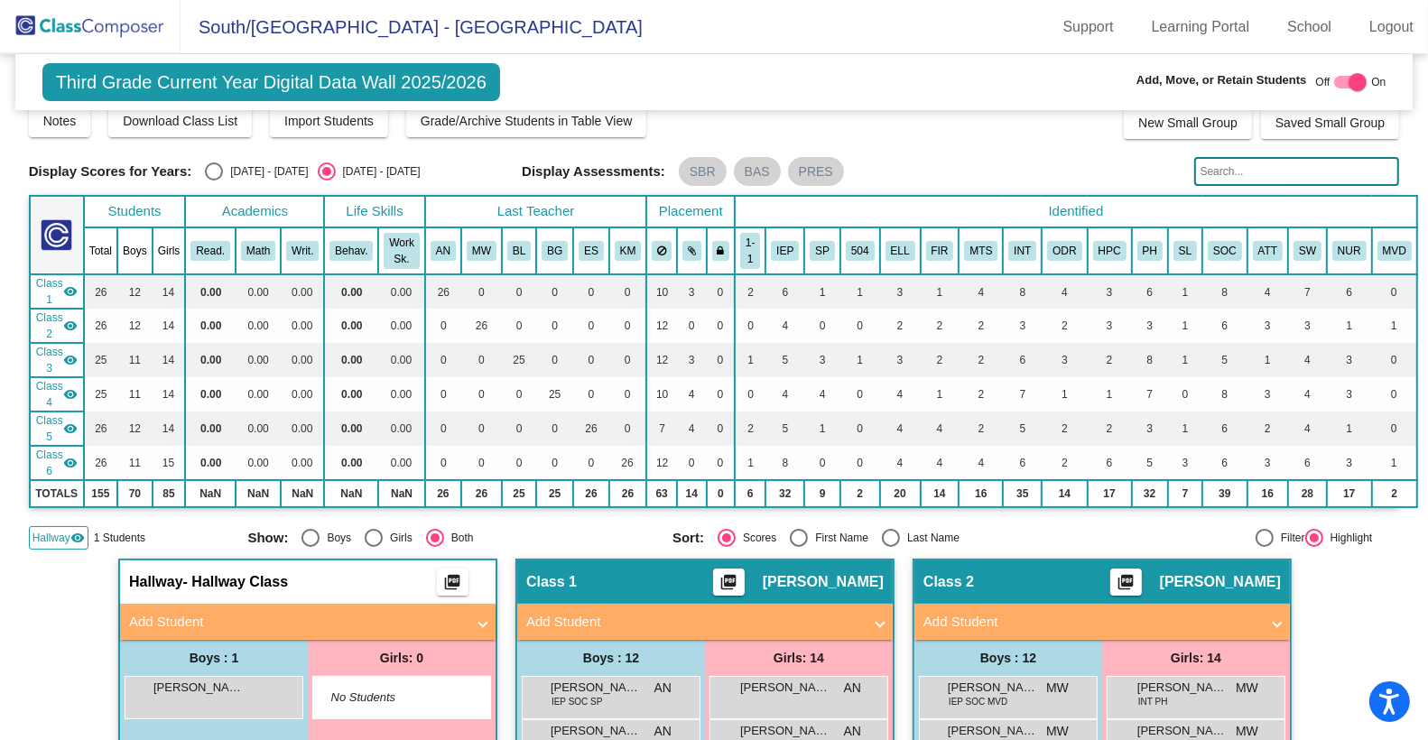
scroll to position [0, 0]
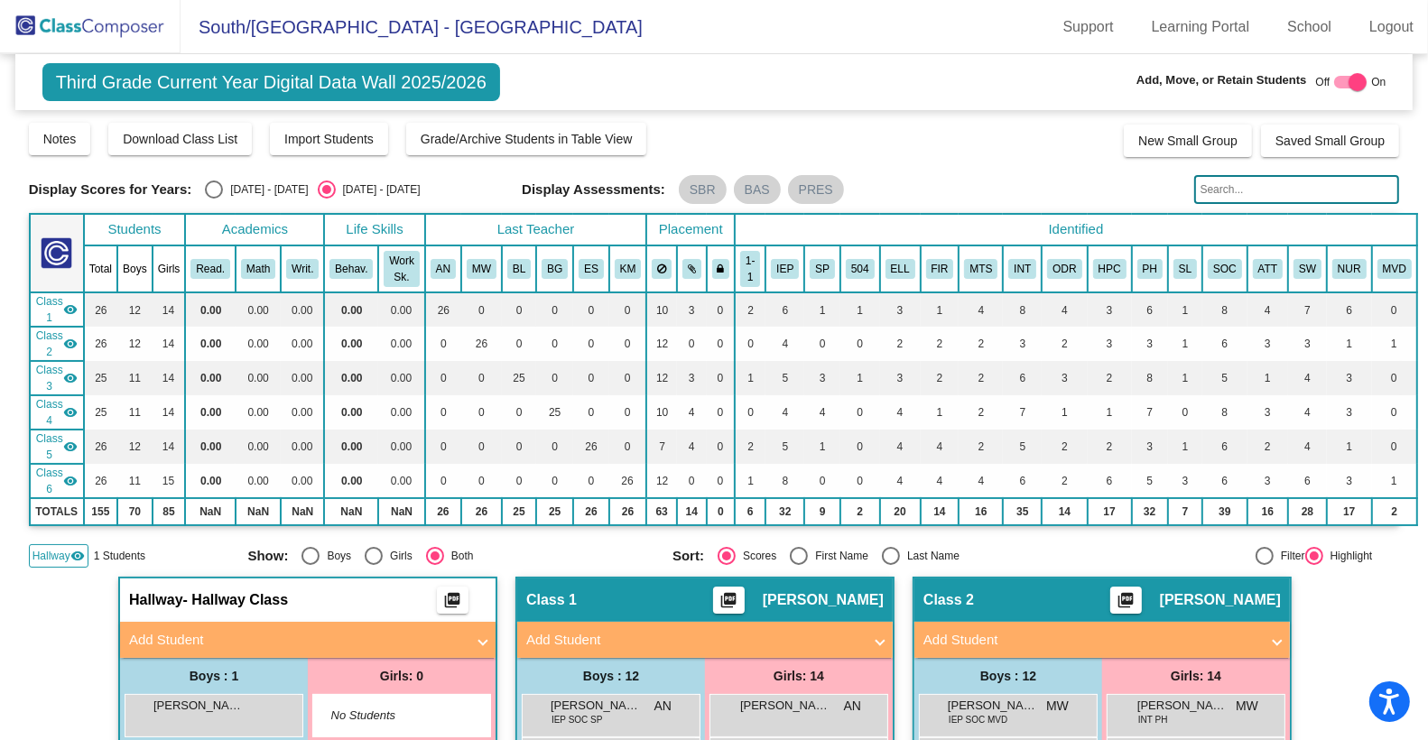
click at [136, 25] on img at bounding box center [90, 26] width 181 height 53
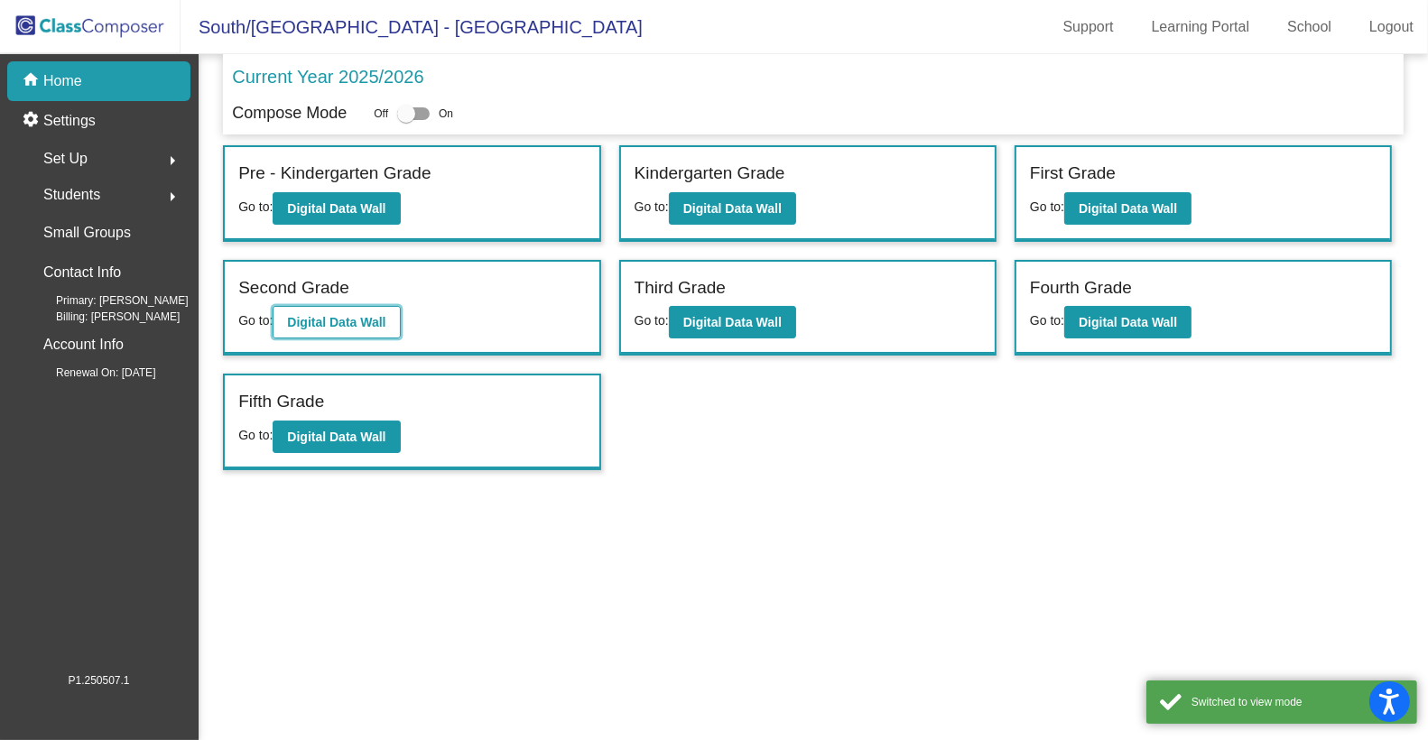
click at [367, 325] on b "Digital Data Wall" at bounding box center [336, 322] width 98 height 14
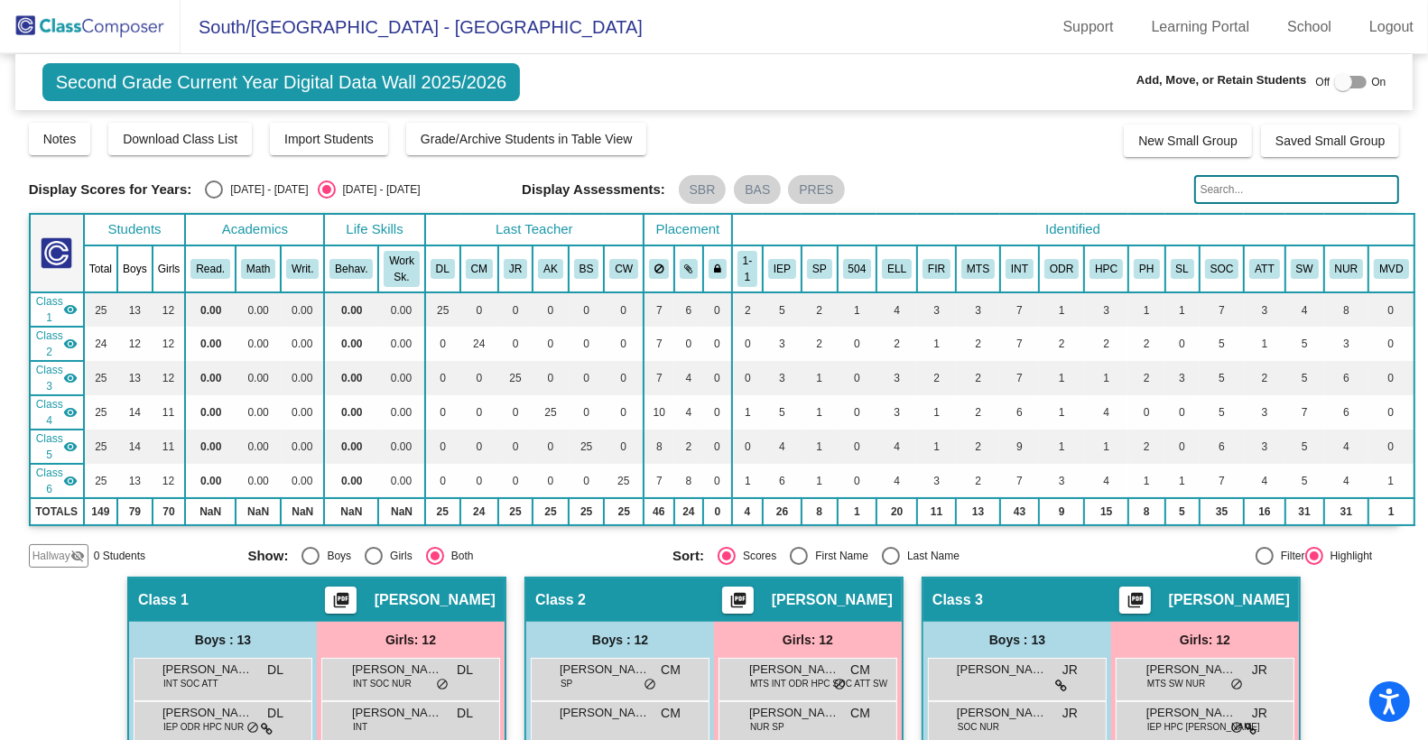
click at [1217, 186] on input "text" at bounding box center [1298, 189] width 206 height 29
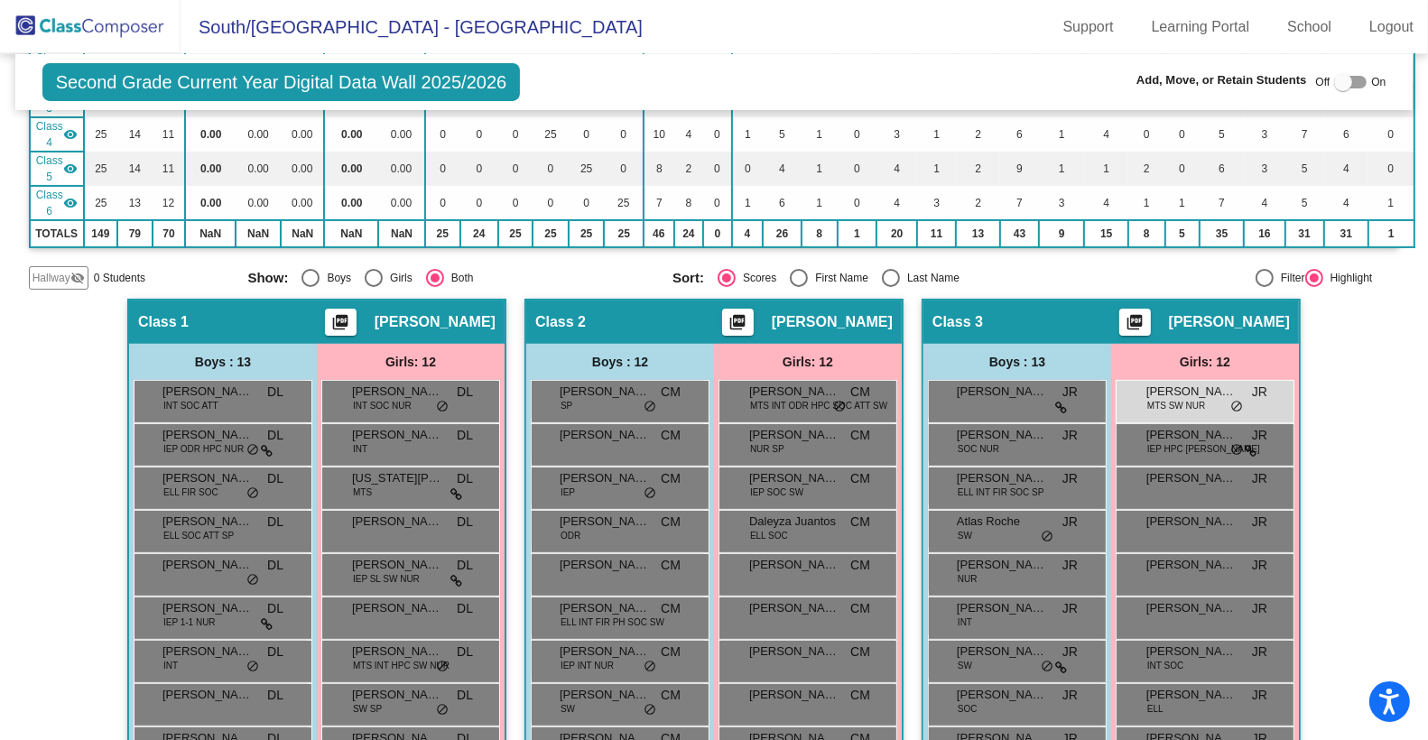
scroll to position [289, 0]
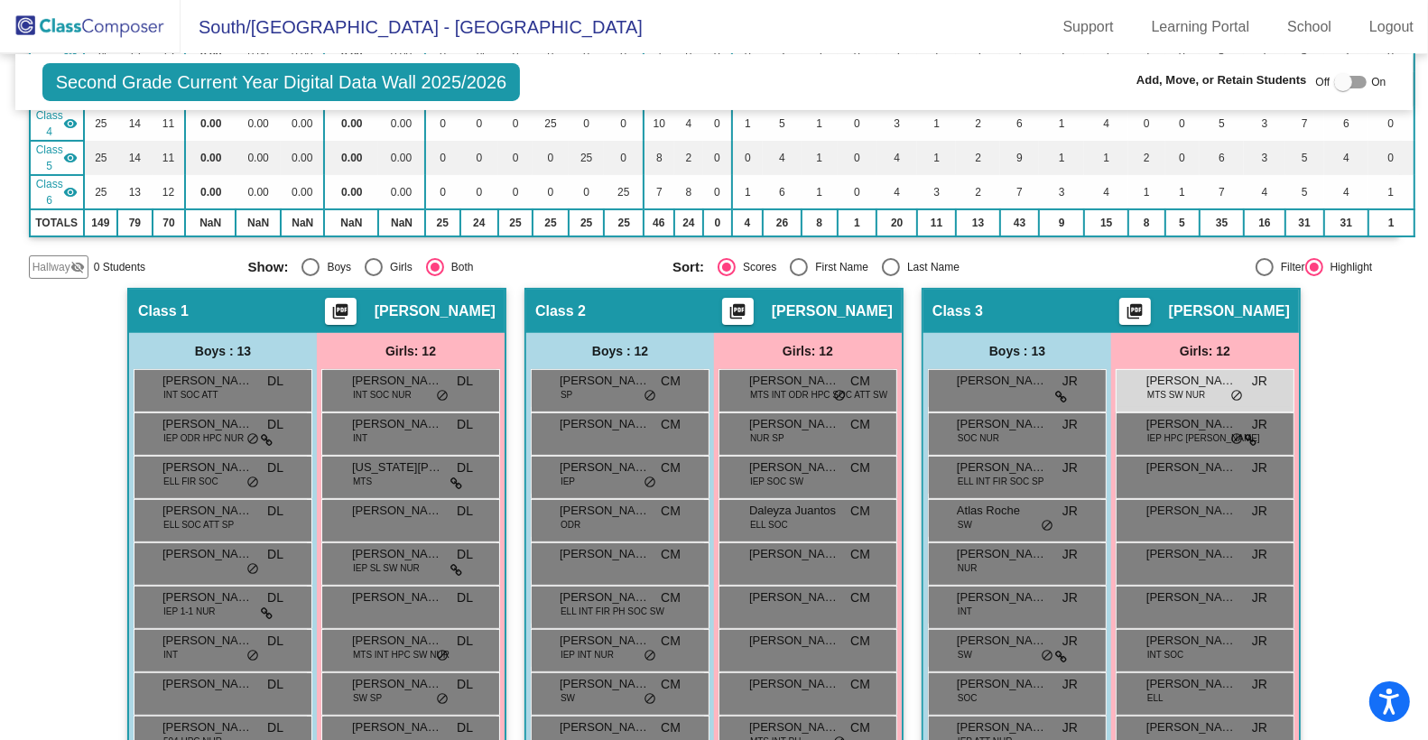
type input "aur"
click at [1345, 85] on div at bounding box center [1350, 82] width 33 height 13
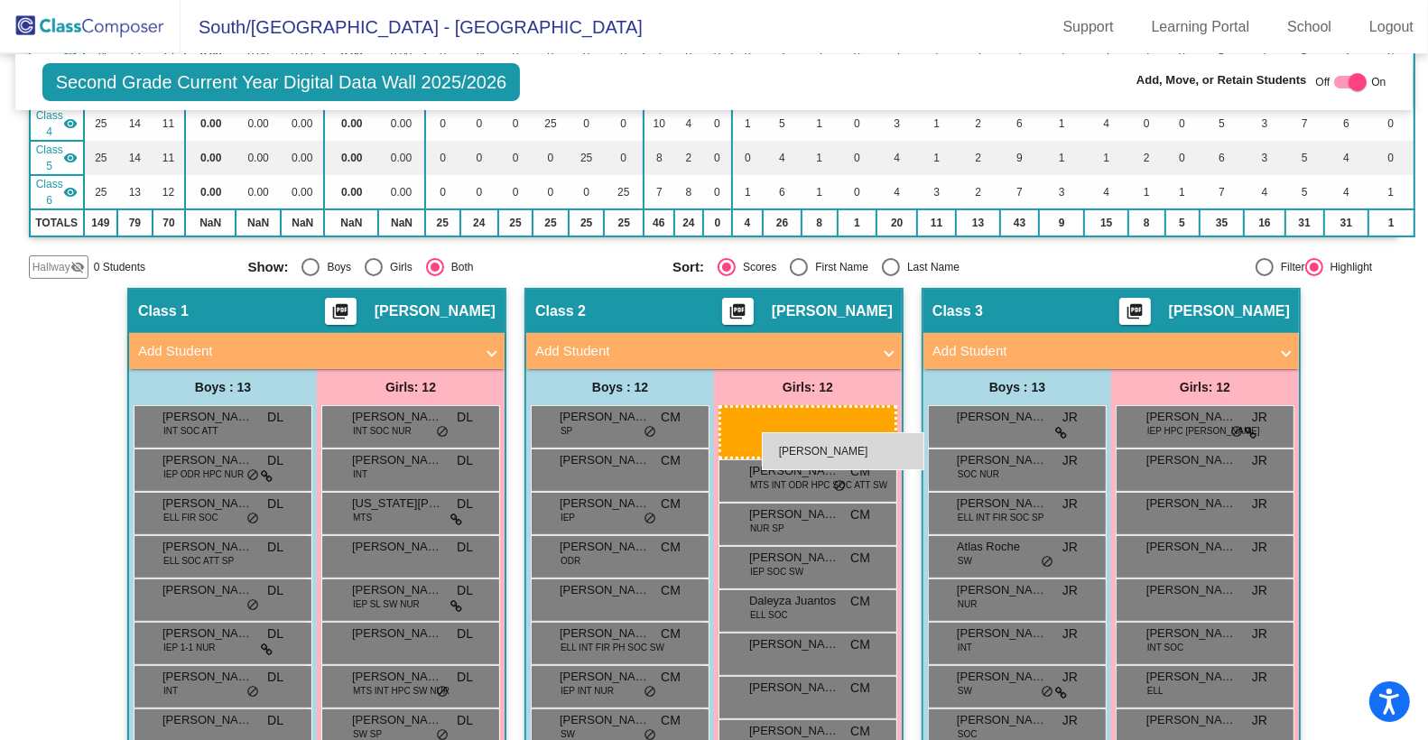
drag, startPoint x: 1204, startPoint y: 423, endPoint x: 762, endPoint y: 432, distance: 442.5
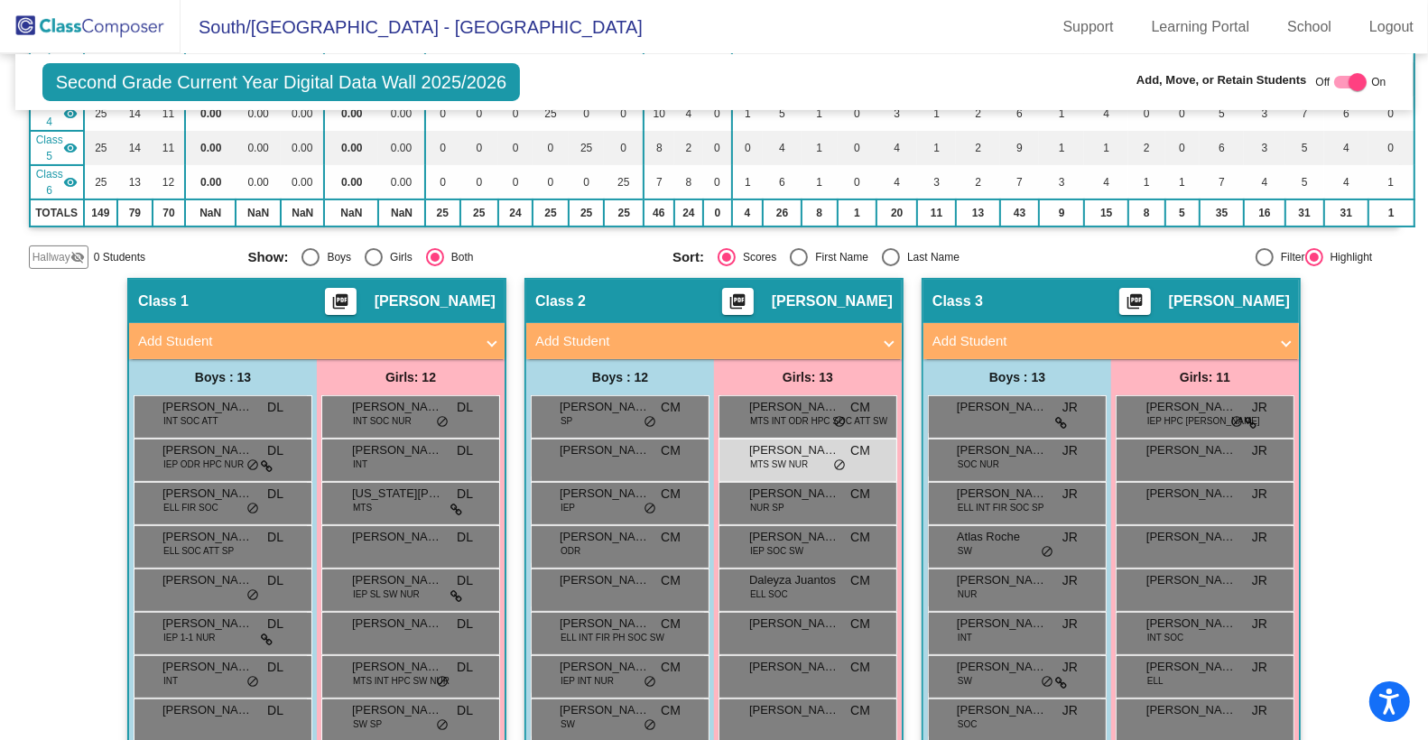
scroll to position [302, 0]
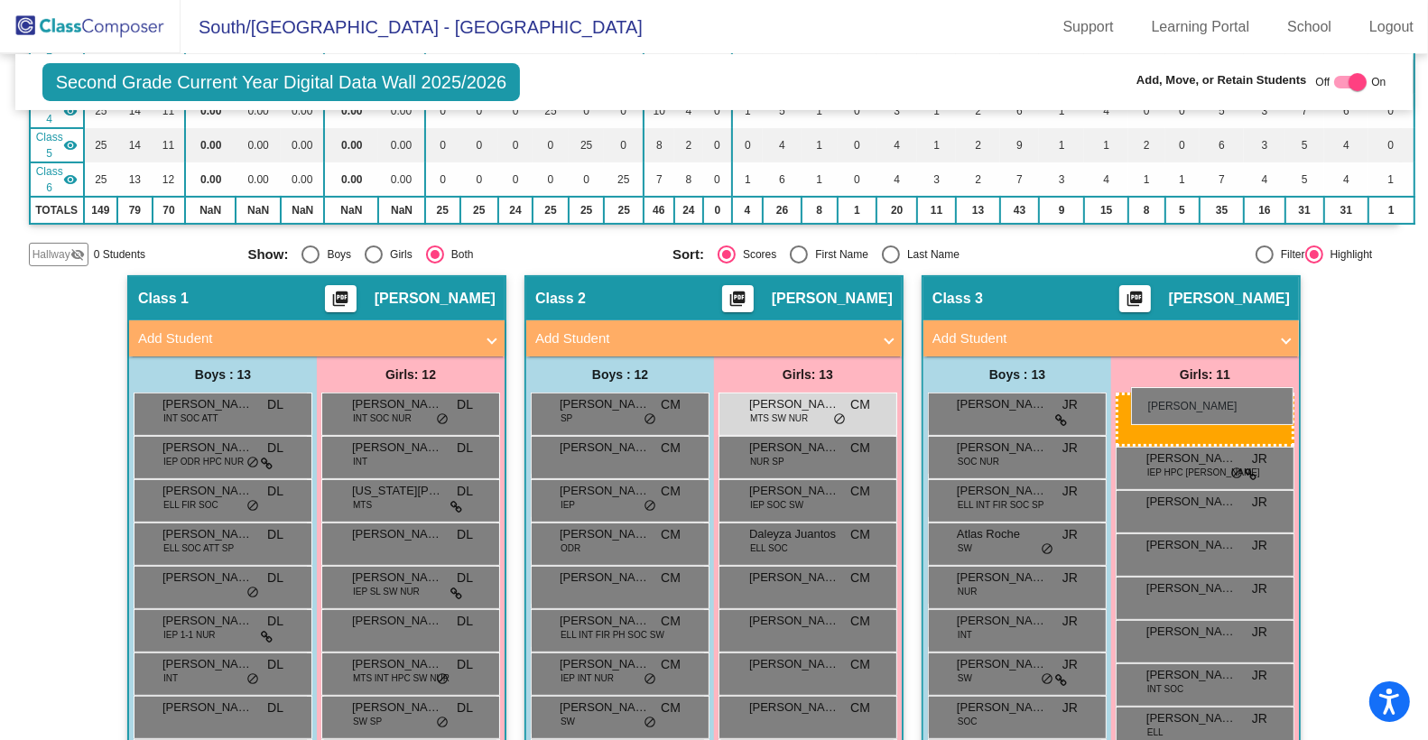
drag, startPoint x: 777, startPoint y: 405, endPoint x: 1131, endPoint y: 387, distance: 354.4
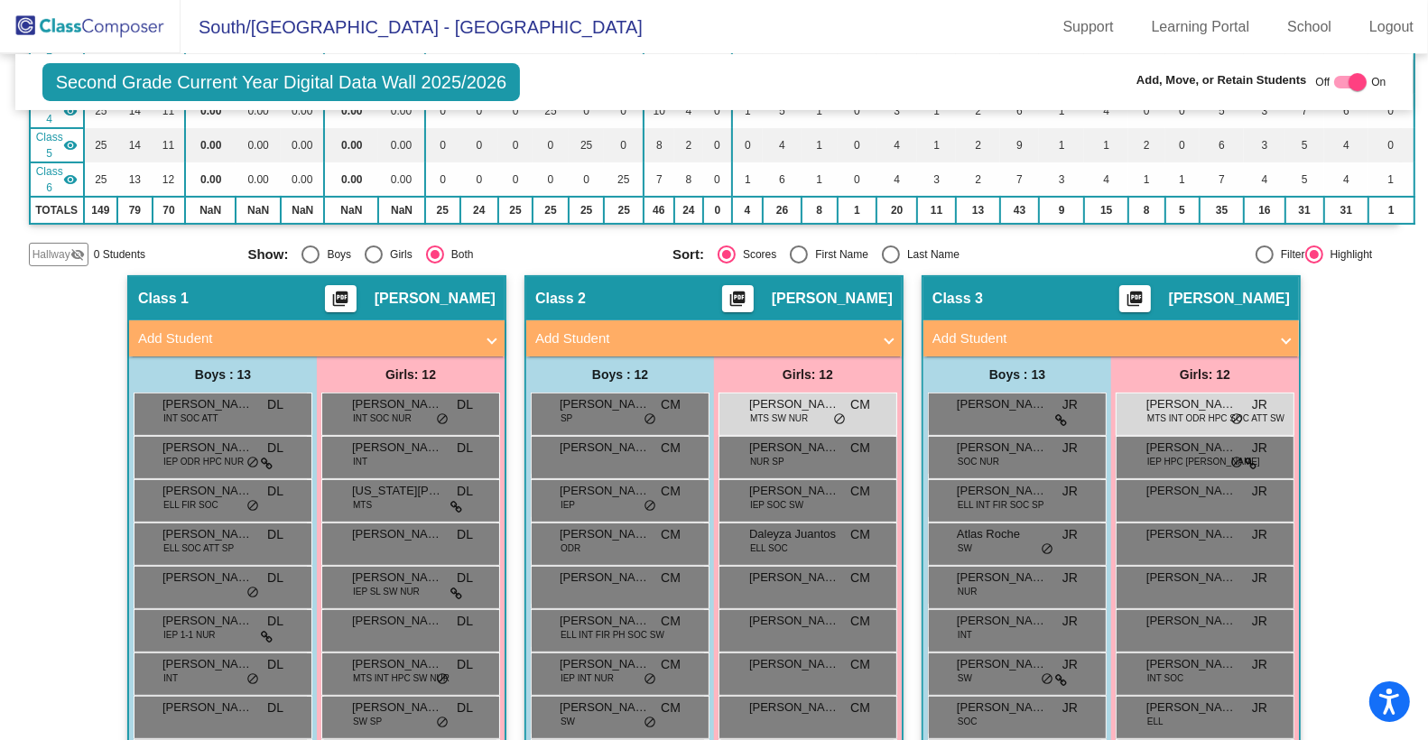
click at [1350, 79] on div at bounding box center [1358, 82] width 18 height 18
checkbox input "false"
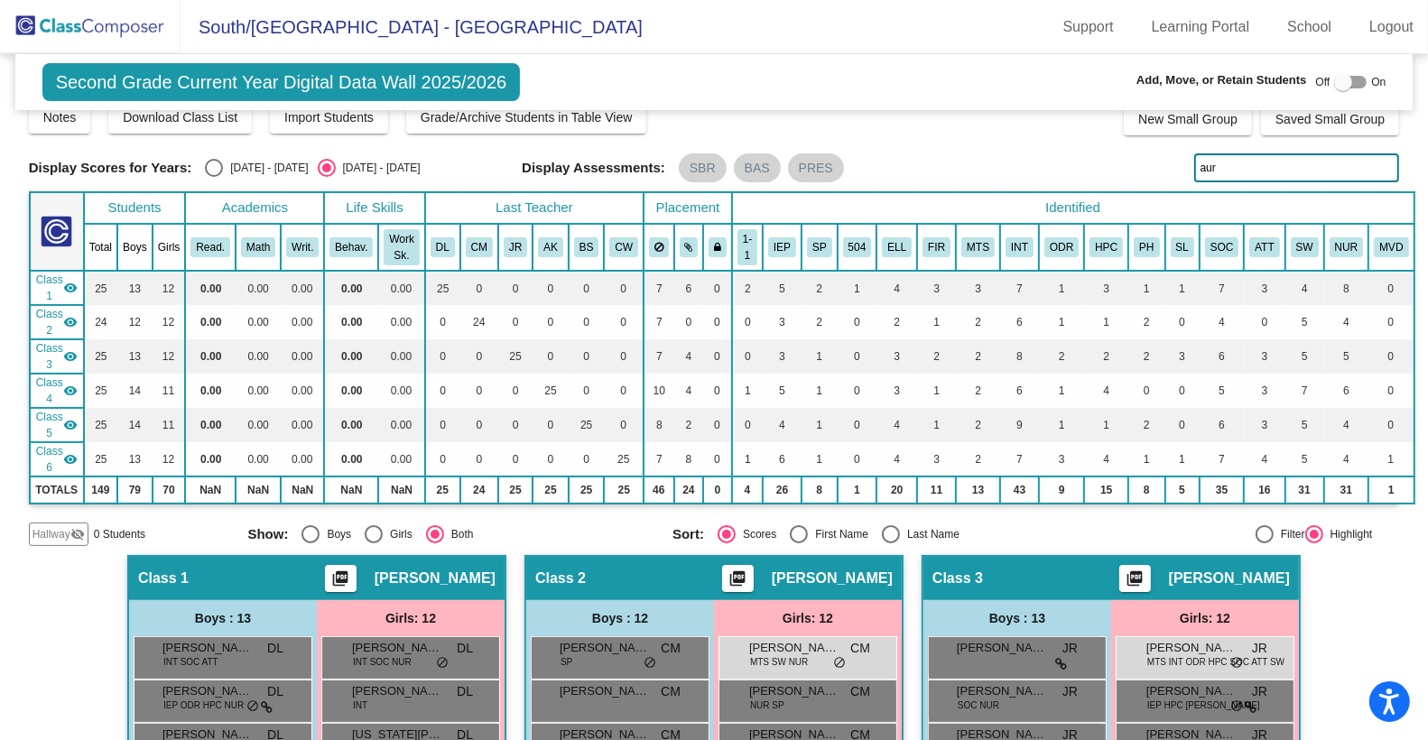
scroll to position [0, 0]
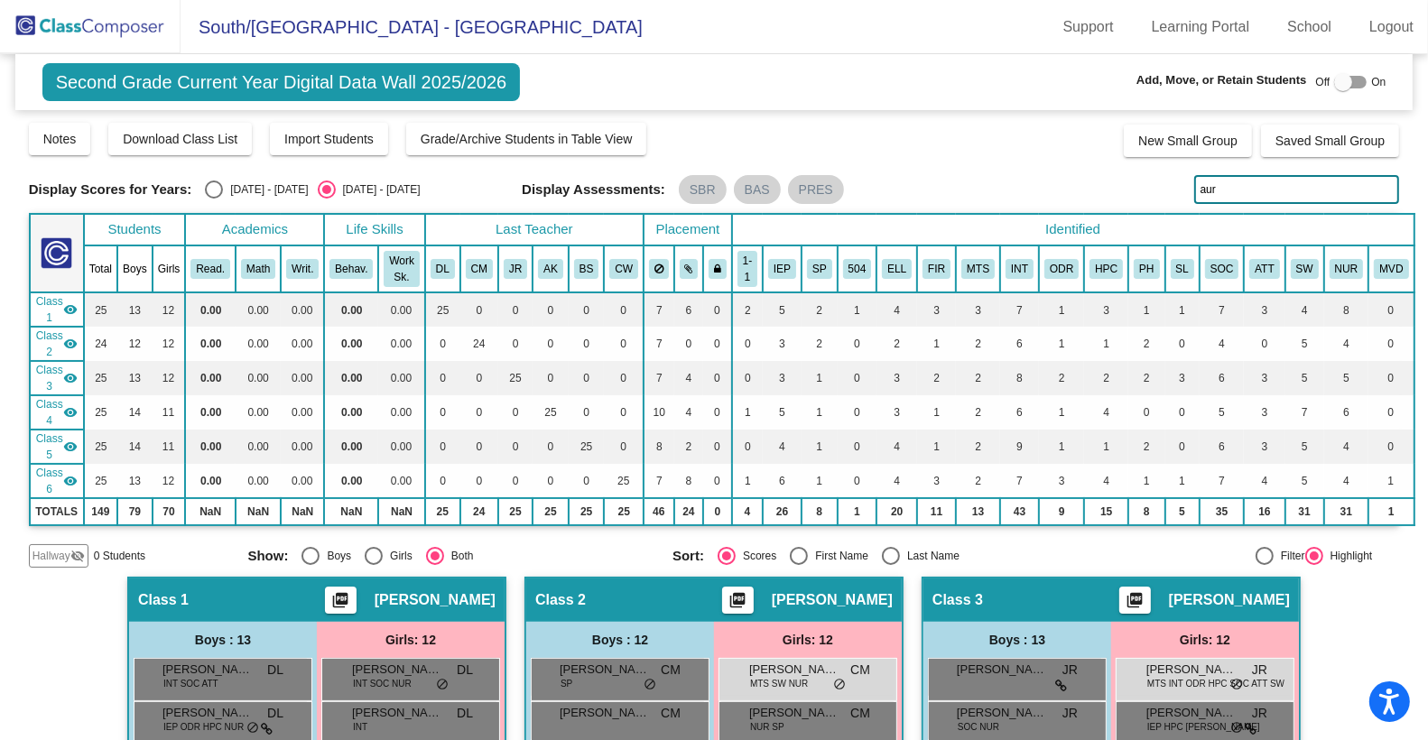
click at [1243, 186] on input "aur" at bounding box center [1298, 189] width 206 height 29
type input "a"
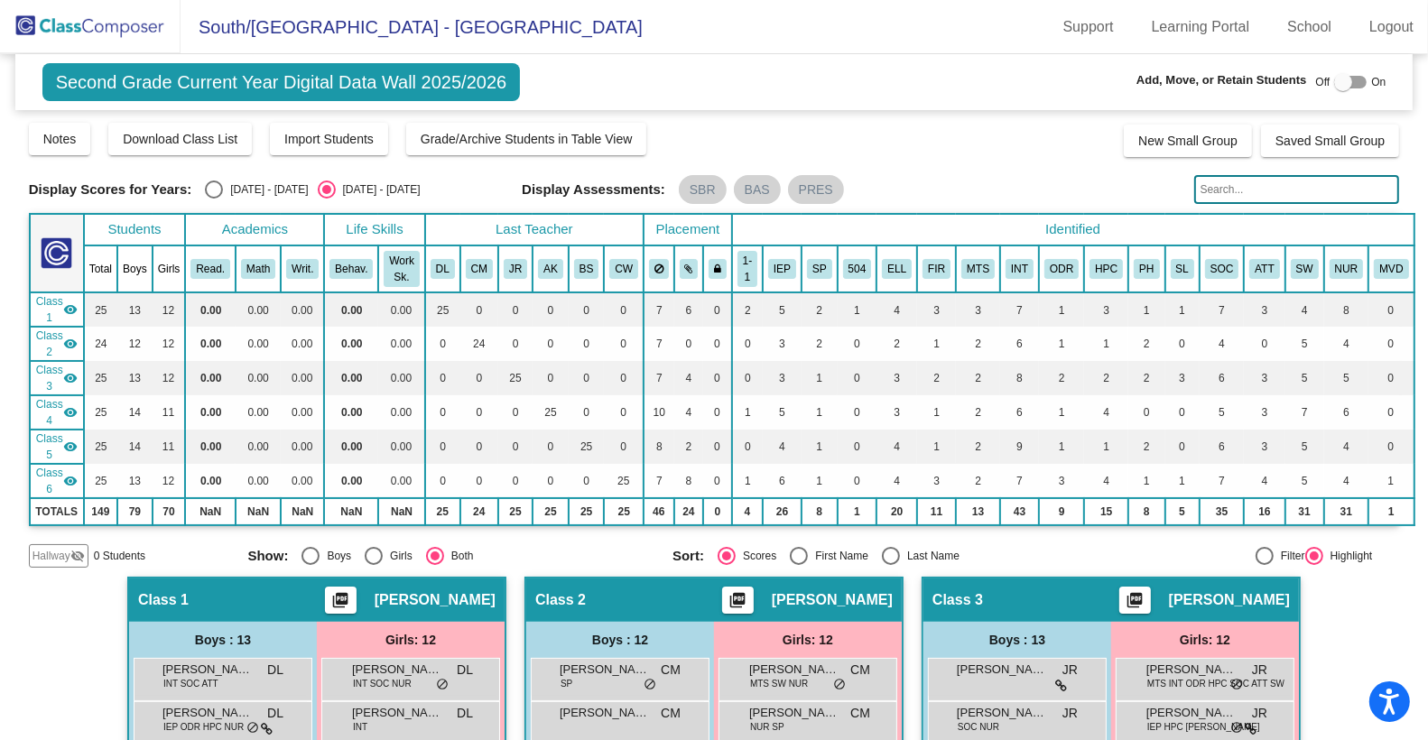
click at [811, 91] on div "Second Grade Current Year Digital Data Wall 2025/2026 Add, Move, or Retain Stud…" at bounding box center [714, 82] width 1399 height 56
click at [138, 20] on img at bounding box center [90, 26] width 181 height 53
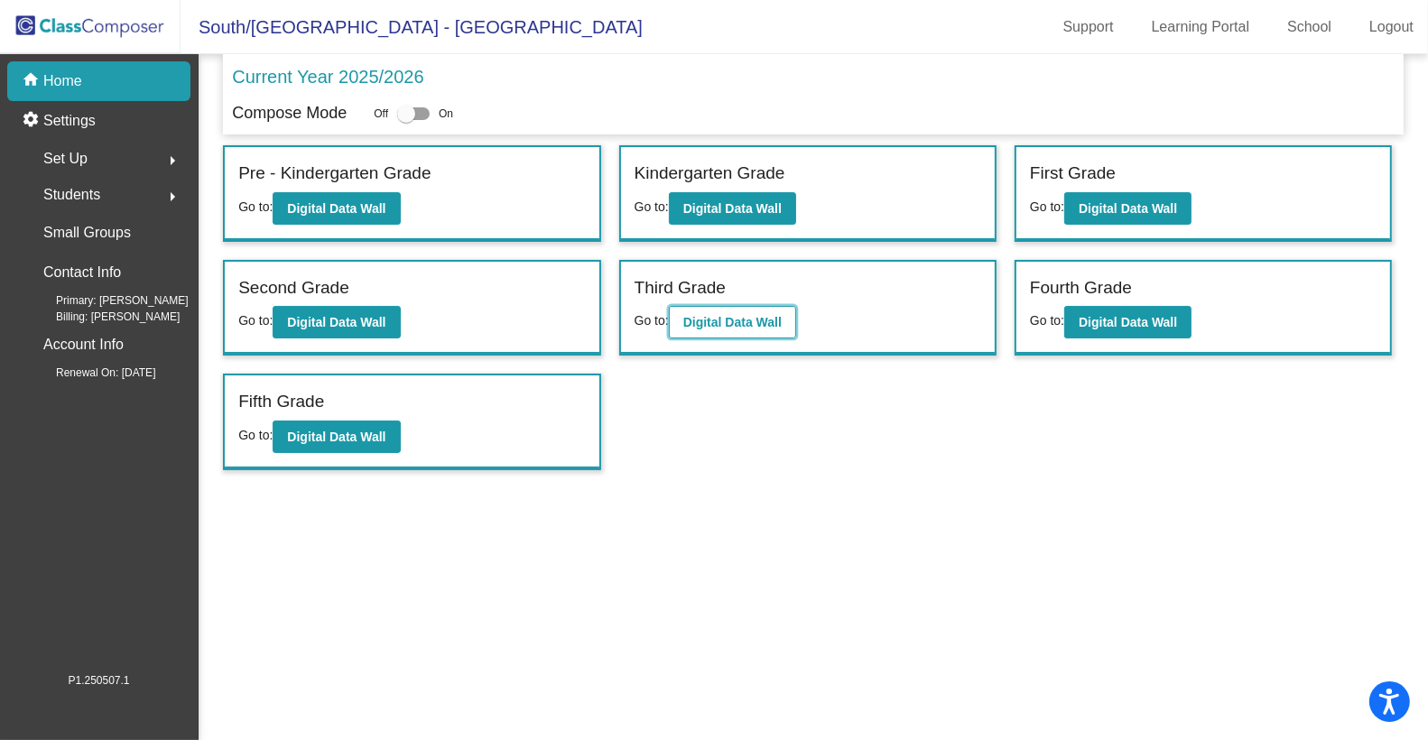
click at [731, 321] on b "Digital Data Wall" at bounding box center [732, 322] width 98 height 14
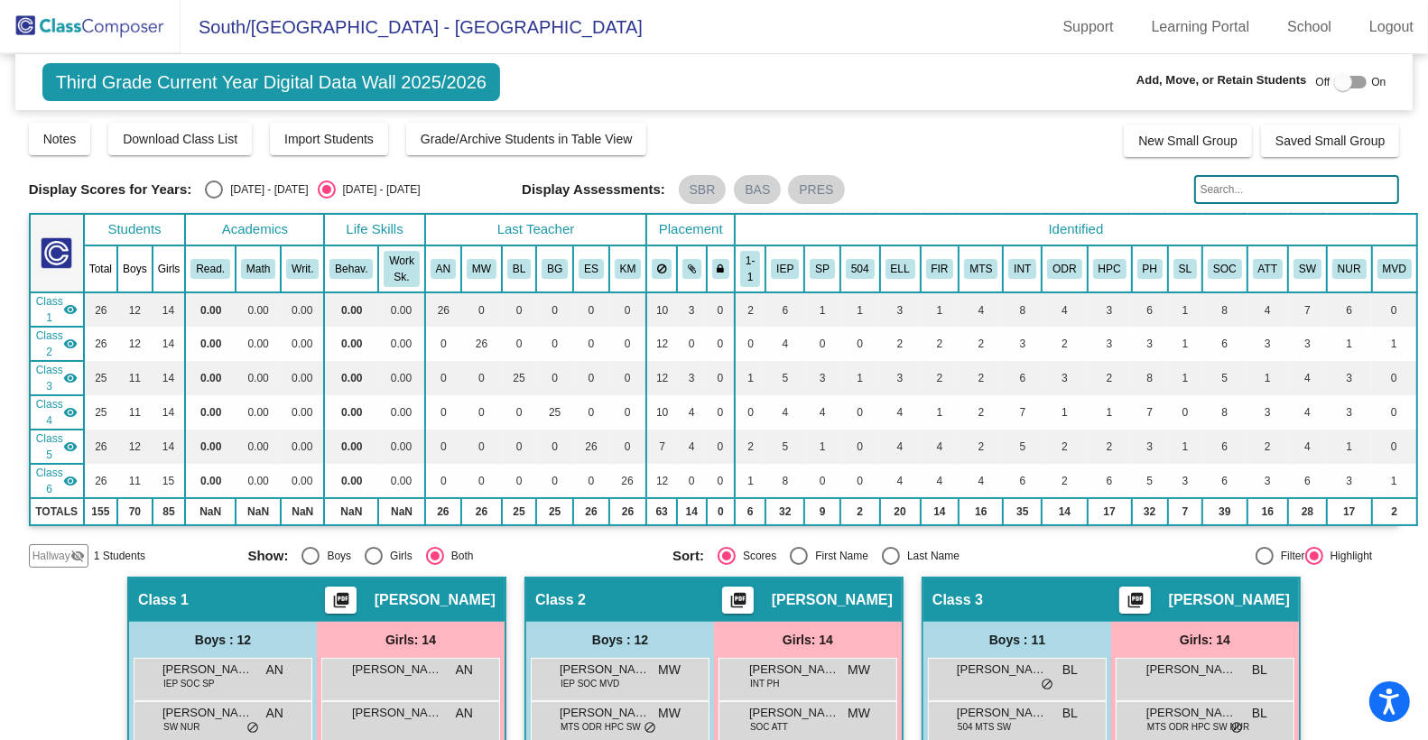
click at [70, 555] on mat-icon "visibility_off" at bounding box center [77, 556] width 14 height 14
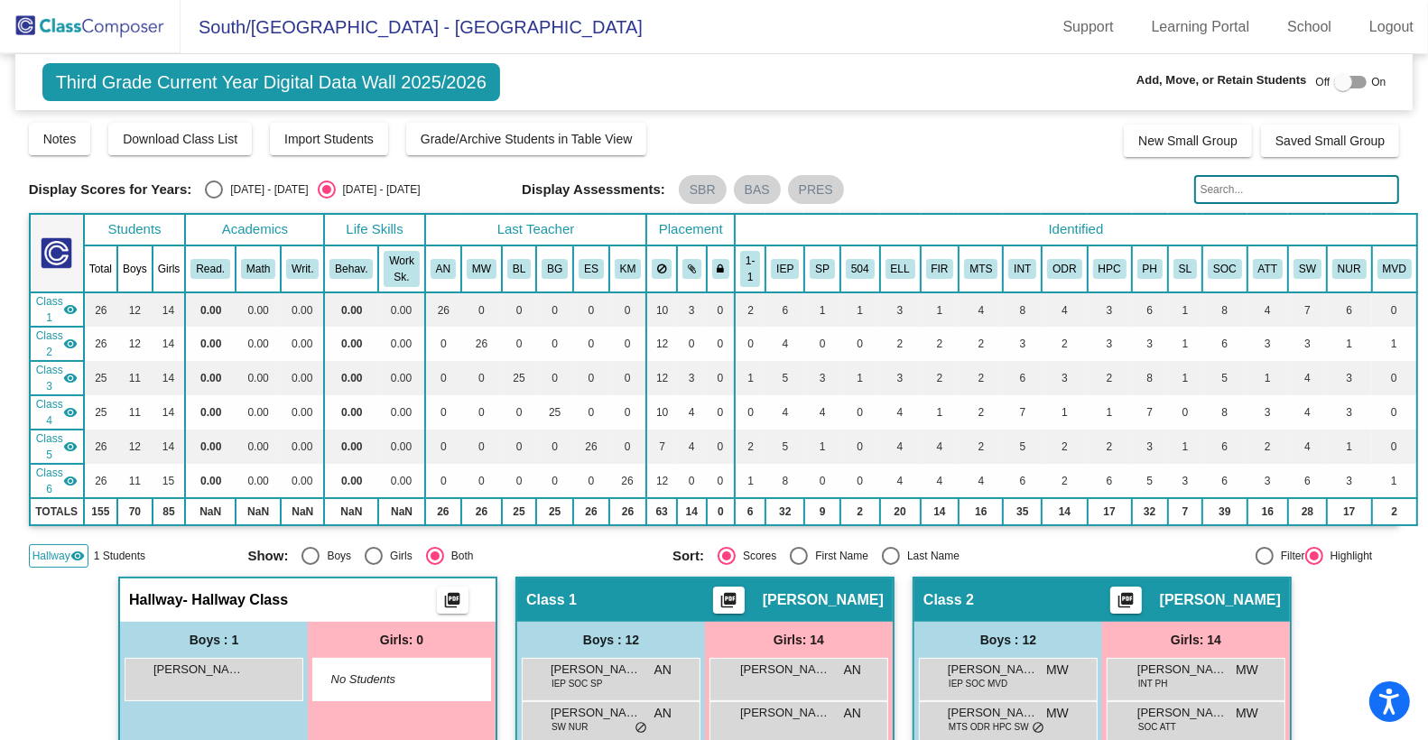
click at [70, 555] on mat-icon "visibility" at bounding box center [77, 556] width 14 height 14
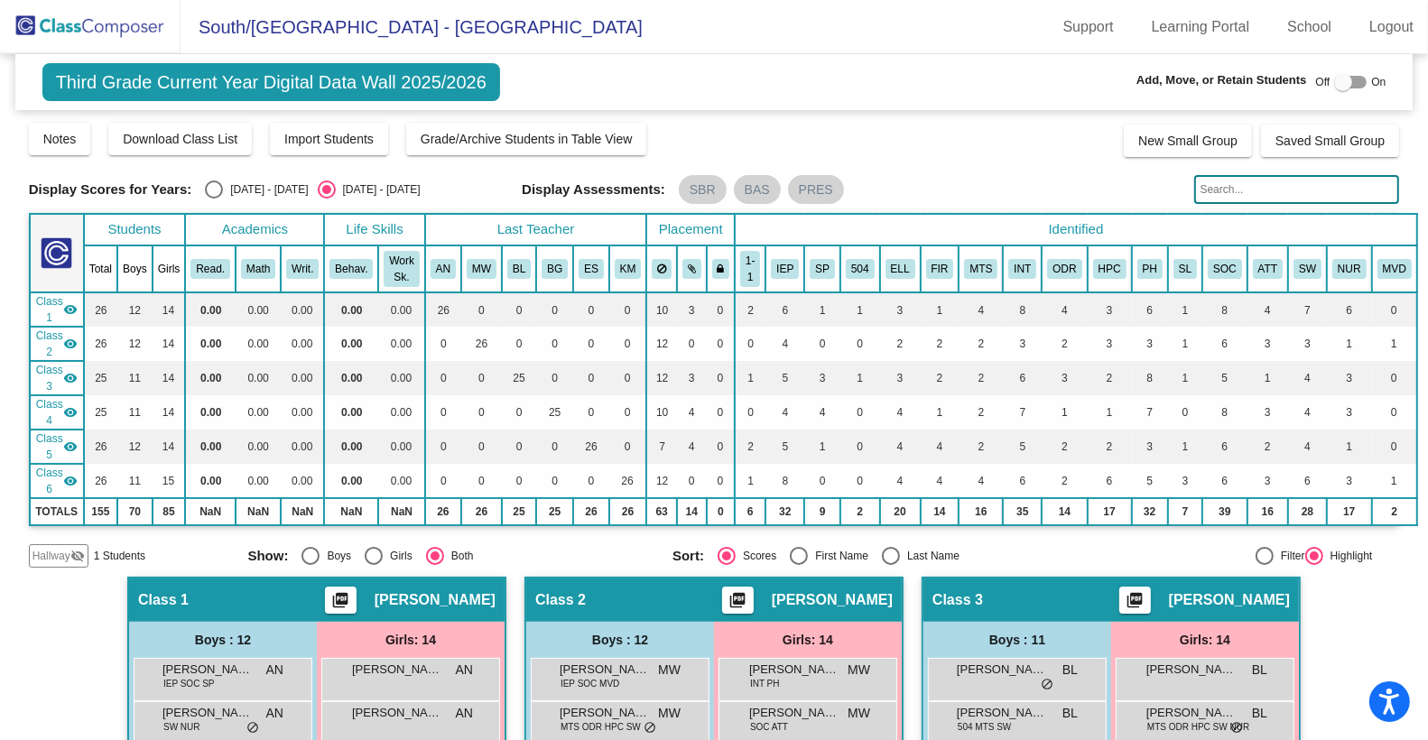
click at [83, 28] on img at bounding box center [90, 26] width 181 height 53
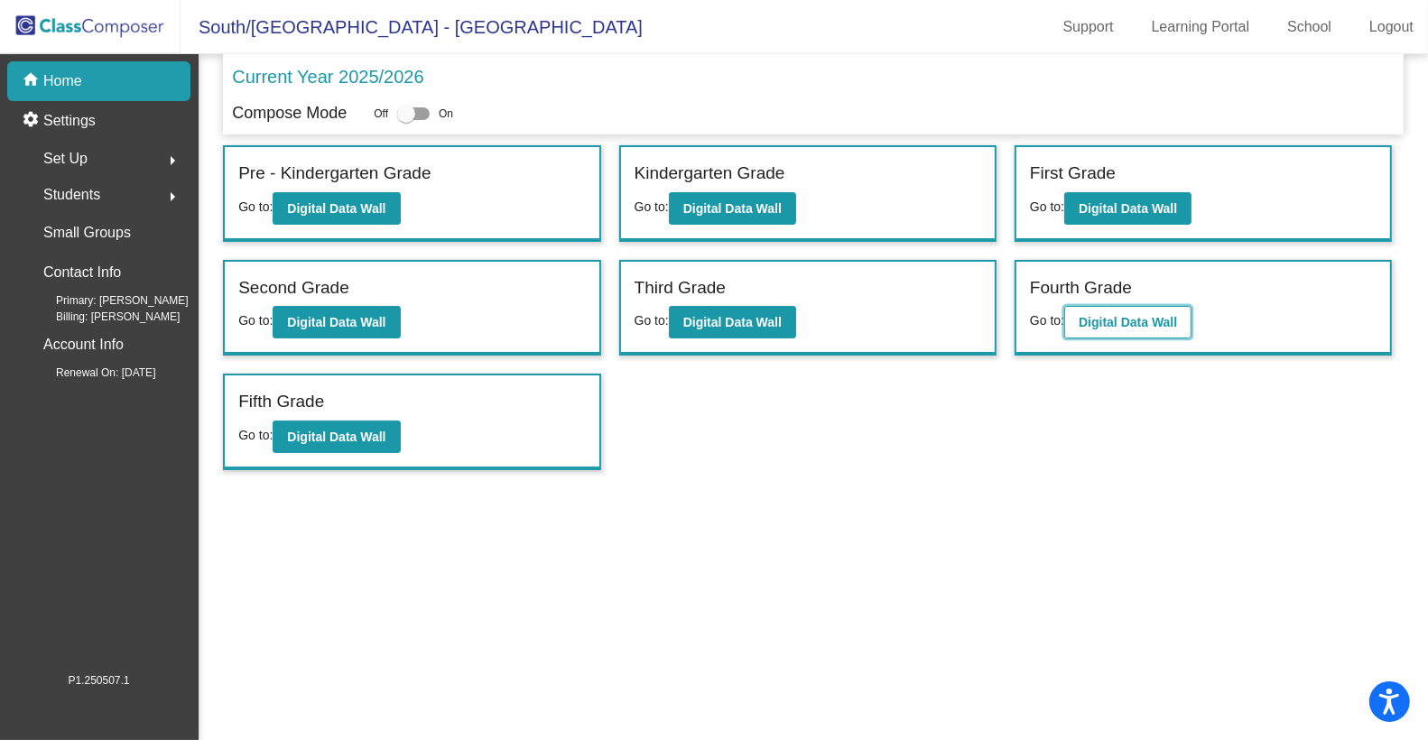
click at [1116, 315] on b "Digital Data Wall" at bounding box center [1128, 322] width 98 height 14
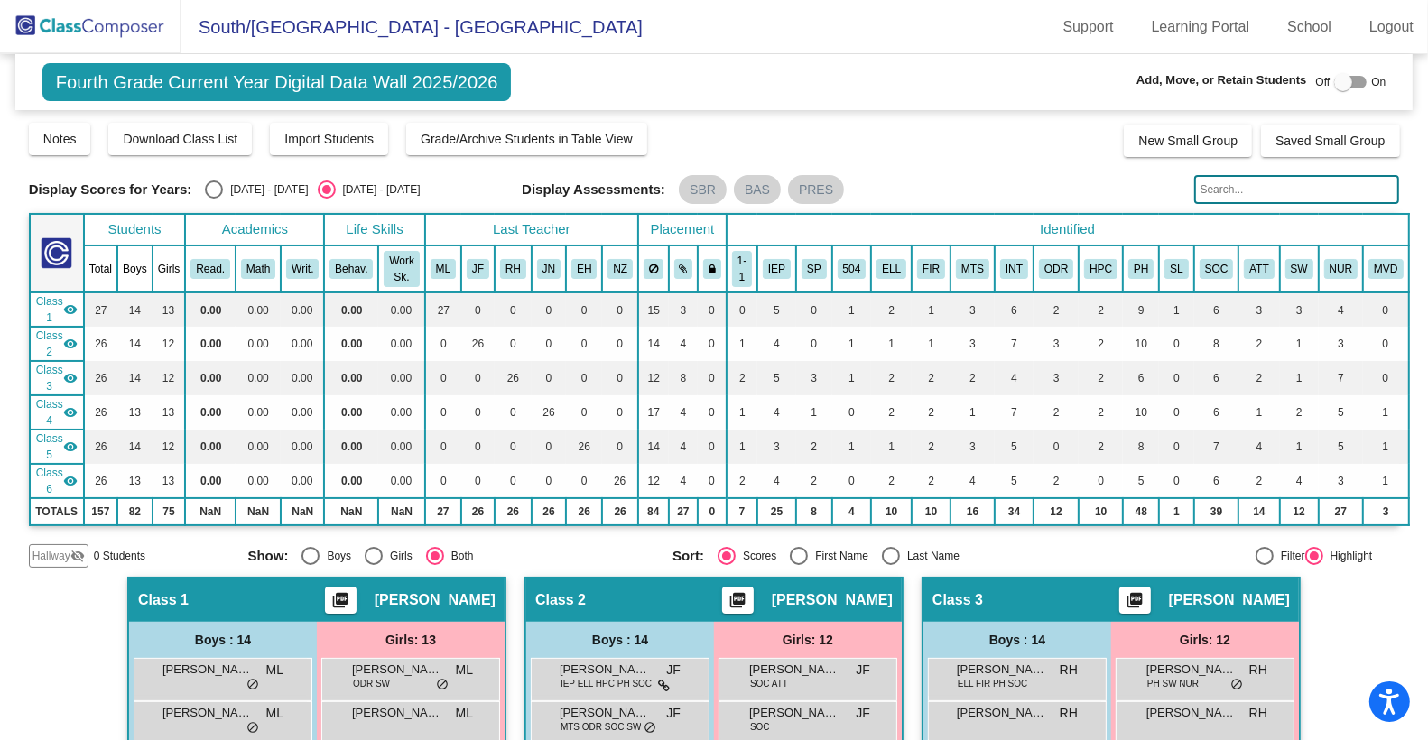
click at [625, 39] on mat-toolbar "[GEOGRAPHIC_DATA] - [GEOGRAPHIC_DATA] Support Learning Portal School Logout" at bounding box center [714, 27] width 1428 height 54
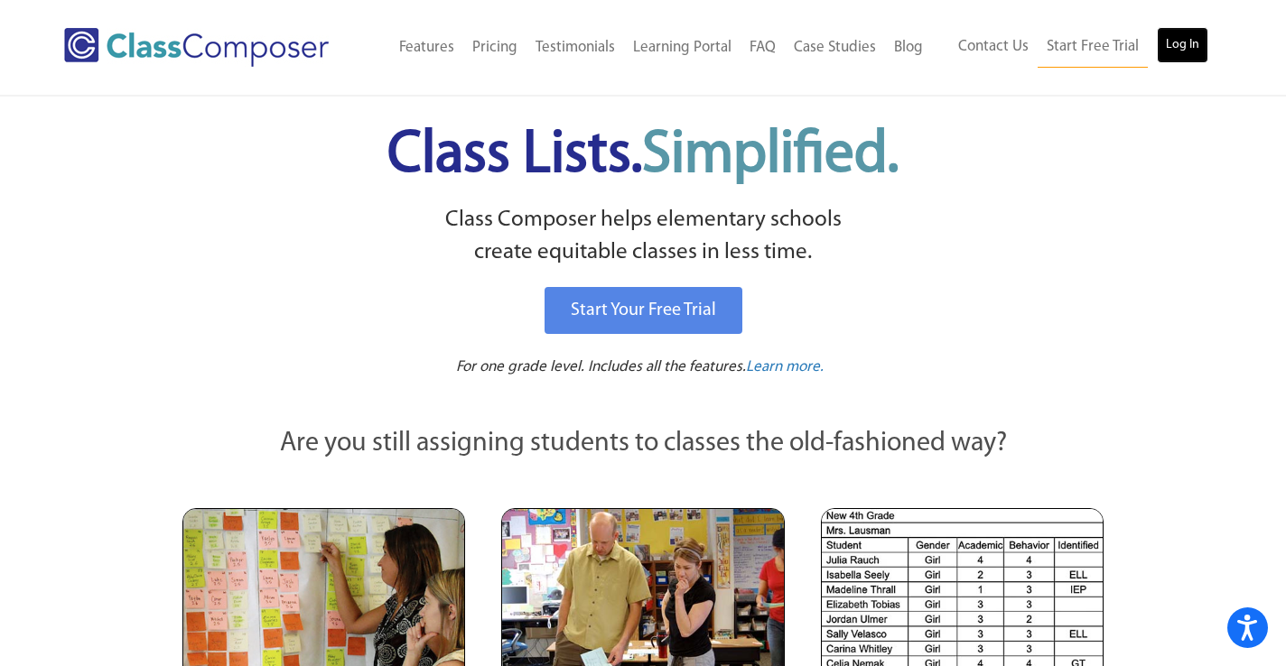
click at [1181, 47] on link "Log In" at bounding box center [1182, 45] width 51 height 36
